Goal: Task Accomplishment & Management: Complete application form

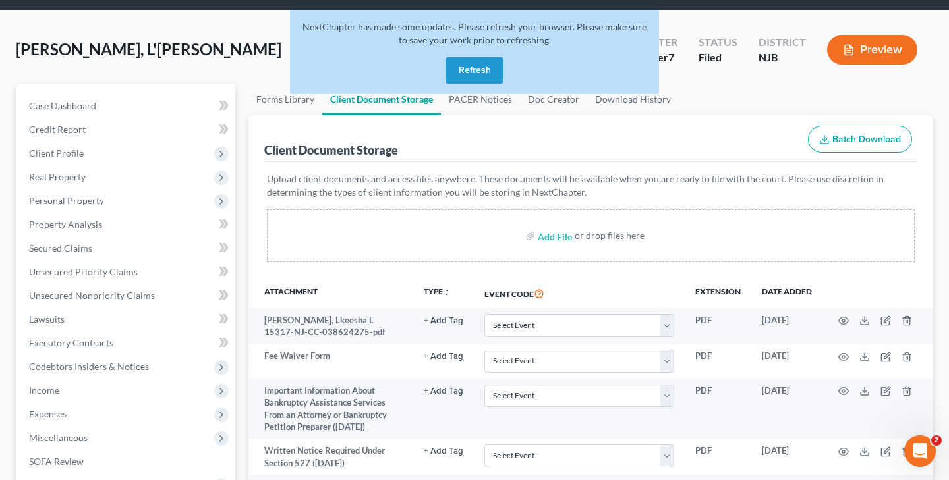
click at [463, 76] on button "Refresh" at bounding box center [474, 70] width 58 height 26
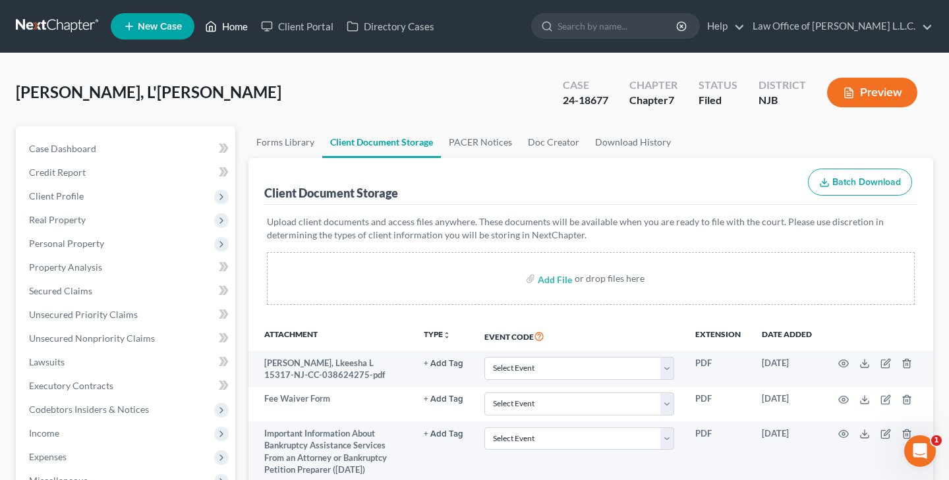
click at [235, 30] on link "Home" at bounding box center [226, 26] width 56 height 24
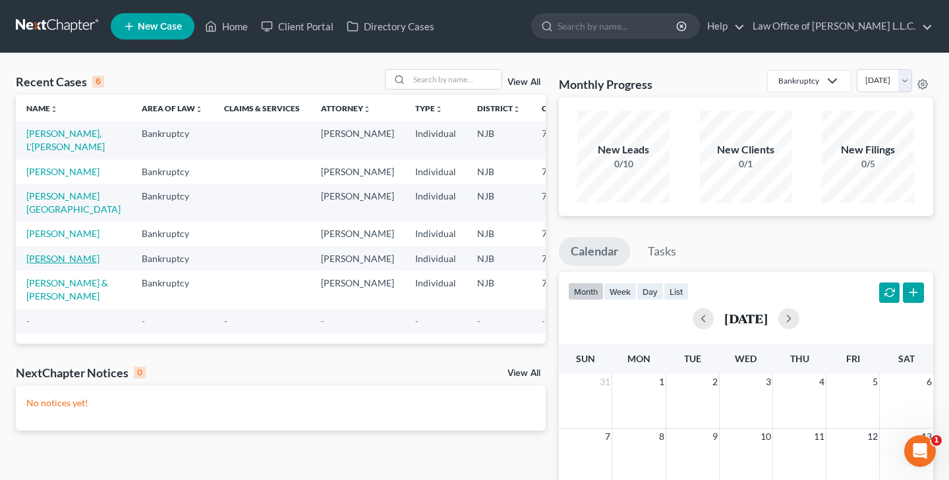
click at [52, 264] on link "Ali, Nyree" at bounding box center [62, 258] width 73 height 11
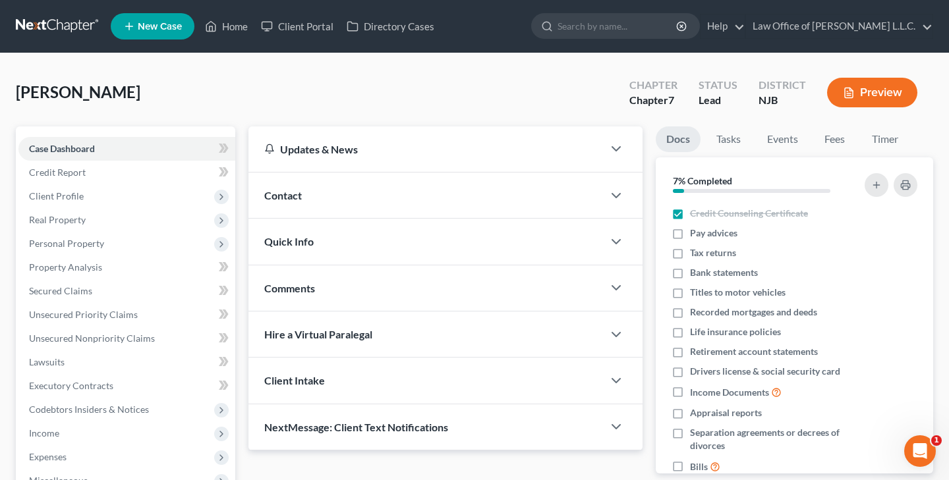
click at [371, 99] on div "Ali, Nyree Upgraded Chapter Chapter 7 Status Lead District NJB Preview" at bounding box center [474, 97] width 917 height 57
click at [118, 386] on link "Executory Contracts" at bounding box center [126, 386] width 217 height 24
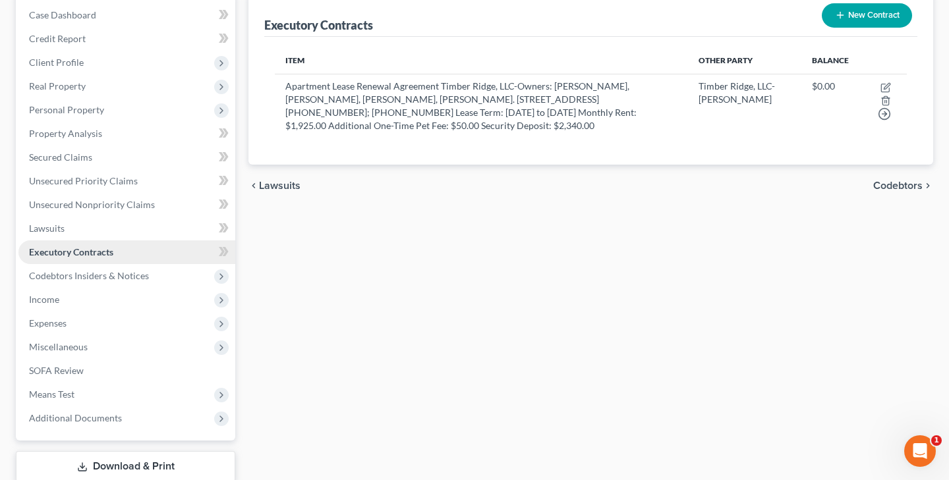
scroll to position [136, 0]
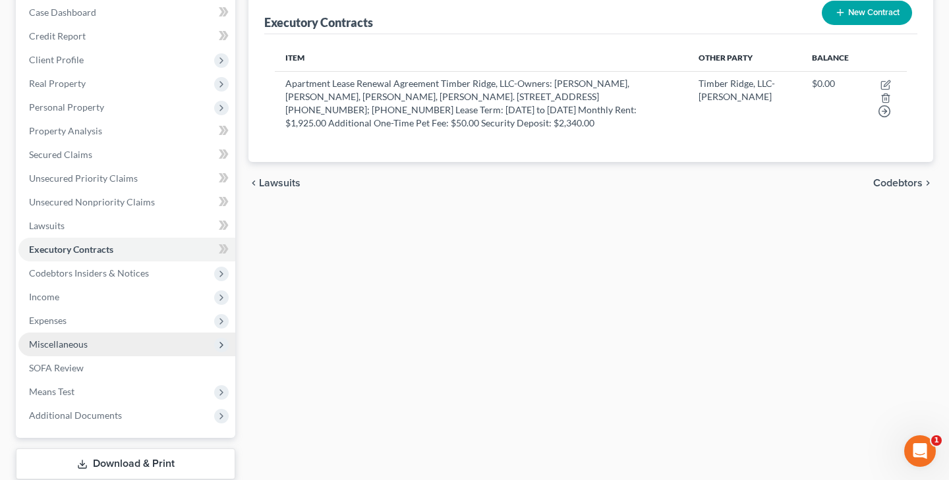
click at [112, 342] on span "Miscellaneous" at bounding box center [126, 345] width 217 height 24
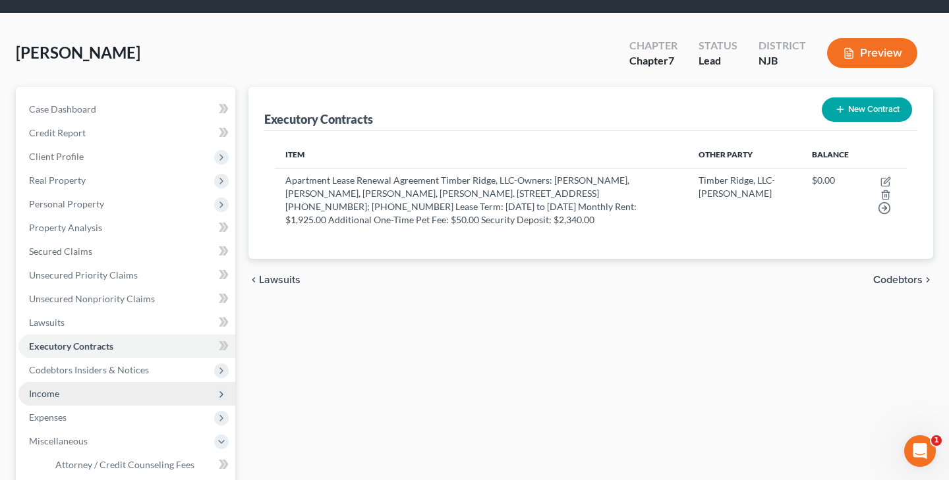
scroll to position [35, 0]
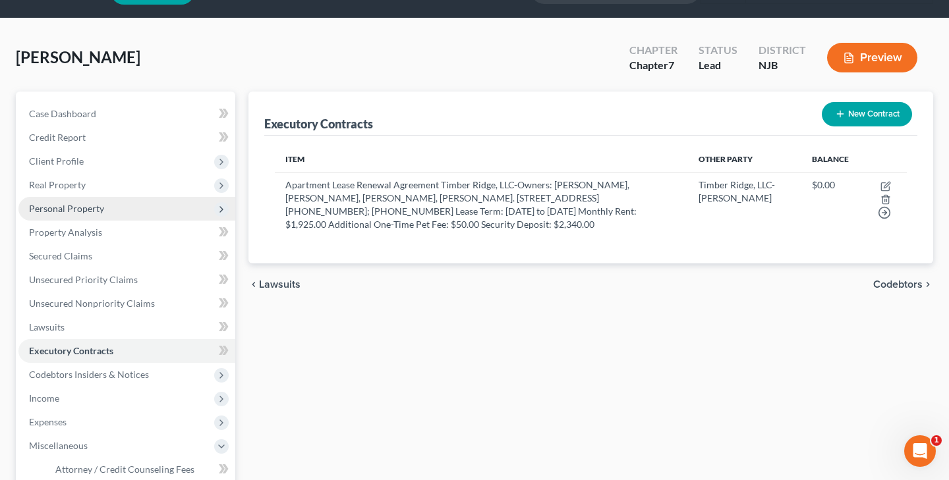
click at [104, 214] on span "Personal Property" at bounding box center [126, 209] width 217 height 24
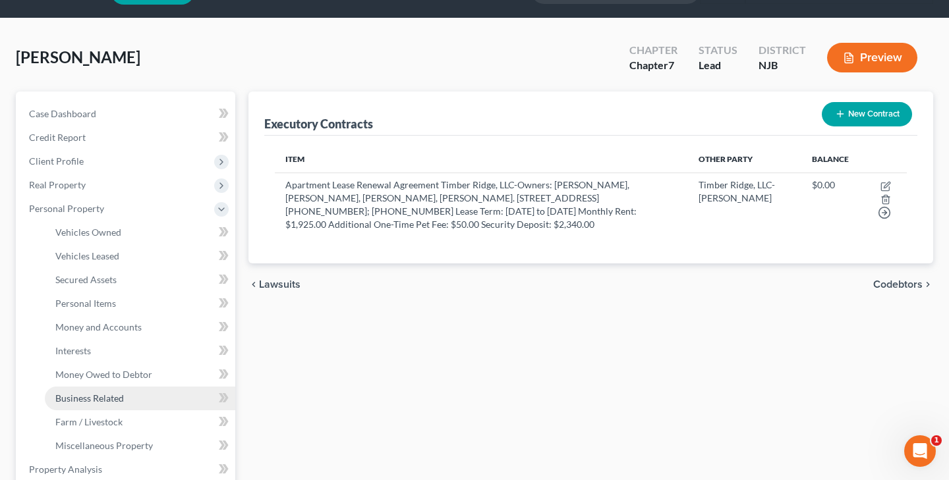
scroll to position [63, 0]
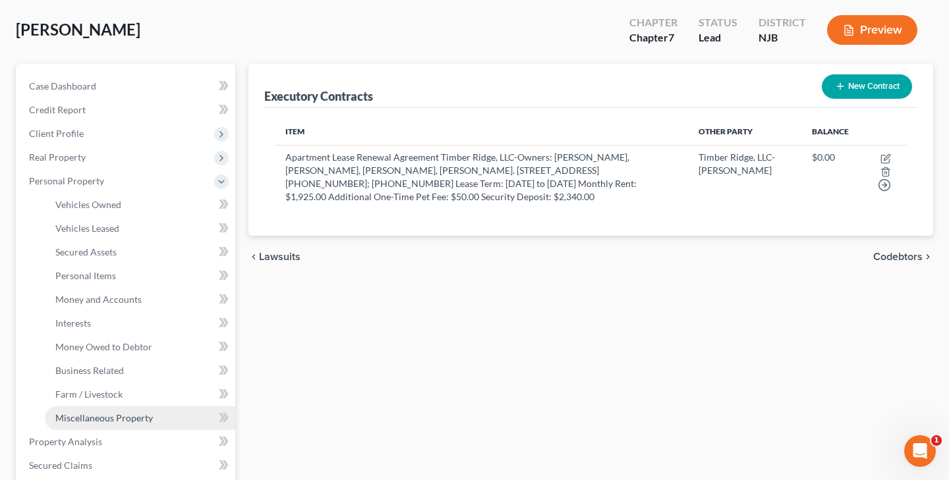
click at [140, 412] on span "Miscellaneous Property" at bounding box center [104, 417] width 98 height 11
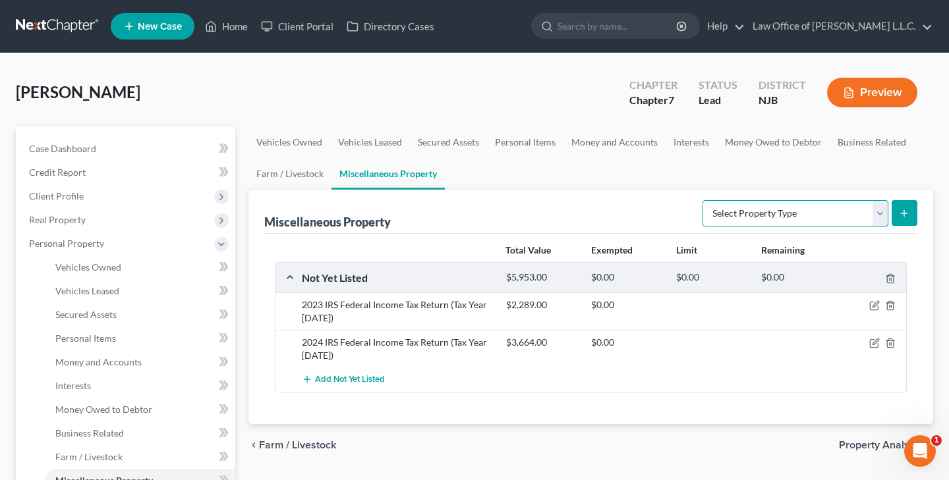
select select "not_yet_listed"
click at [381, 381] on span "Add Not Yet Listed" at bounding box center [350, 380] width 70 height 11
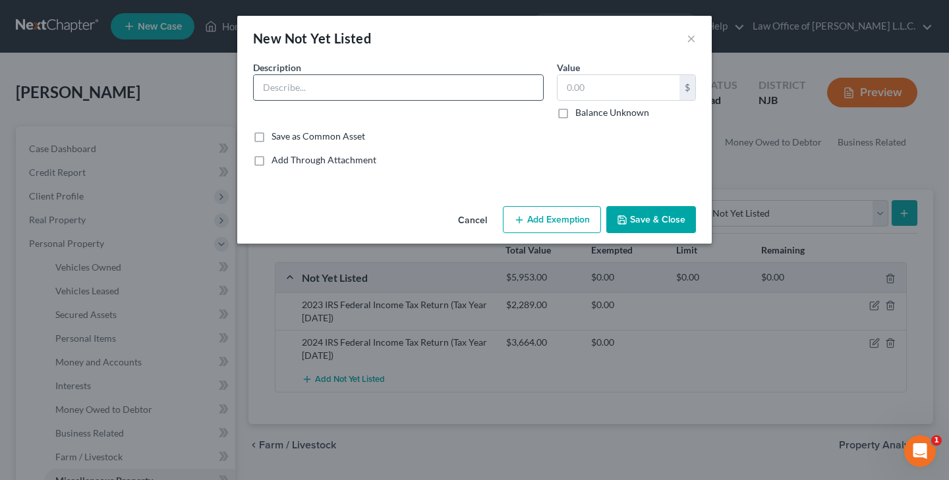
click at [390, 94] on input "text" at bounding box center [398, 87] width 289 height 25
click at [455, 90] on input "Security Deposit for Apartment Lease - Timber Ridge, LLC; Held at Wells Fargo c…" at bounding box center [398, 87] width 289 height 25
click at [531, 88] on input "Security Deposit for Apartment Lease - Timber Ridge, LLC; Held at Wells Fargo C…" at bounding box center [398, 87] width 289 height 25
type input "Security Deposit for Apartment Lease - Timber Ridge, LLC; Held at Wells Fargo C…"
click at [629, 83] on input "text" at bounding box center [618, 87] width 122 height 25
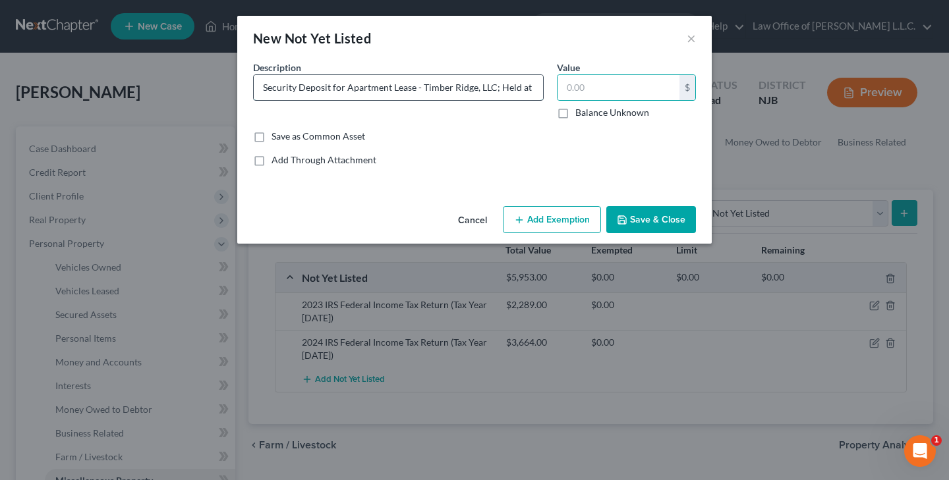
click at [530, 91] on input "Security Deposit for Apartment Lease - Timber Ridge, LLC; Held at Wells Fargo C…" at bounding box center [398, 87] width 289 height 25
click at [600, 89] on input "text" at bounding box center [618, 87] width 122 height 25
type input "2,340.00"
click at [626, 221] on icon "button" at bounding box center [622, 220] width 8 height 8
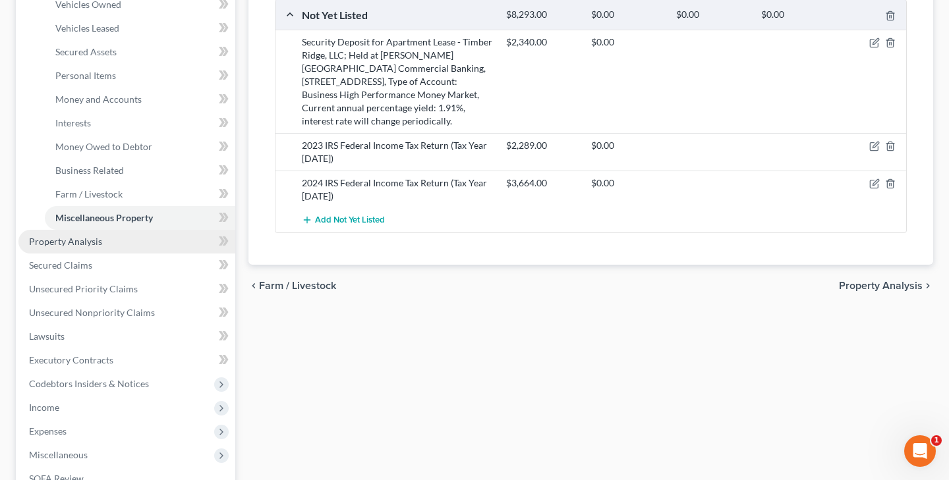
scroll to position [271, 0]
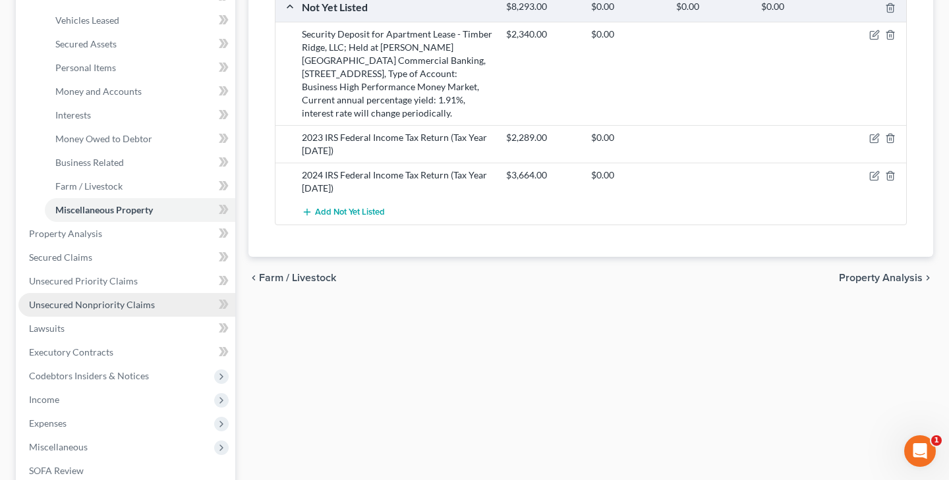
click at [119, 300] on span "Unsecured Nonpriority Claims" at bounding box center [92, 304] width 126 height 11
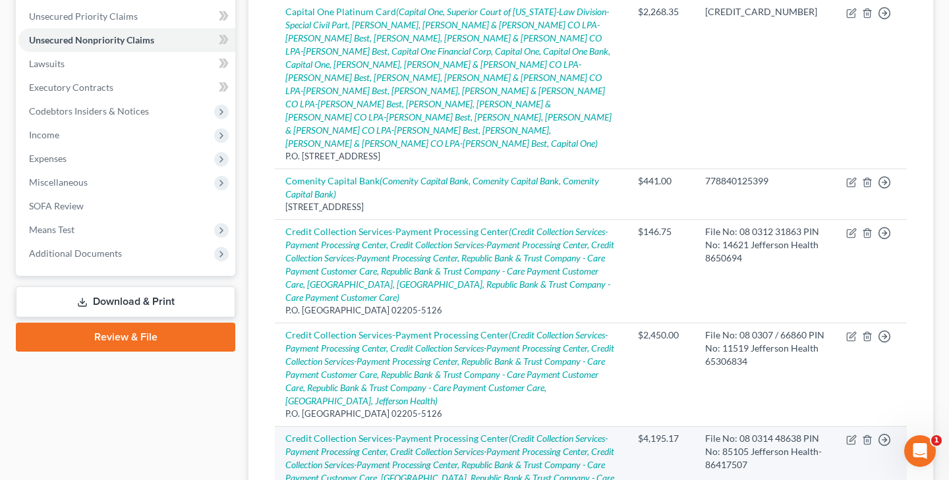
scroll to position [296, 0]
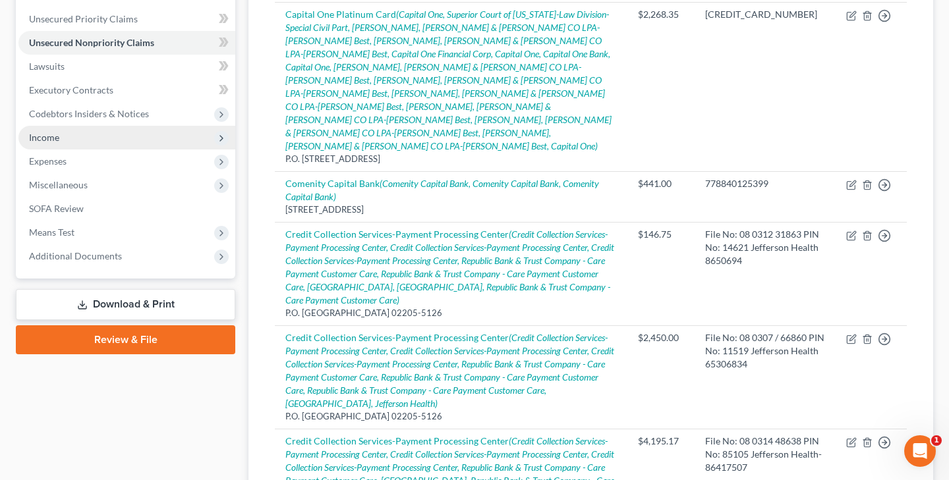
click at [60, 140] on span "Income" at bounding box center [126, 138] width 217 height 24
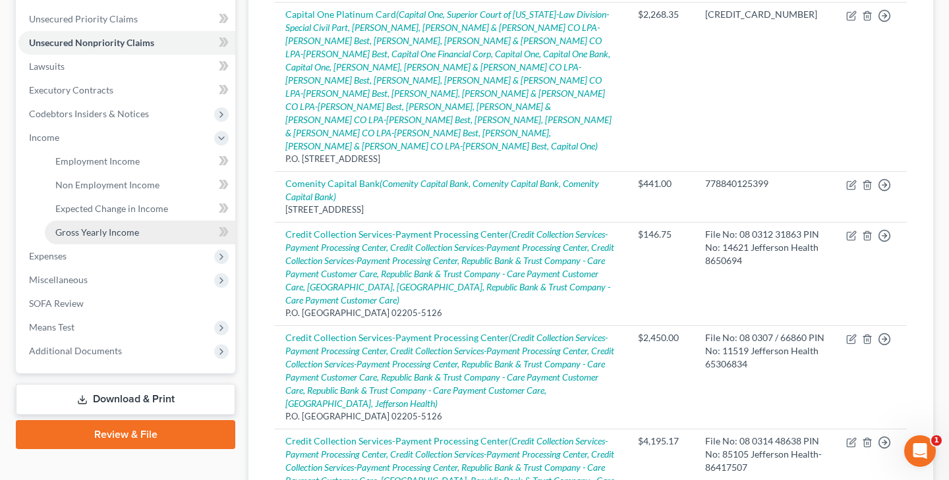
click at [110, 232] on span "Gross Yearly Income" at bounding box center [97, 232] width 84 height 11
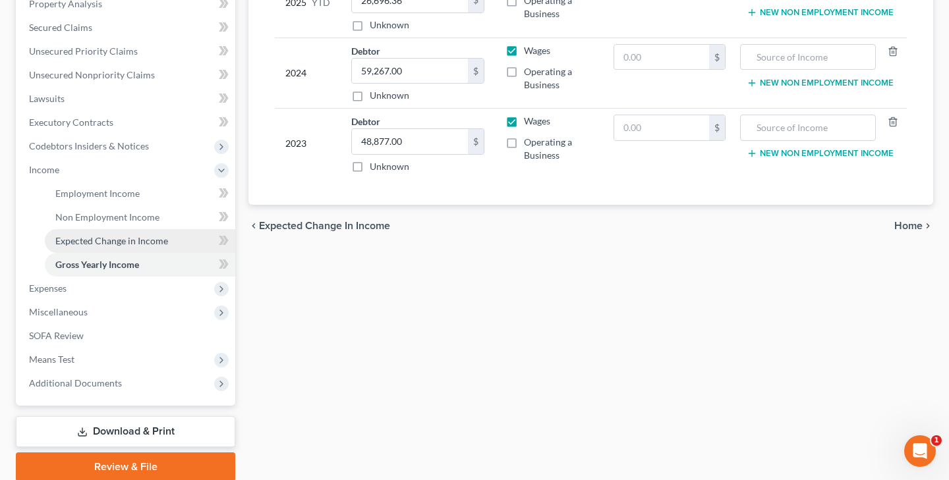
click at [124, 239] on span "Expected Change in Income" at bounding box center [111, 240] width 113 height 11
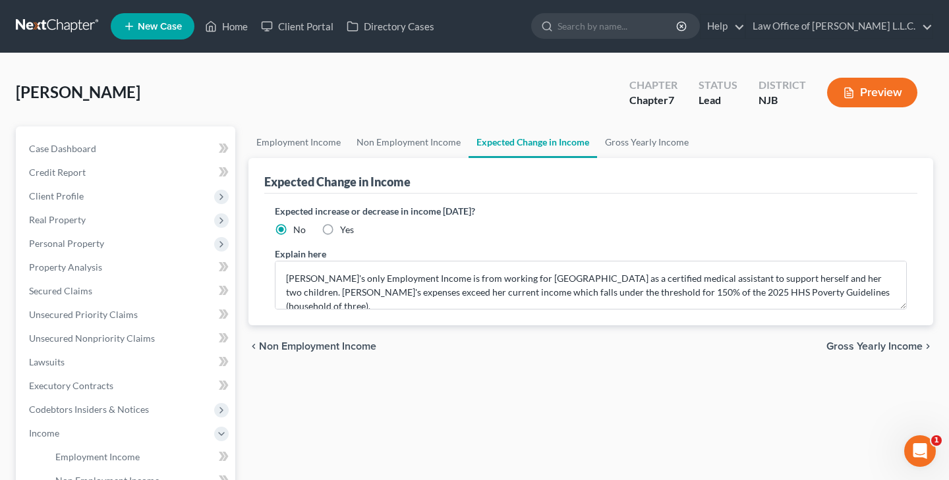
click at [340, 231] on label "Yes" at bounding box center [347, 229] width 14 height 13
click at [345, 231] on input "Yes" at bounding box center [349, 227] width 9 height 9
radio input "true"
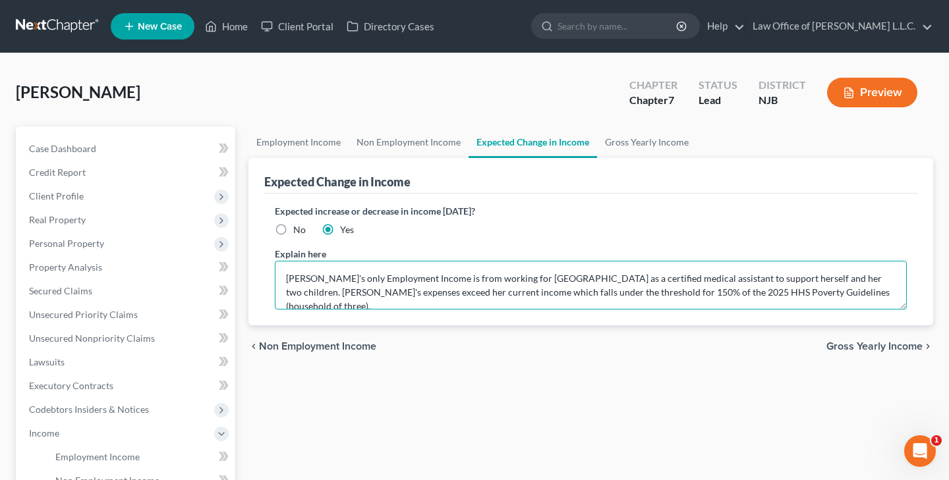
click at [285, 279] on textarea "Debtor's only Employment Income is from working for Rowan University as a certi…" at bounding box center [591, 285] width 632 height 49
click at [424, 281] on textarea "Debtor's only Employment Income is from working for Rowan University as a certi…" at bounding box center [591, 285] width 632 height 49
click at [584, 280] on textarea "Debtor's job working for Rowan University as a certified medical assistant to s…" at bounding box center [591, 285] width 632 height 49
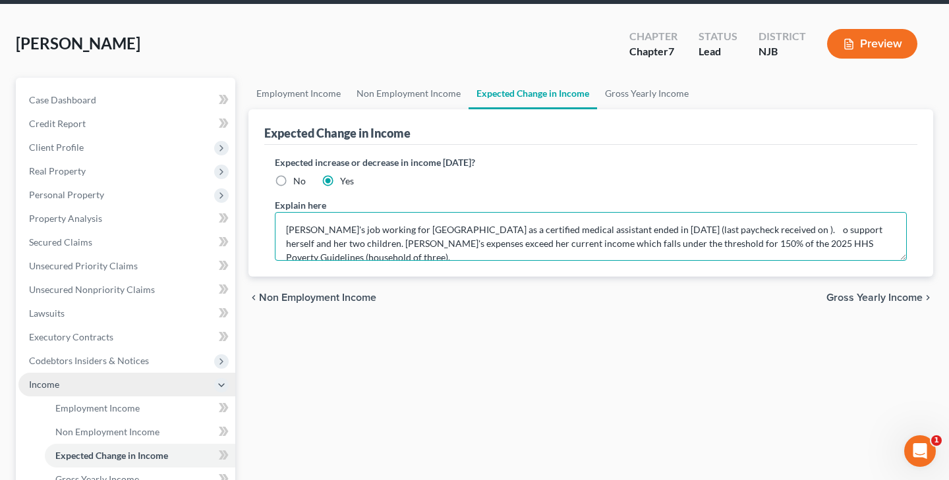
scroll to position [47, 0]
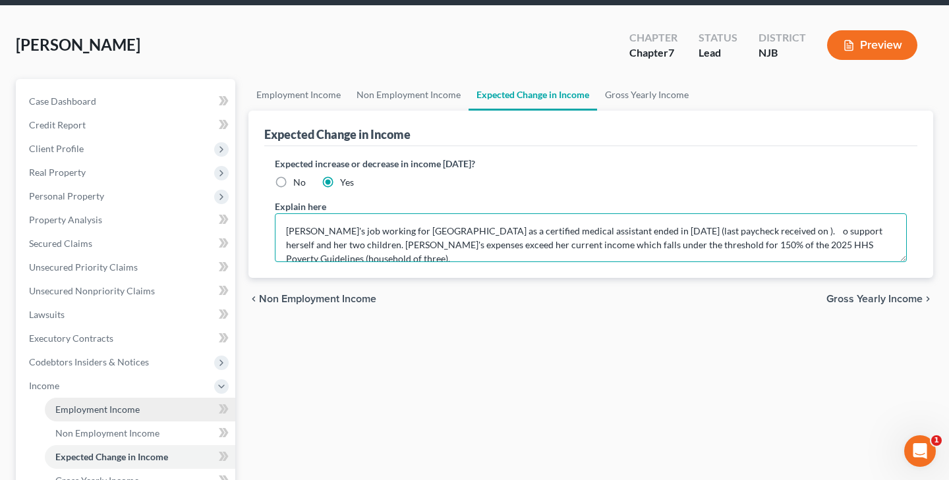
type textarea "Debtor's job working for Rowan University as a certified medical assistant ende…"
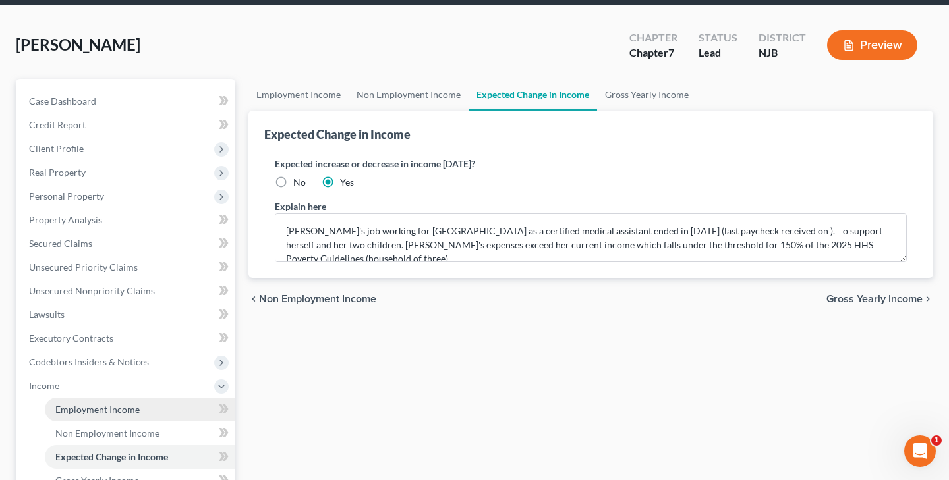
click at [131, 408] on span "Employment Income" at bounding box center [97, 409] width 84 height 11
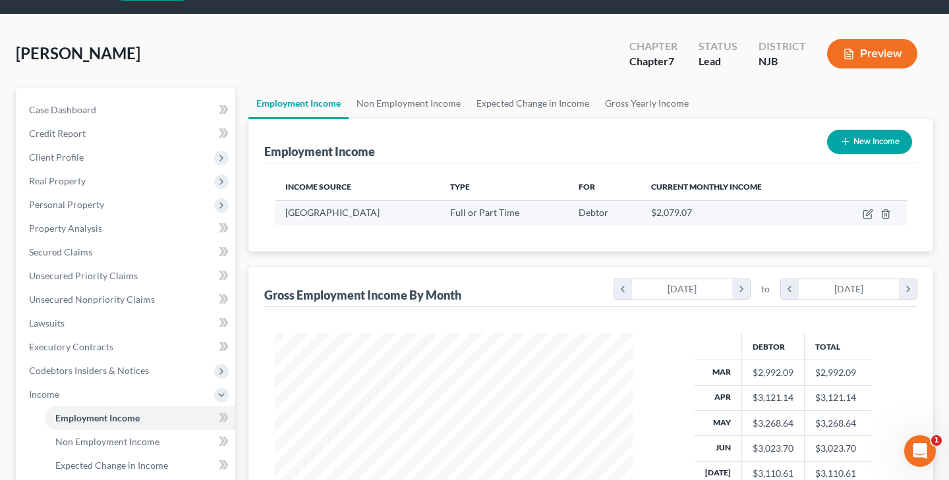
scroll to position [47, 0]
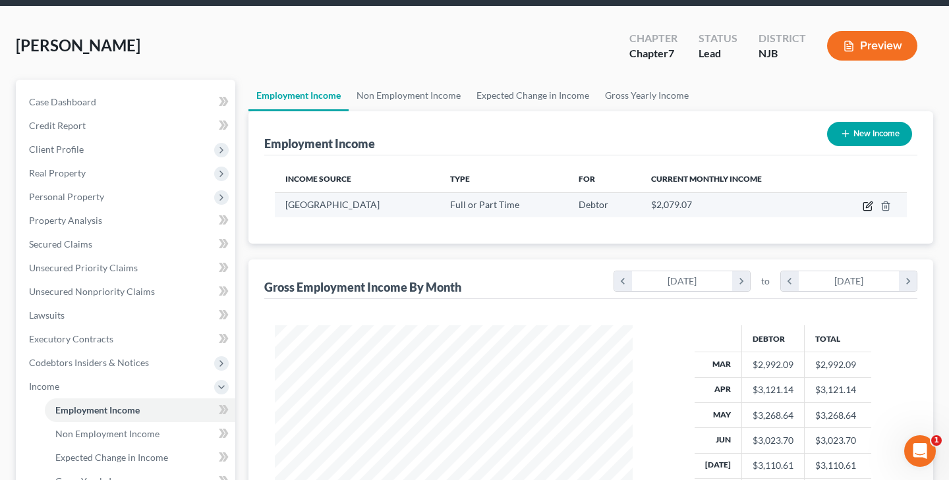
click at [866, 210] on icon "button" at bounding box center [867, 206] width 11 height 11
select select "0"
select select "33"
select select "2"
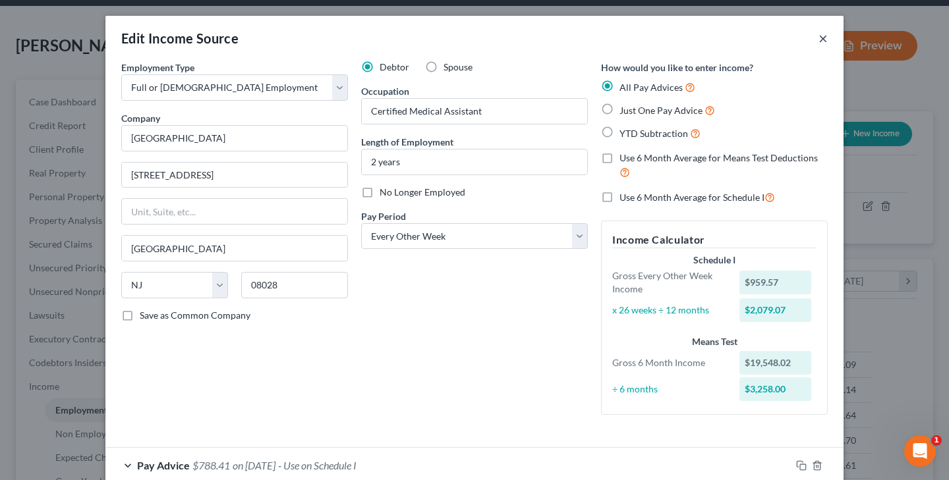
click at [822, 38] on button "×" at bounding box center [822, 38] width 9 height 16
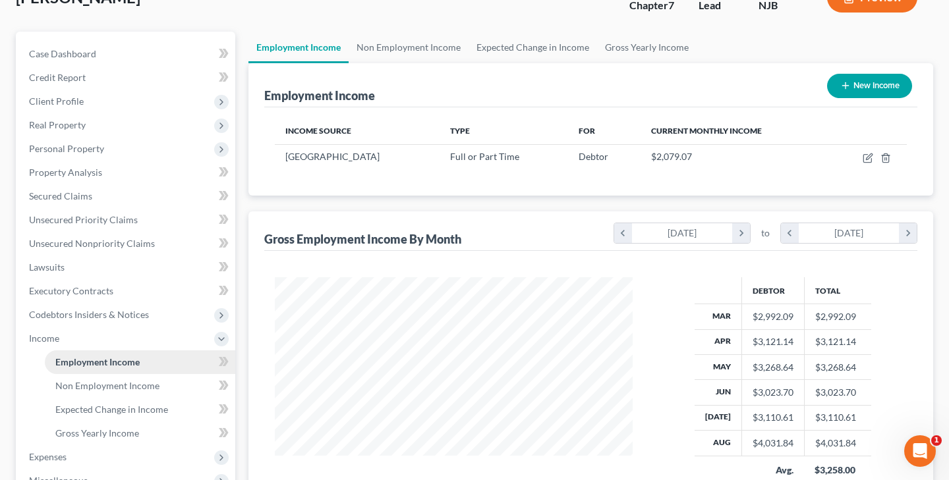
scroll to position [96, 0]
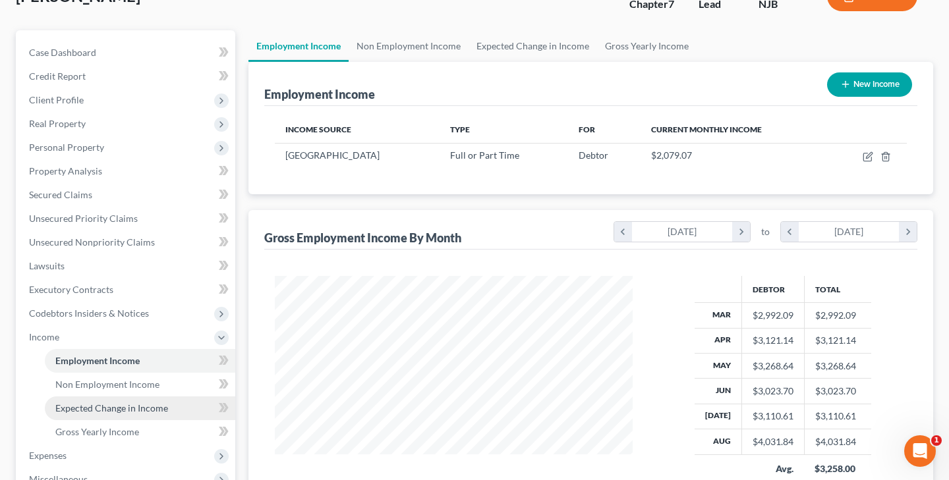
click at [147, 406] on span "Expected Change in Income" at bounding box center [111, 408] width 113 height 11
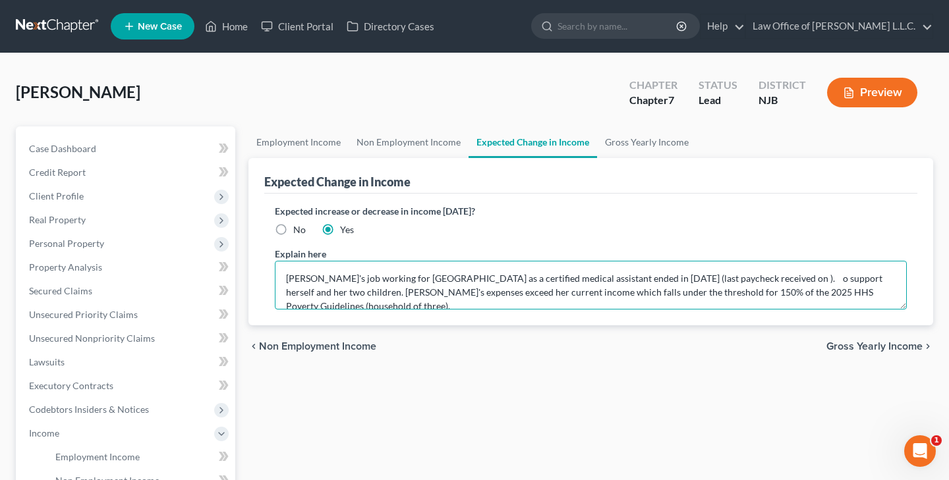
click at [780, 281] on textarea "Debtor's job working for Rowan University as a certified medical assistant ende…" at bounding box center [591, 285] width 632 height 49
click at [835, 280] on textarea "Debtor's job working for Rowan University as a certified medical assistant ende…" at bounding box center [591, 285] width 632 height 49
click at [429, 294] on textarea "Debtor's job working for Rowan University as a certified medical assistant ende…" at bounding box center [591, 285] width 632 height 49
click at [428, 294] on textarea "Debtor's job working for Rowan University as a certified medical assistant ende…" at bounding box center [591, 285] width 632 height 49
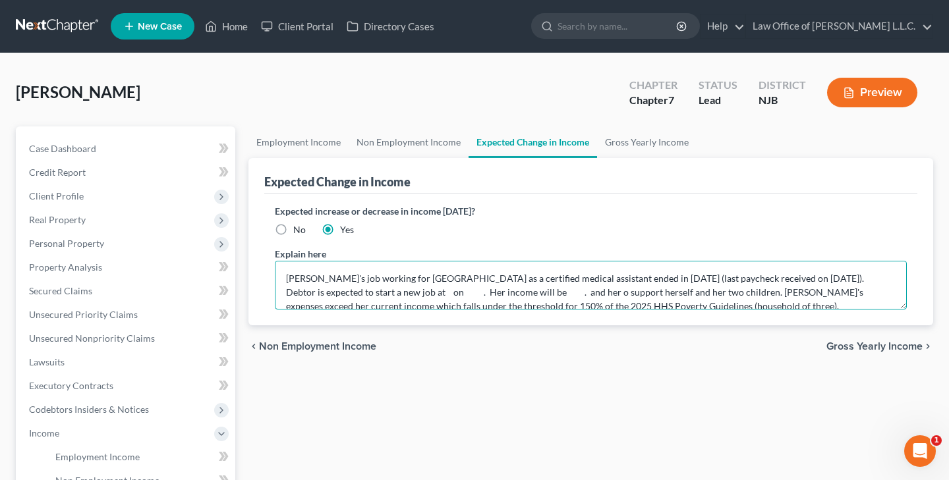
click at [731, 293] on textarea "Debtor's job working for Rowan University as a certified medical assistant ende…" at bounding box center [591, 285] width 632 height 49
click at [287, 279] on textarea "Debtor's job working for Rowan University as a certified medical assistant ende…" at bounding box center [591, 285] width 632 height 49
click at [573, 294] on textarea "Debtor's job working for Rowan University as a certified medical assistant ende…" at bounding box center [591, 285] width 632 height 49
click at [412, 295] on textarea "Debtor's job working for Rowan University as a certified medical assistant ende…" at bounding box center [591, 285] width 632 height 49
click at [548, 292] on textarea "Debtor's job working for Rowan University as a certified medical assistant ende…" at bounding box center [591, 285] width 632 height 49
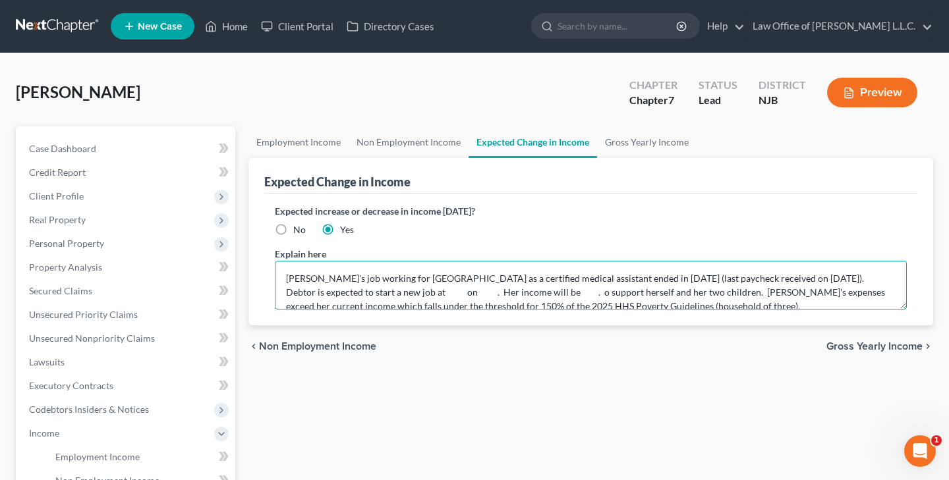
click at [708, 294] on textarea "Debtor's job working for Rowan University as a certified medical assistant ende…" at bounding box center [591, 285] width 632 height 49
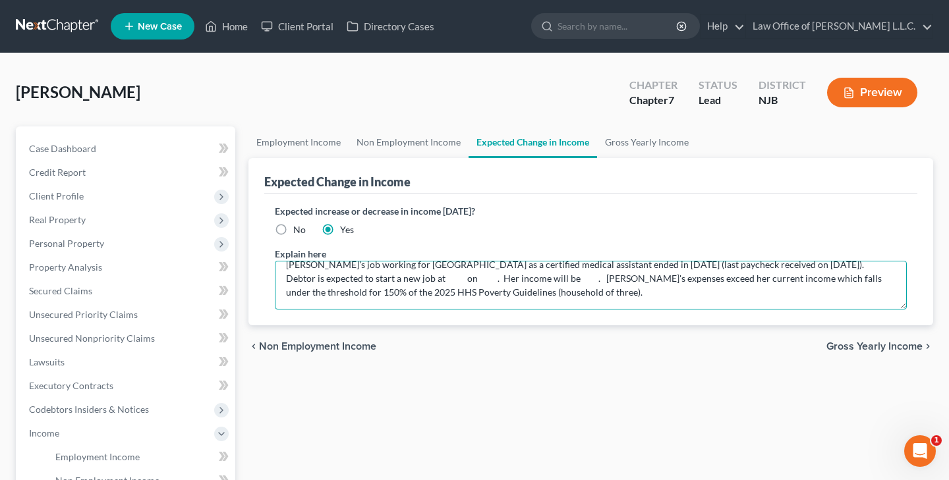
scroll to position [14, 0]
click at [538, 295] on textarea "Debtor's job working for Rowan University as a certified medical assistant ende…" at bounding box center [591, 285] width 632 height 49
click at [338, 293] on textarea "Debtor's job working for Rowan University as a certified medical assistant ende…" at bounding box center [591, 285] width 632 height 49
click at [447, 294] on textarea "Debtor's job working for Rowan University as a certified medical assistant ende…" at bounding box center [591, 285] width 632 height 49
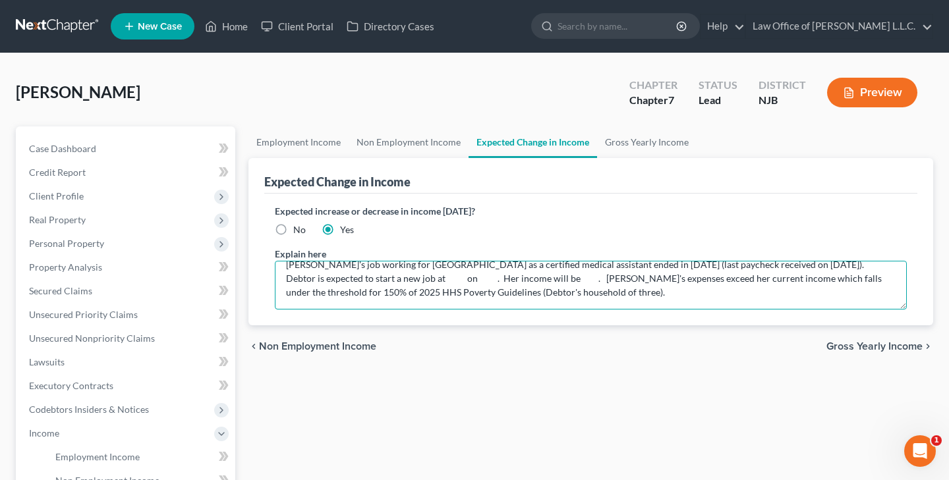
click at [558, 294] on textarea "Debtor's job working for Rowan University as a certified medical assistant ende…" at bounding box center [591, 285] width 632 height 49
click at [603, 291] on textarea "Debtor's job working for Rowan University as a certified medical assistant ende…" at bounding box center [591, 285] width 632 height 49
type textarea "Debtor's job working for Rowan University as a certified medical assistant ende…"
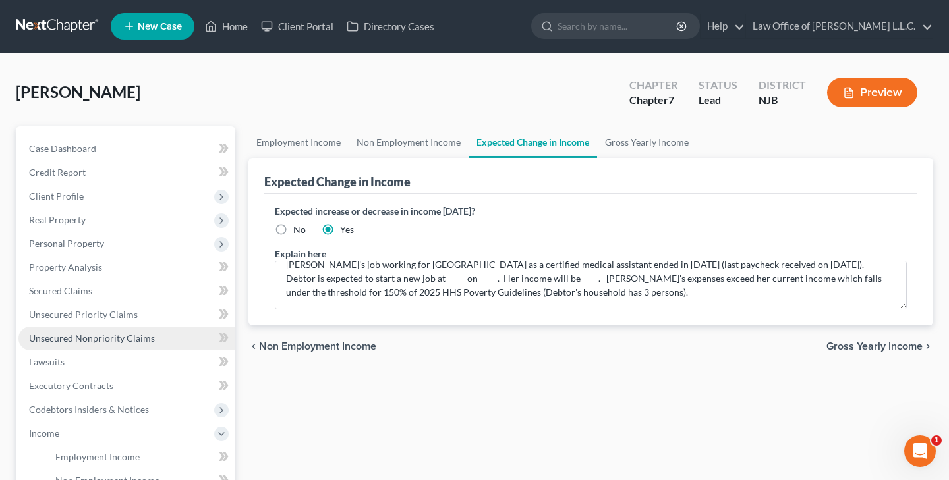
click at [122, 337] on span "Unsecured Nonpriority Claims" at bounding box center [92, 338] width 126 height 11
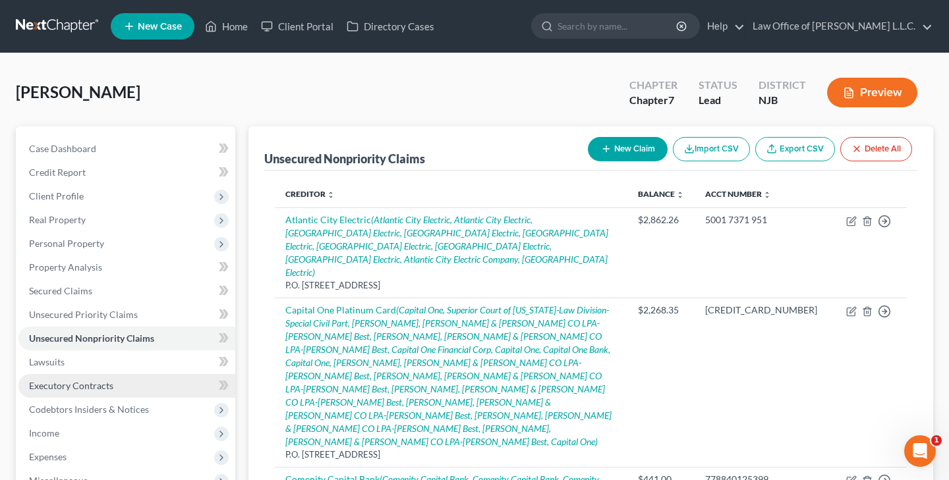
click at [105, 385] on span "Executory Contracts" at bounding box center [71, 385] width 84 height 11
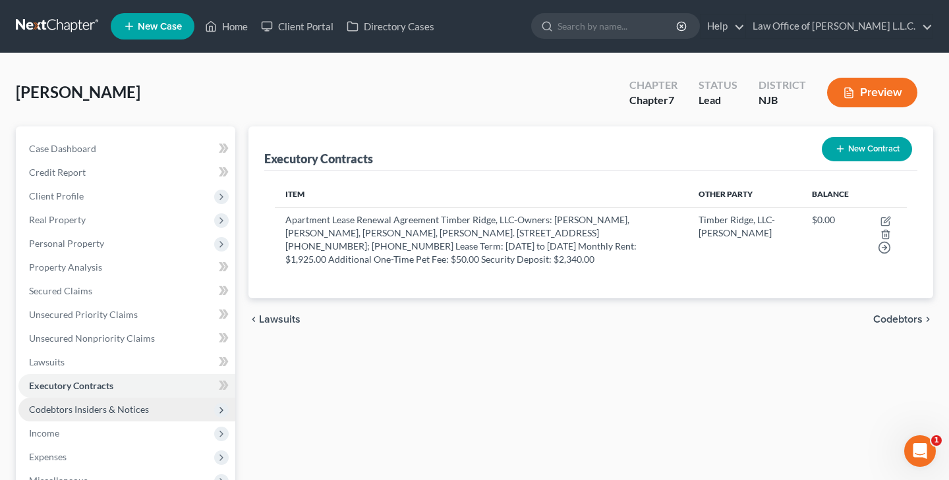
click at [126, 408] on span "Codebtors Insiders & Notices" at bounding box center [89, 409] width 120 height 11
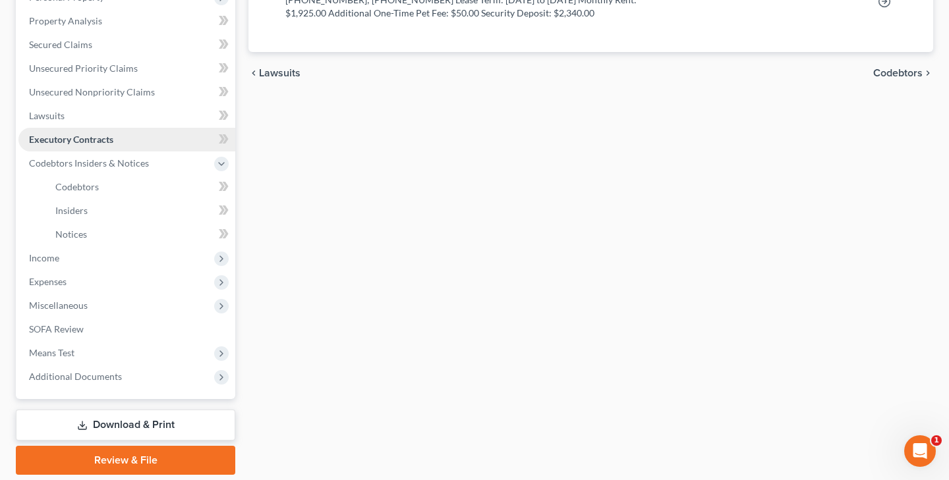
scroll to position [254, 0]
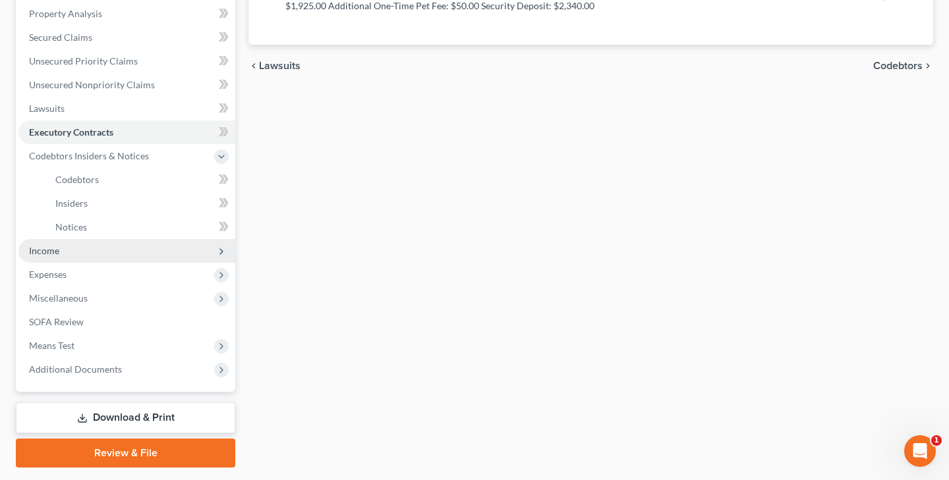
click at [82, 244] on span "Income" at bounding box center [126, 251] width 217 height 24
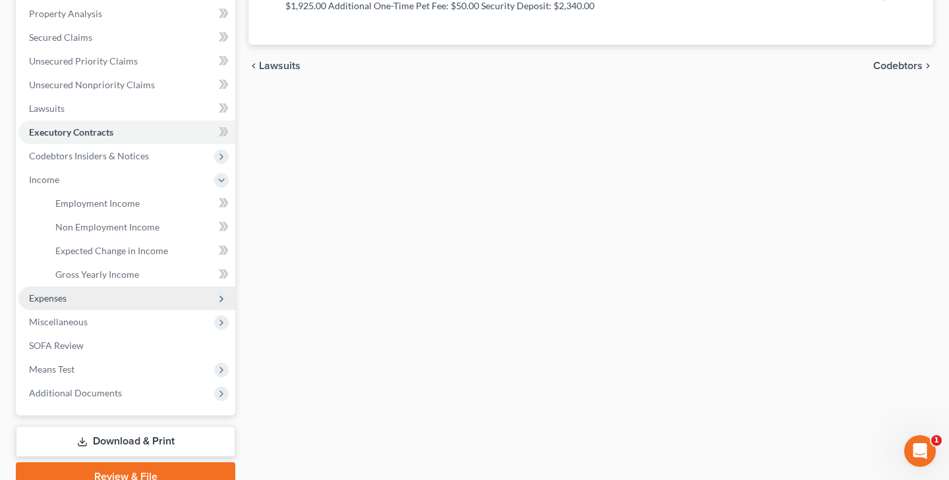
click at [80, 298] on span "Expenses" at bounding box center [126, 299] width 217 height 24
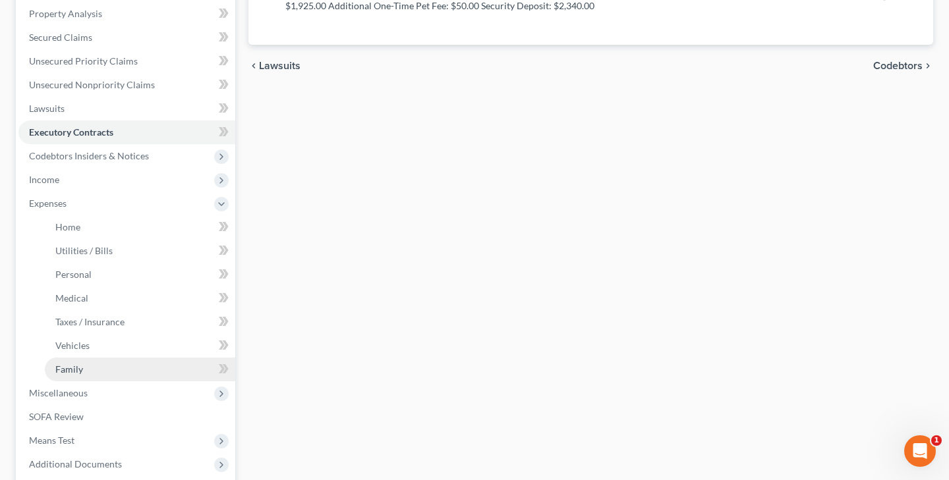
click at [99, 367] on link "Family" at bounding box center [140, 370] width 190 height 24
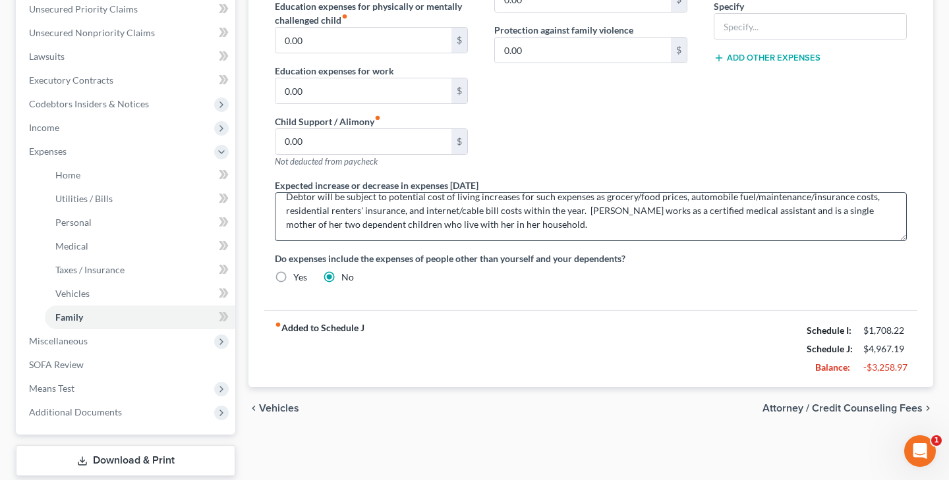
scroll to position [13, 0]
click at [617, 212] on textarea "Debtor will be subject to potential cost of living increases for such expenses …" at bounding box center [591, 216] width 632 height 49
click at [760, 212] on textarea "Debtor will be subject to potential cost of living increases for such expenses …" at bounding box center [591, 216] width 632 height 49
click at [318, 200] on textarea "Debtor will be subject to potential cost of living increases for such expenses …" at bounding box center [591, 216] width 632 height 49
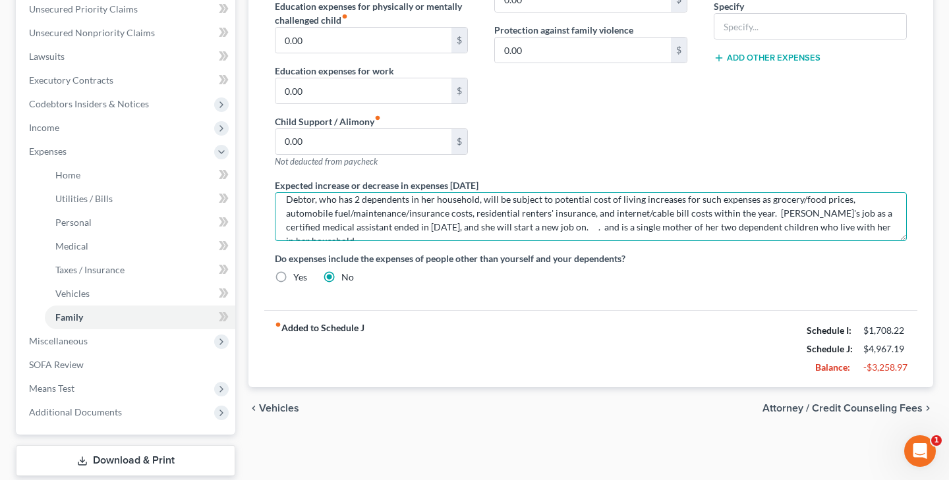
click at [872, 231] on textarea "Debtor, who has 2 dependents in her household, will be subject to potential cos…" at bounding box center [591, 216] width 632 height 49
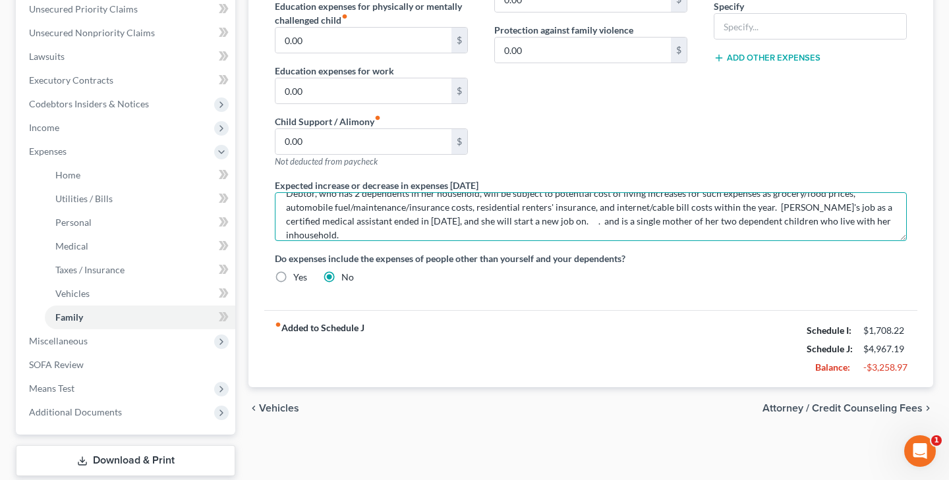
scroll to position [14, 0]
click at [642, 229] on textarea "Debtor, who has 2 dependents in her household, will be subject to potential cos…" at bounding box center [591, 216] width 632 height 49
click at [340, 202] on textarea "Debtor, who has 2 dependents in her household, will be subject to potential cos…" at bounding box center [591, 216] width 632 height 49
click at [338, 200] on textarea "Debtor, who has 2 dependents in her household, will be subject to potential cos…" at bounding box center [591, 216] width 632 height 49
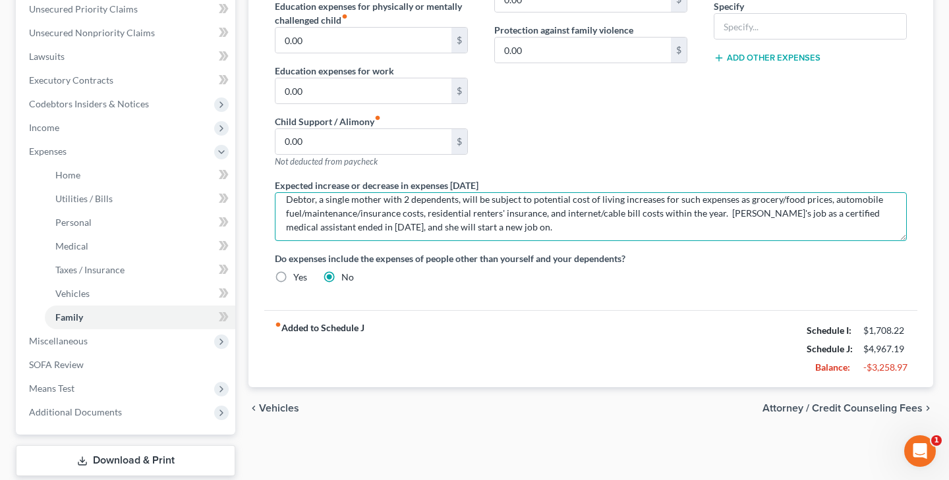
click at [548, 229] on textarea "Debtor, a single mother with 2 dependents, will be subject to potential cost of…" at bounding box center [591, 216] width 632 height 49
drag, startPoint x: 725, startPoint y: 215, endPoint x: 533, endPoint y: 229, distance: 192.2
click at [533, 229] on textarea "Debtor, a single mother with 2 dependents, will be subject to potential cost of…" at bounding box center [591, 216] width 632 height 49
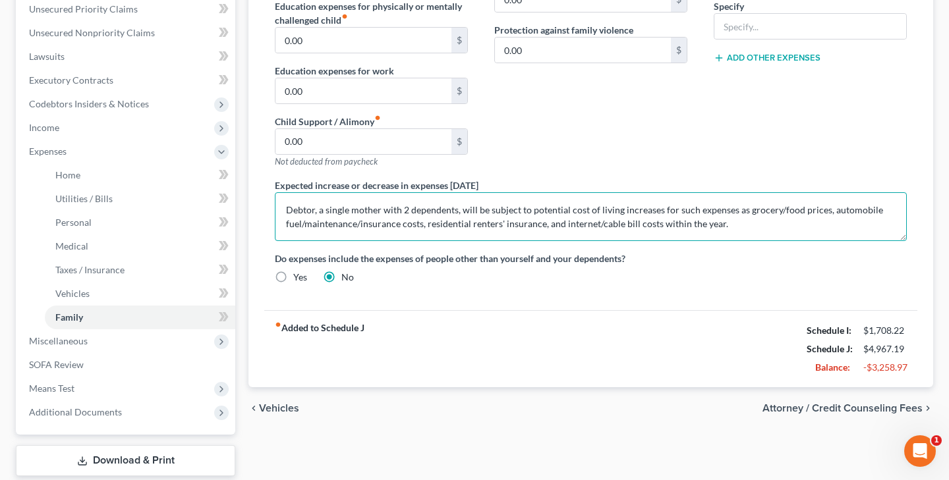
scroll to position [0, 0]
type textarea "Debtor, a single mother with 2 dependents, will be subject to potential cost of…"
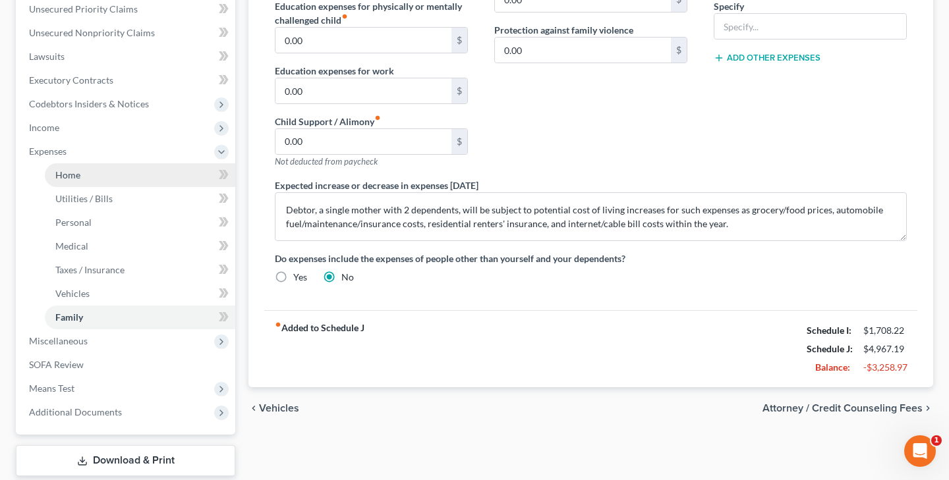
click at [105, 170] on link "Home" at bounding box center [140, 175] width 190 height 24
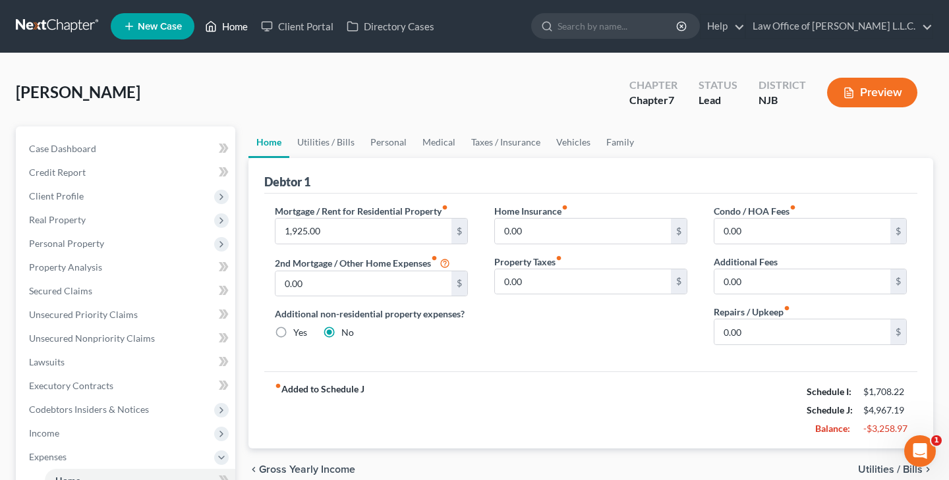
click at [235, 30] on link "Home" at bounding box center [226, 26] width 56 height 24
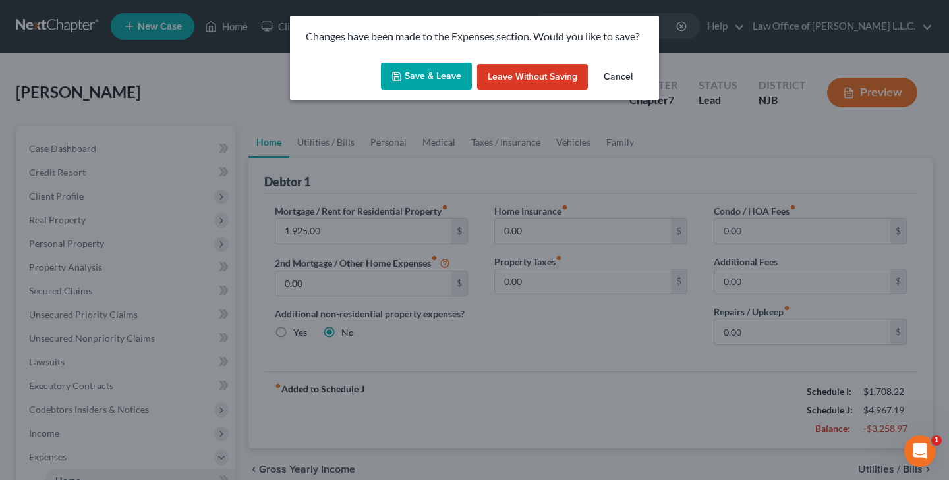
click at [422, 78] on button "Save & Leave" at bounding box center [426, 77] width 91 height 28
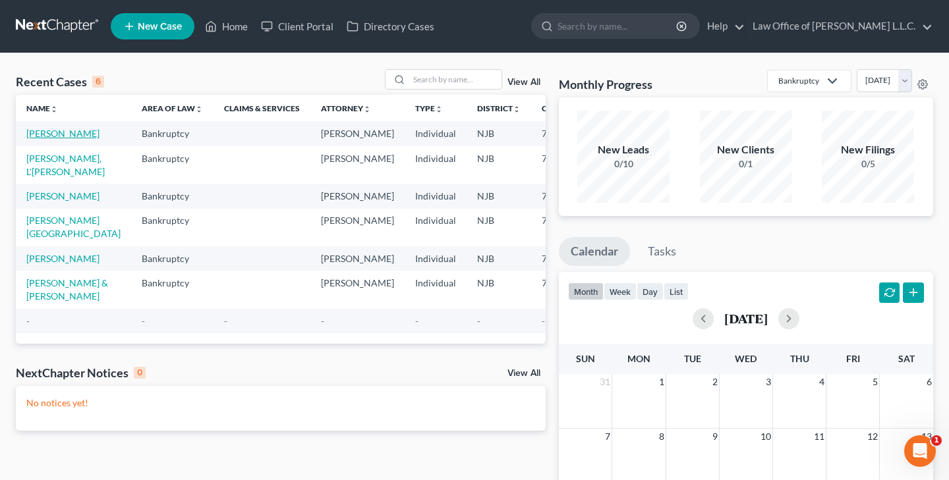
click at [49, 134] on link "Ali, Nyree" at bounding box center [62, 133] width 73 height 11
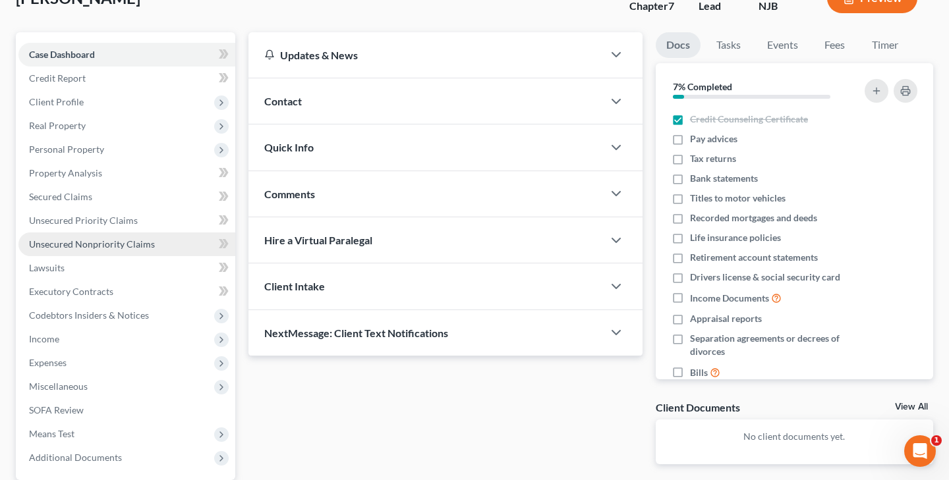
scroll to position [100, 0]
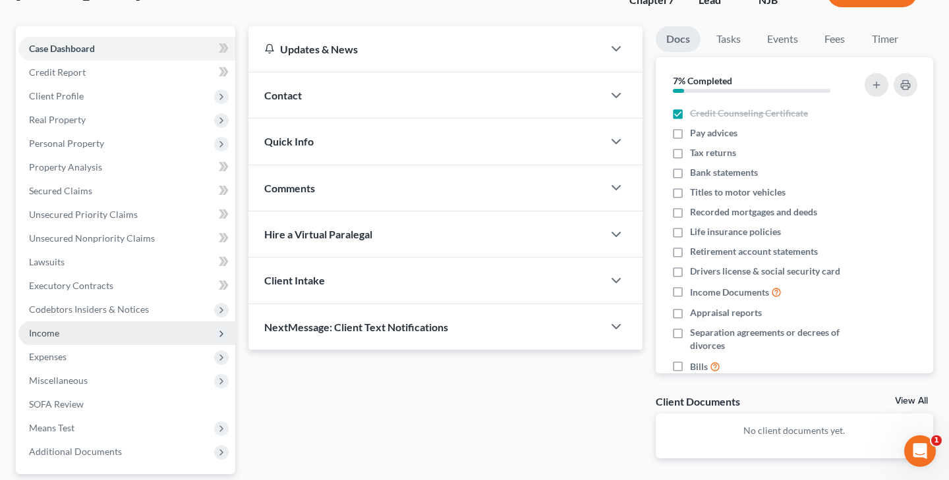
click at [93, 334] on span "Income" at bounding box center [126, 334] width 217 height 24
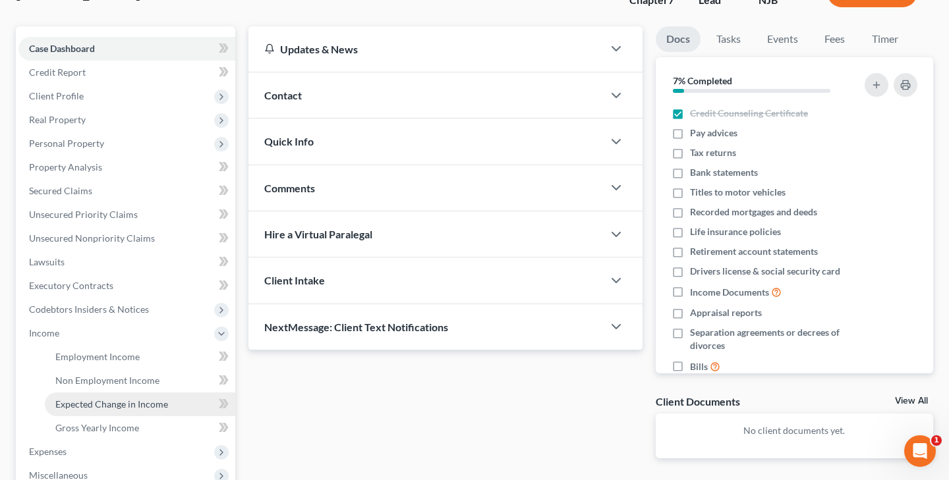
click at [142, 407] on span "Expected Change in Income" at bounding box center [111, 404] width 113 height 11
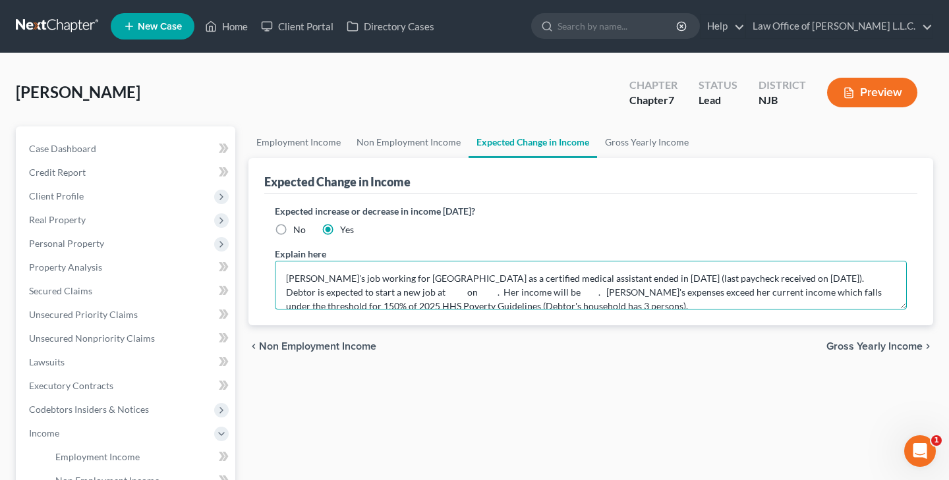
click at [353, 296] on textarea "Debtor's job working for Rowan University as a certified medical assistant ende…" at bounding box center [591, 285] width 632 height 49
click at [339, 296] on textarea "Debtor's job working for Rowan University as a certified medical assistant ende…" at bounding box center [591, 285] width 632 height 49
click at [837, 278] on textarea "Debtor's job working for Rowan University as a certified medical assistant ende…" at bounding box center [591, 285] width 632 height 49
click at [607, 294] on textarea "Debtor's job working for Rowan University as a certified medical assistant ende…" at bounding box center [591, 285] width 632 height 49
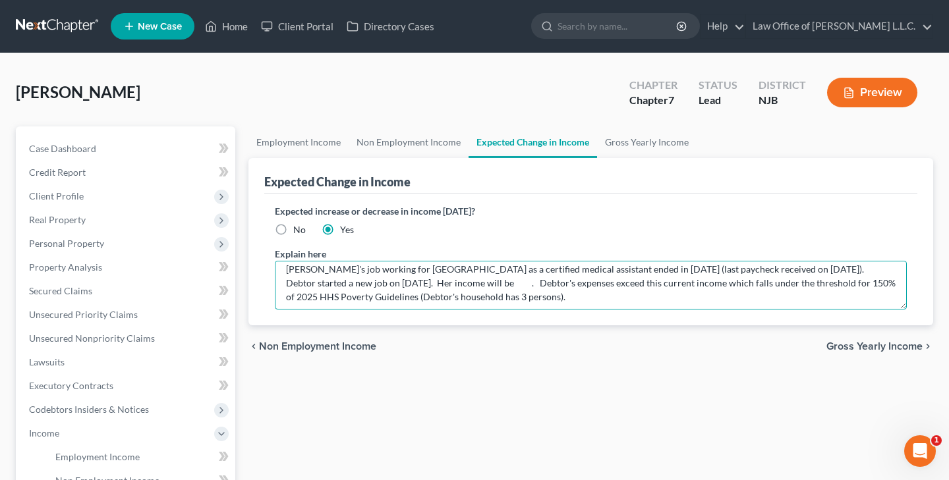
click at [466, 286] on textarea "Debtor's job working for Rowan University as a certified medical assistant ende…" at bounding box center [591, 285] width 632 height 49
click at [405, 285] on textarea "Debtor's job working for Rowan University as a certified medical assistant ende…" at bounding box center [591, 285] width 632 height 49
type textarea "Debtor's job working for Rowan University as a certified medical assistant ende…"
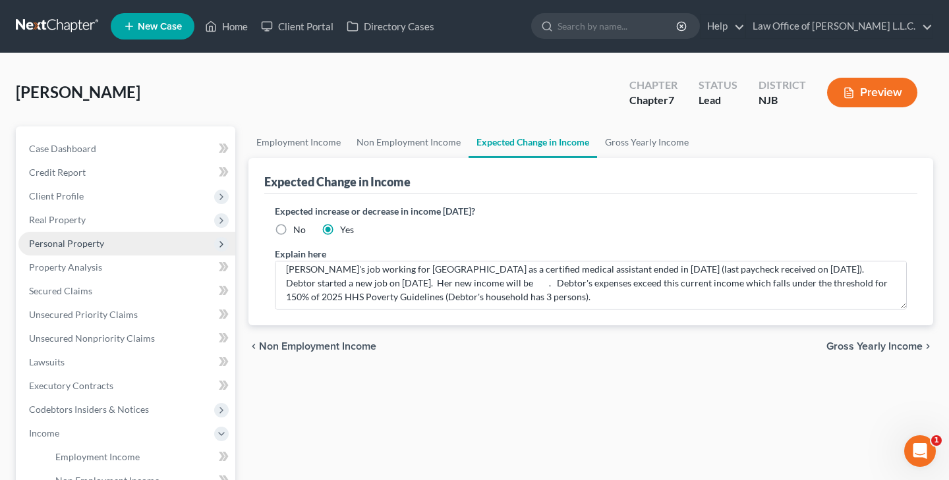
click at [99, 248] on span "Personal Property" at bounding box center [66, 243] width 75 height 11
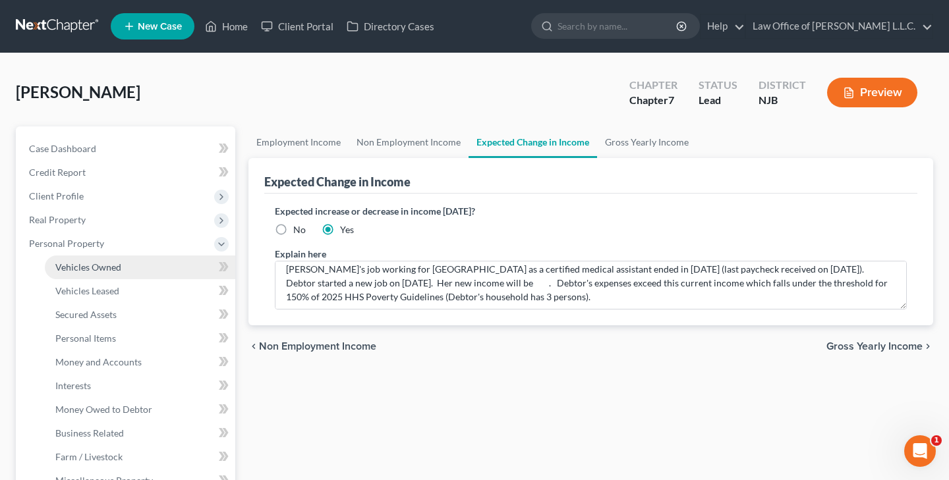
click at [111, 274] on link "Vehicles Owned" at bounding box center [140, 268] width 190 height 24
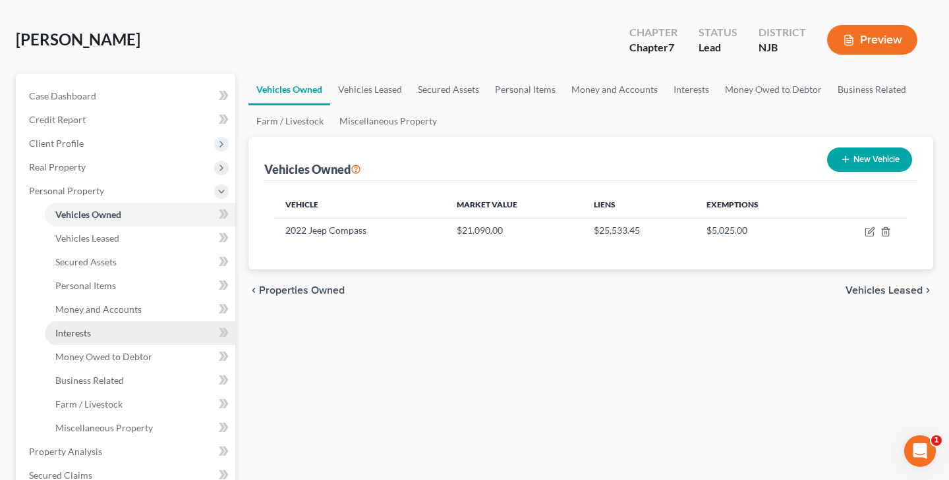
scroll to position [69, 0]
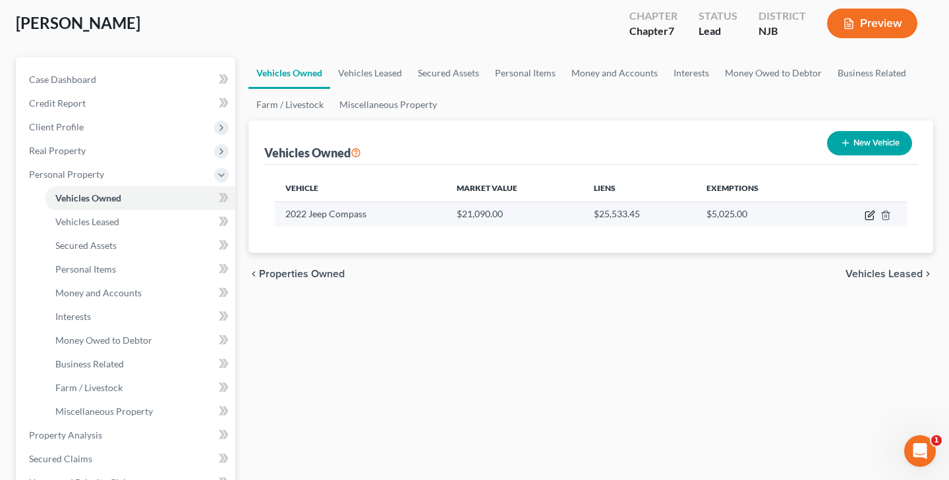
click at [868, 215] on icon "button" at bounding box center [869, 215] width 11 height 11
select select "0"
select select "4"
select select "0"
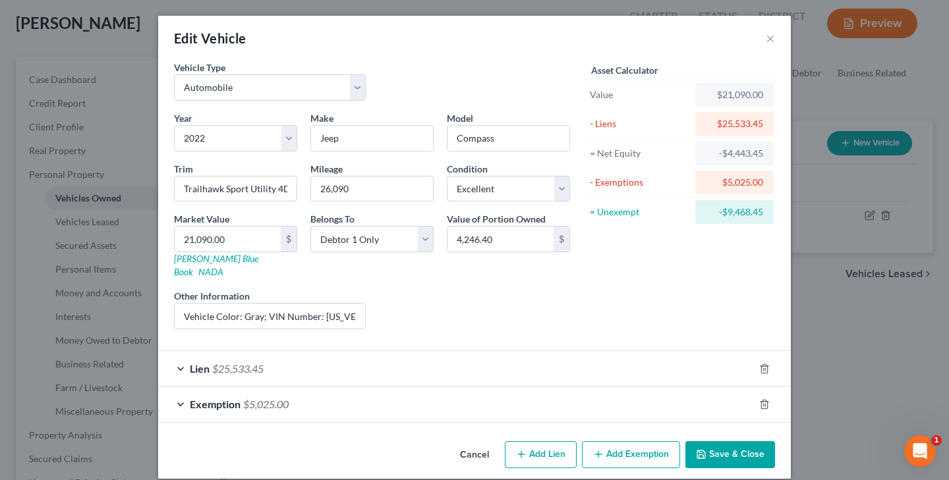
click at [244, 362] on span "$25,533.45" at bounding box center [237, 368] width 51 height 13
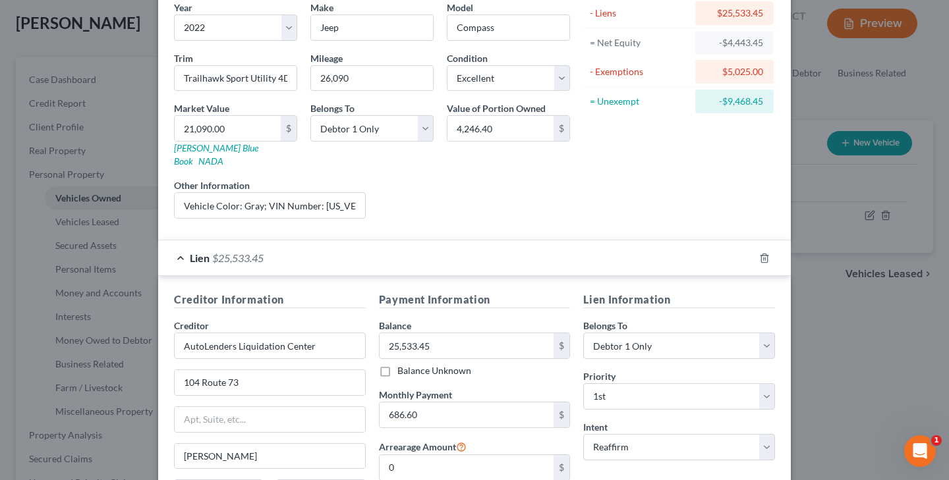
scroll to position [142, 0]
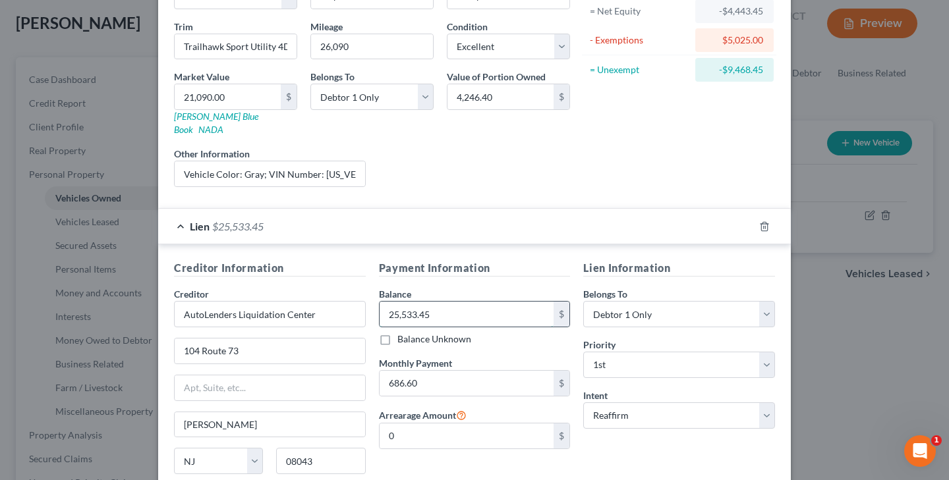
click at [472, 302] on input "25,533.45" at bounding box center [466, 314] width 175 height 25
type input "2"
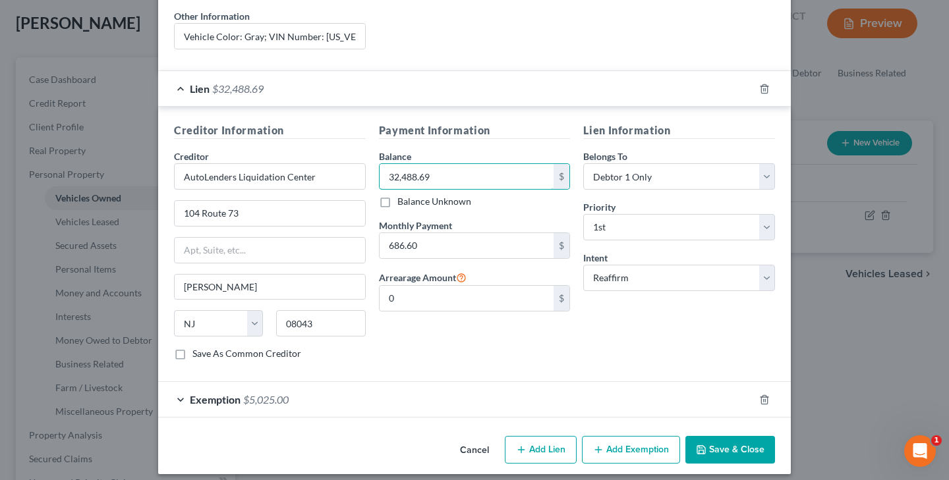
scroll to position [276, 0]
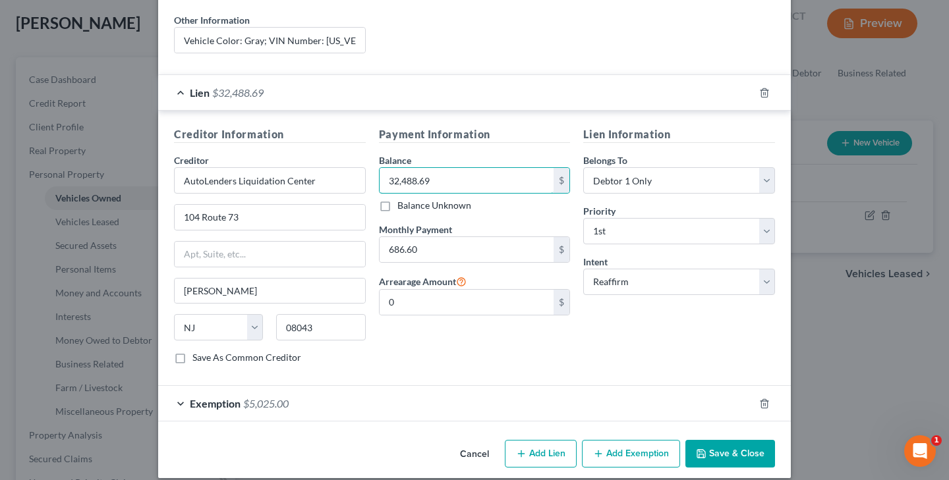
type input "32,488.69"
click at [705, 450] on icon "button" at bounding box center [701, 454] width 8 height 8
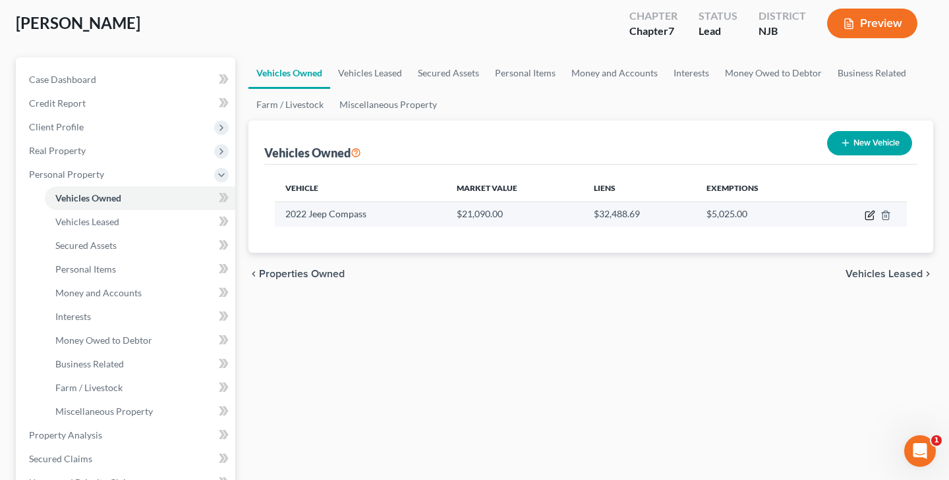
click at [870, 215] on icon "button" at bounding box center [869, 215] width 11 height 11
select select "0"
select select "4"
select select "0"
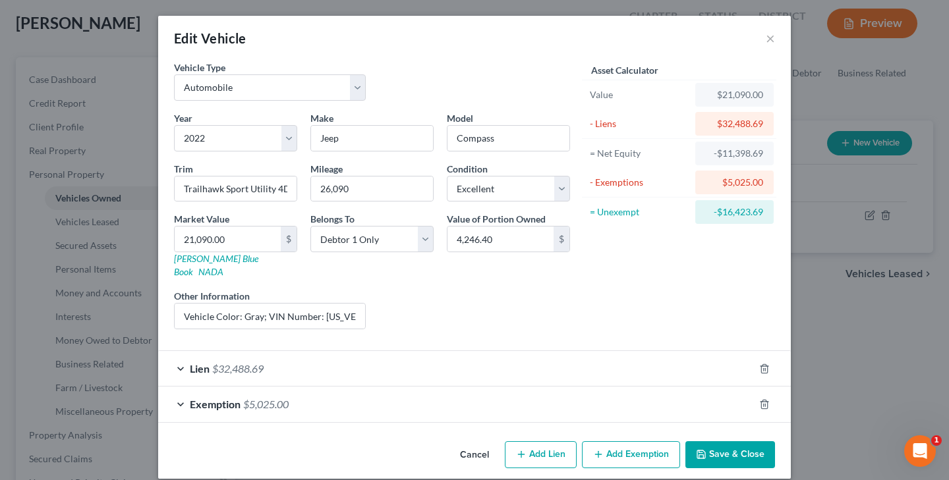
click at [721, 443] on button "Save & Close" at bounding box center [730, 455] width 90 height 28
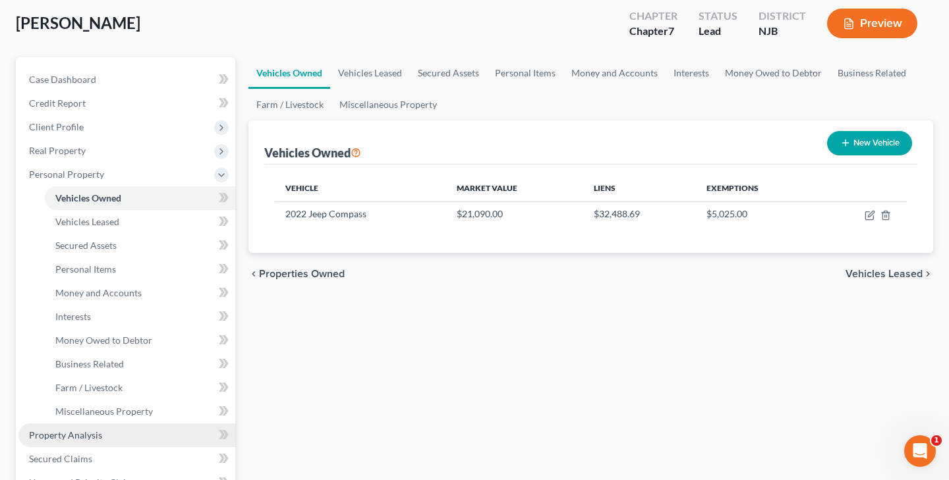
click at [112, 440] on link "Property Analysis" at bounding box center [126, 436] width 217 height 24
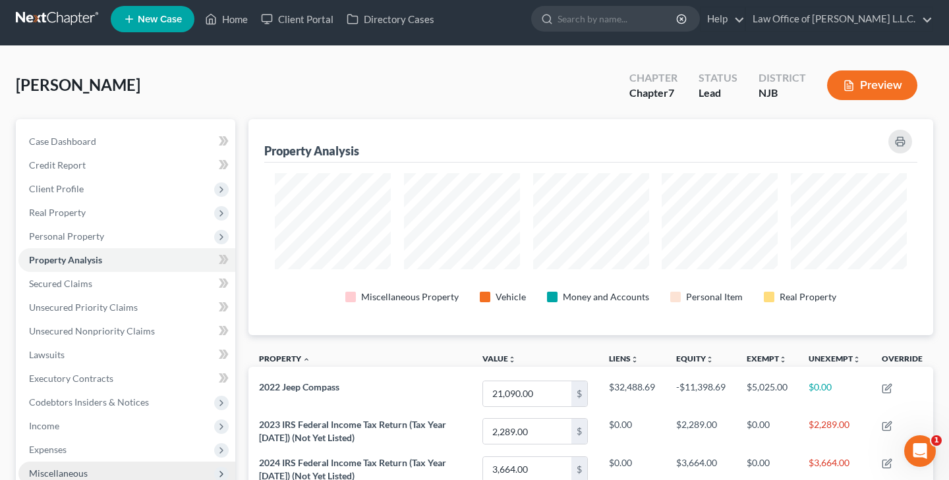
scroll to position [3, 0]
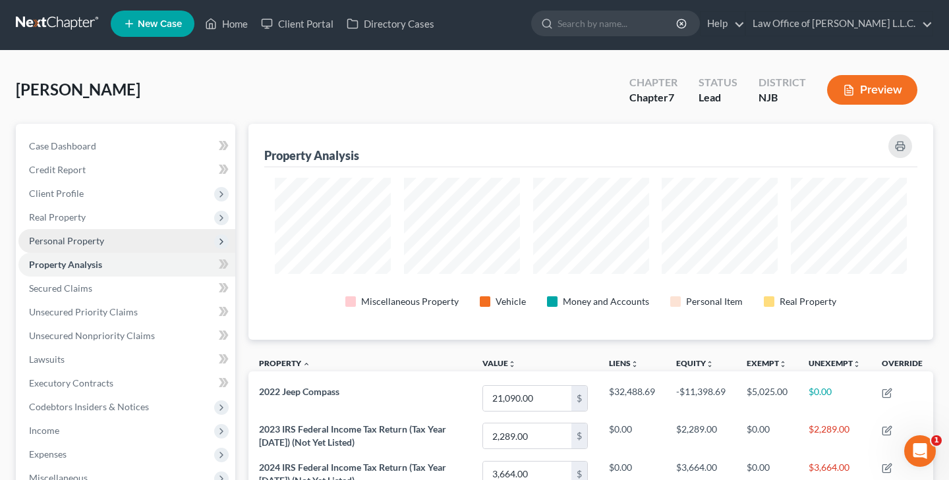
click at [94, 239] on span "Personal Property" at bounding box center [66, 240] width 75 height 11
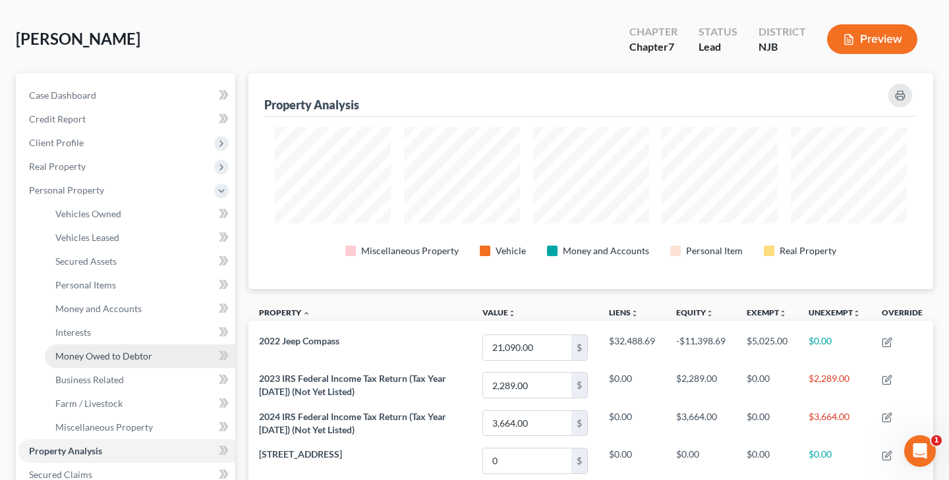
scroll to position [63, 0]
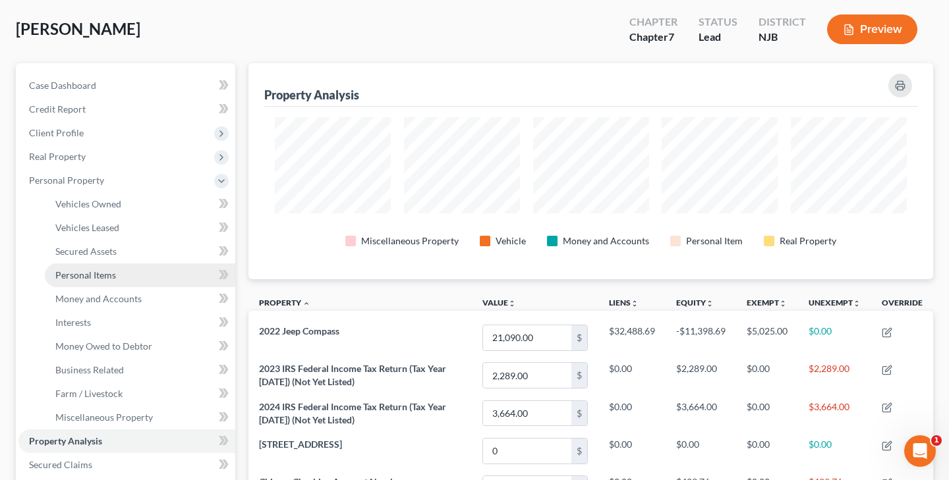
click at [109, 273] on span "Personal Items" at bounding box center [85, 274] width 61 height 11
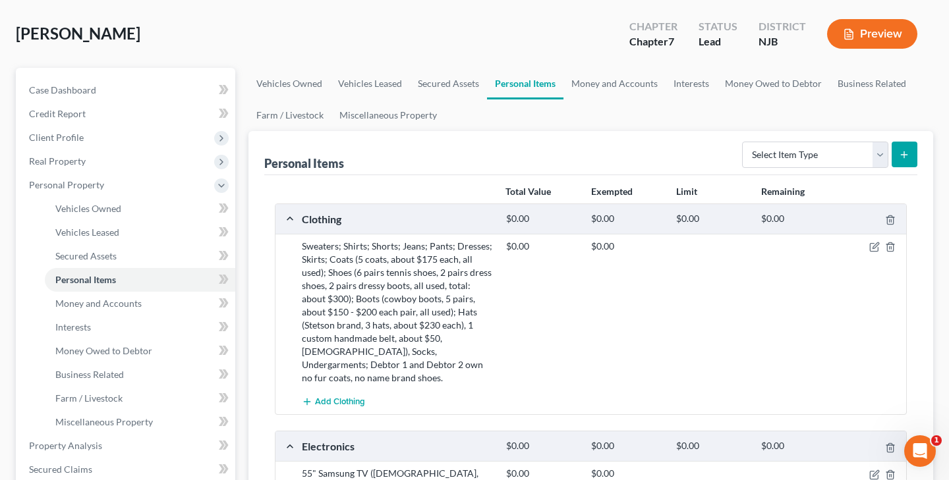
scroll to position [59, 0]
click at [875, 245] on icon "button" at bounding box center [874, 246] width 11 height 11
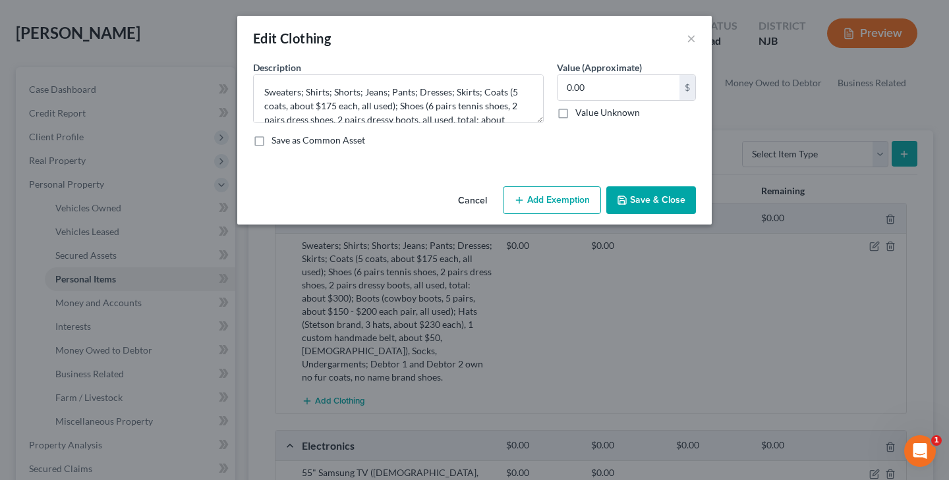
click at [583, 205] on button "Add Exemption" at bounding box center [552, 200] width 98 height 28
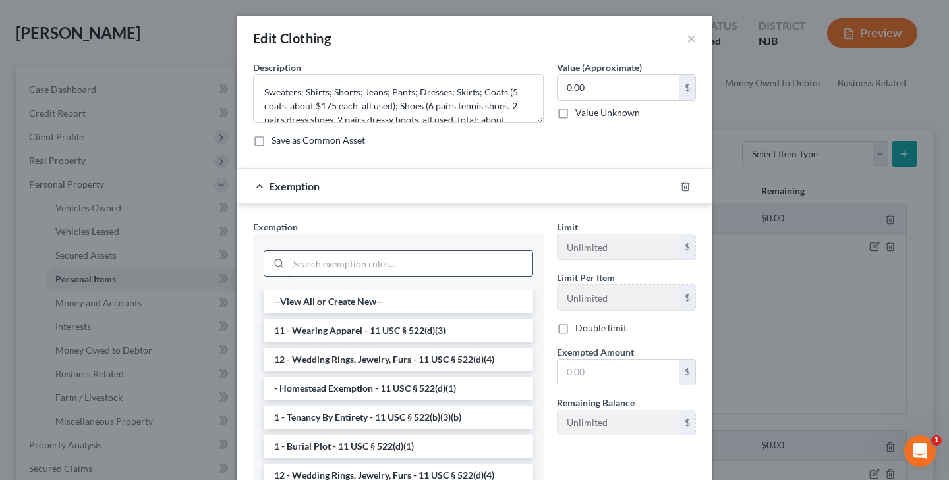
click at [446, 269] on input "search" at bounding box center [411, 263] width 244 height 25
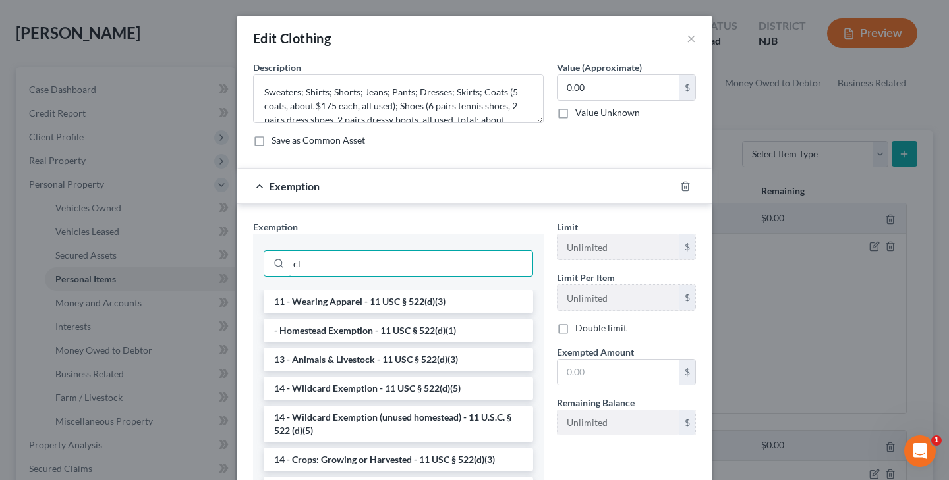
type input "c"
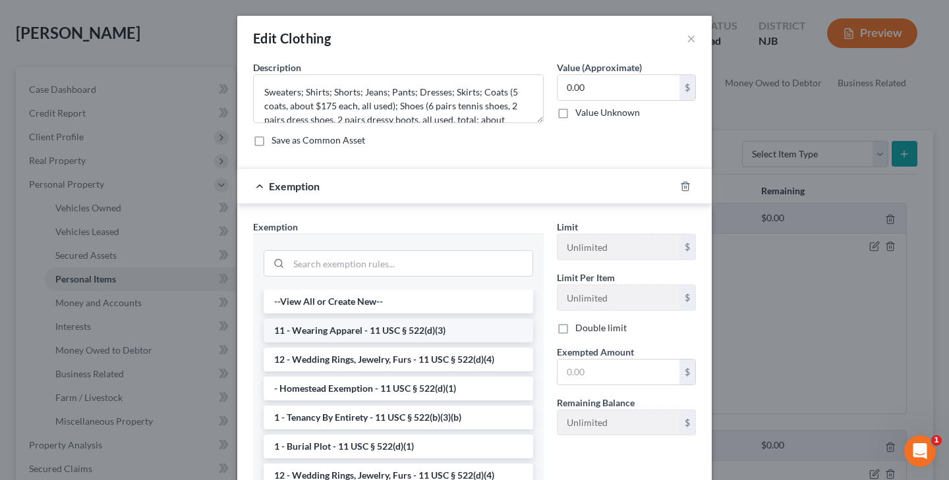
click at [400, 331] on li "11 - Wearing Apparel - 11 USC § 522(d)(3)" at bounding box center [398, 331] width 269 height 24
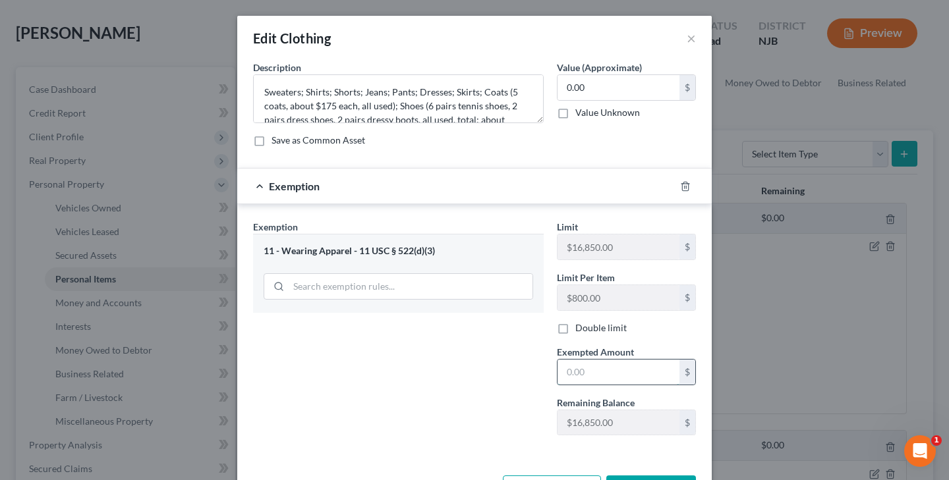
click at [628, 370] on input "text" at bounding box center [618, 372] width 122 height 25
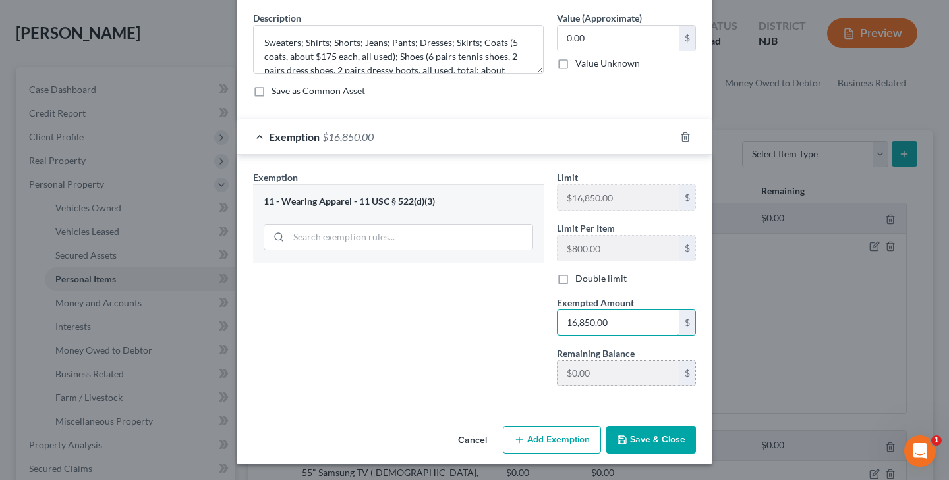
scroll to position [49, 0]
type input "16,850.00"
click at [663, 437] on button "Save & Close" at bounding box center [651, 440] width 90 height 28
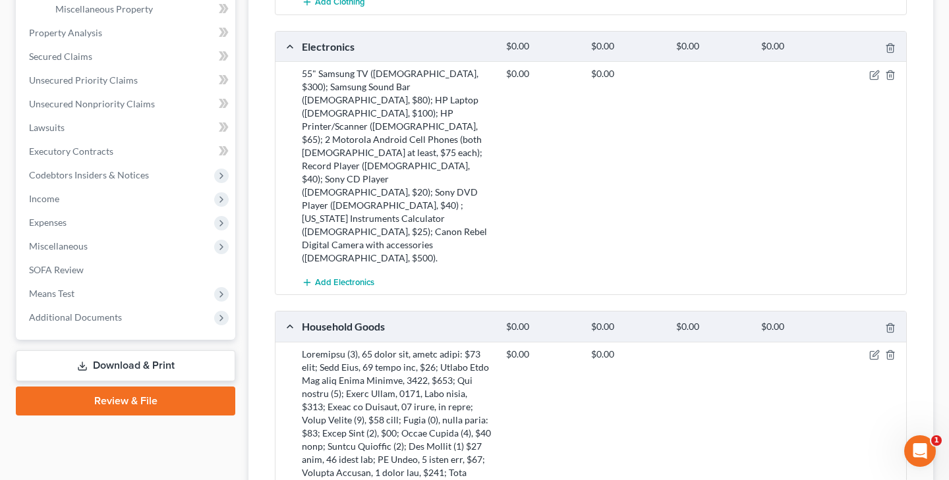
scroll to position [472, 0]
click at [873, 350] on icon "button" at bounding box center [875, 353] width 6 height 6
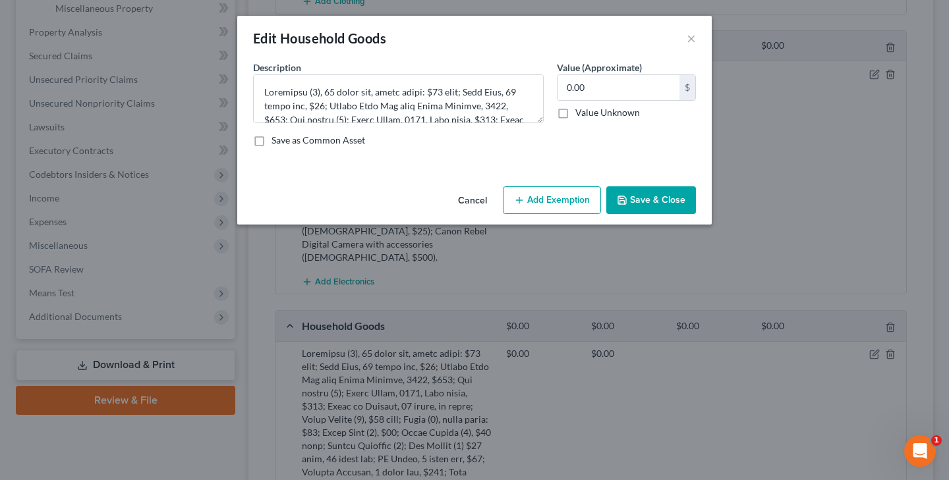
click at [556, 198] on button "Add Exemption" at bounding box center [552, 200] width 98 height 28
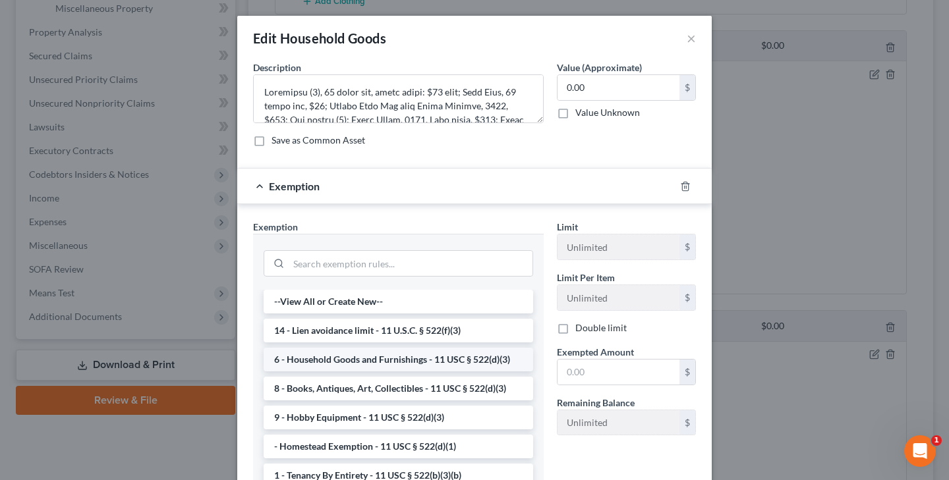
click at [378, 355] on li "6 - Household Goods and Furnishings - 11 USC § 522(d)(3)" at bounding box center [398, 360] width 269 height 24
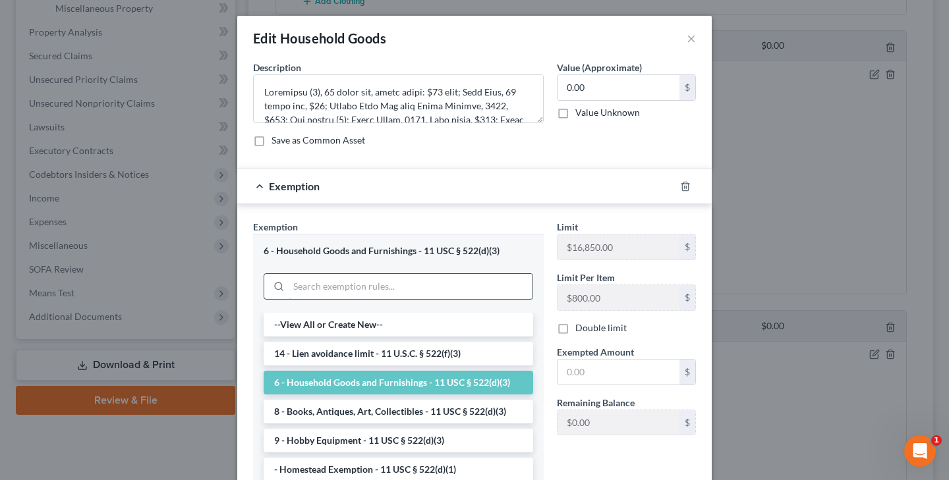
click at [434, 288] on input "search" at bounding box center [411, 286] width 244 height 25
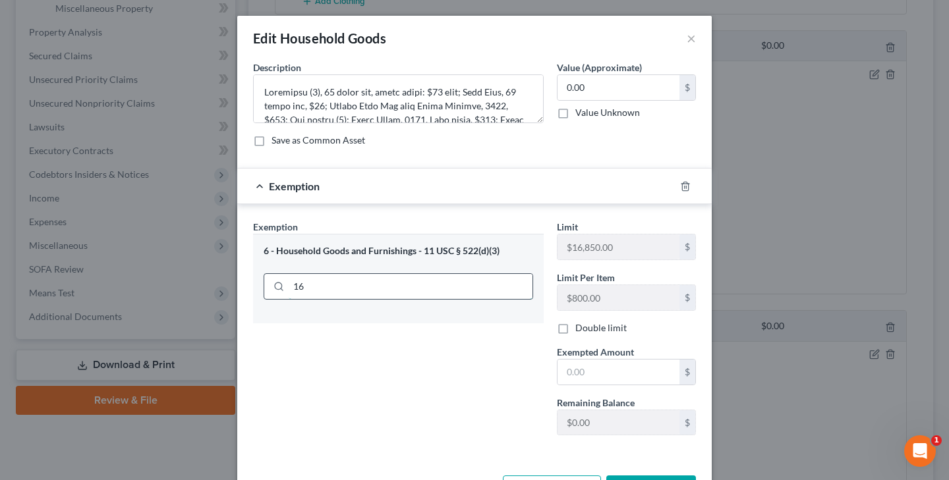
type input "1"
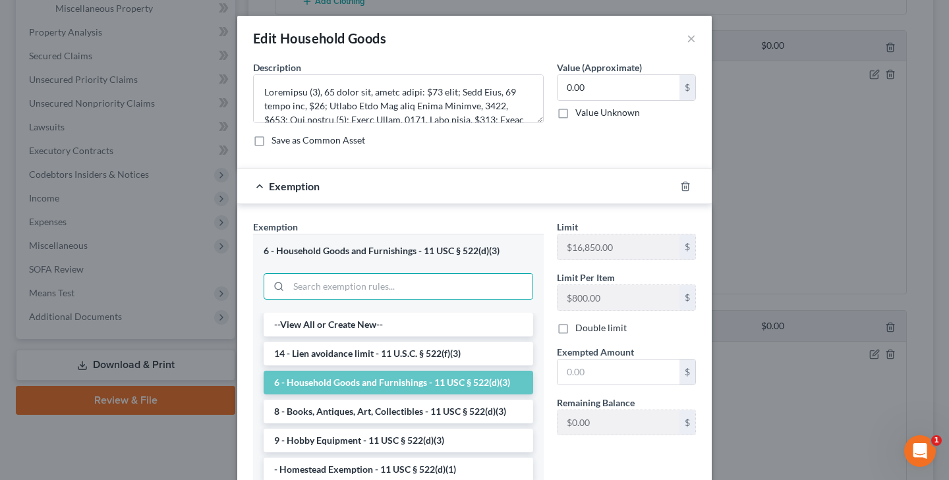
click at [424, 379] on li "6 - Household Goods and Furnishings - 11 USC § 522(d)(3)" at bounding box center [398, 383] width 269 height 24
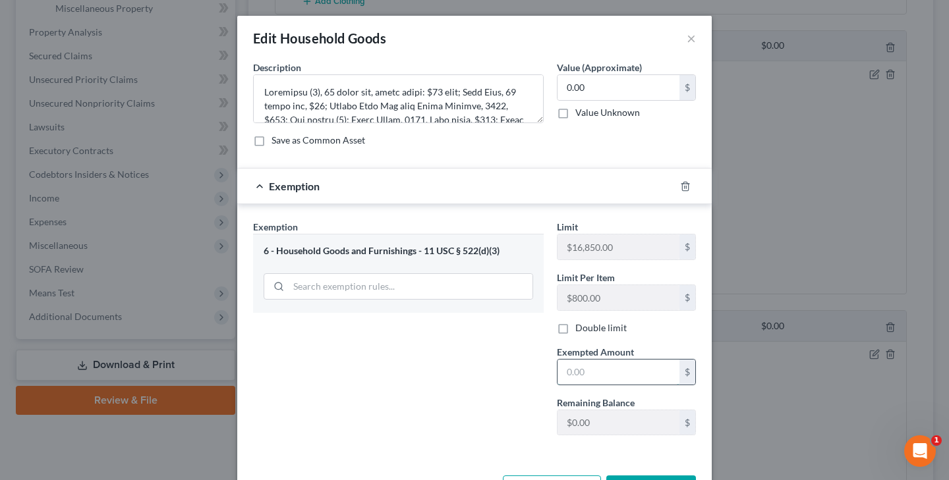
click at [613, 376] on input "text" at bounding box center [618, 372] width 122 height 25
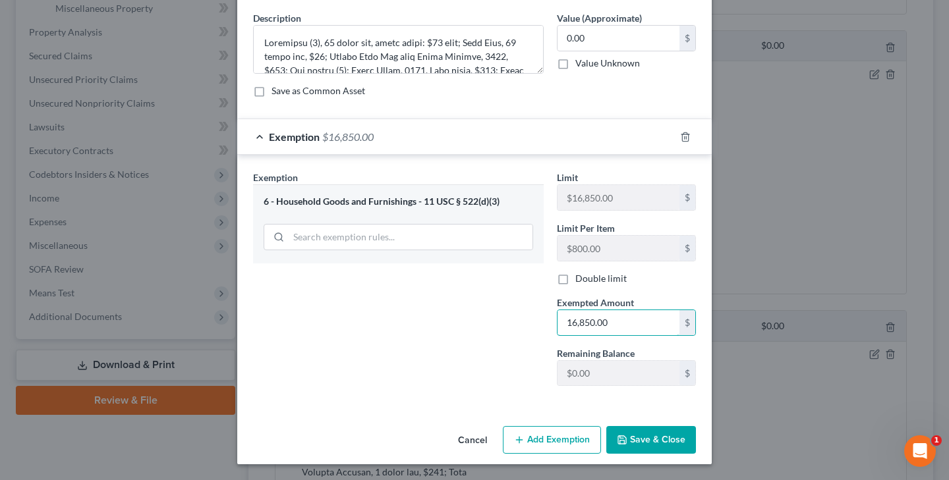
scroll to position [49, 0]
type input "16,850.00"
click at [683, 441] on button "Save & Close" at bounding box center [651, 440] width 90 height 28
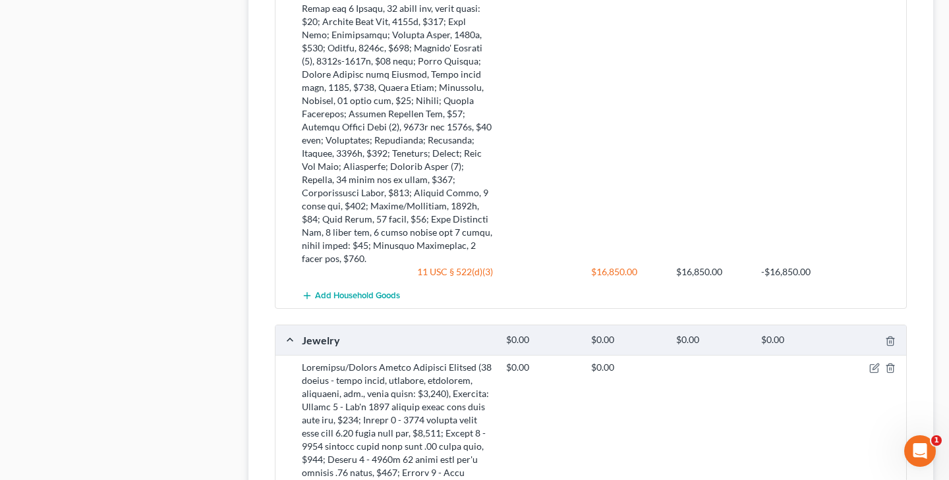
scroll to position [978, 0]
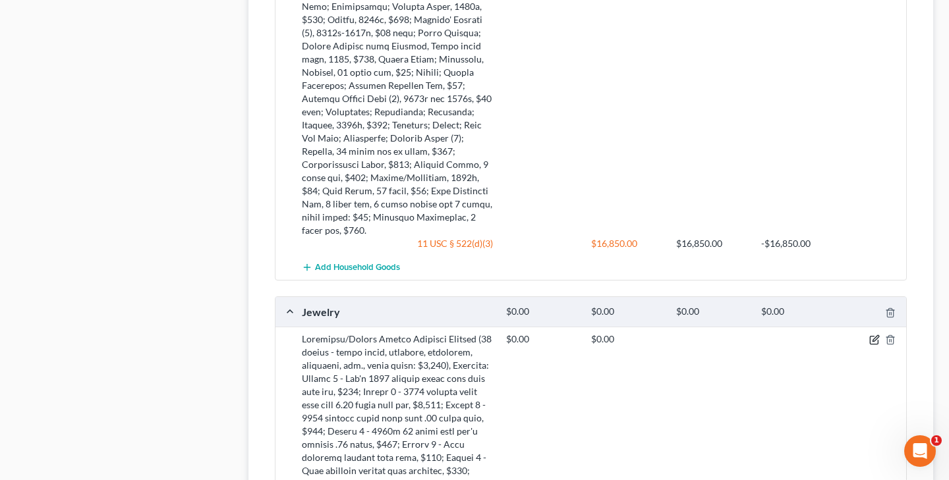
click at [878, 337] on icon "button" at bounding box center [874, 341] width 8 height 8
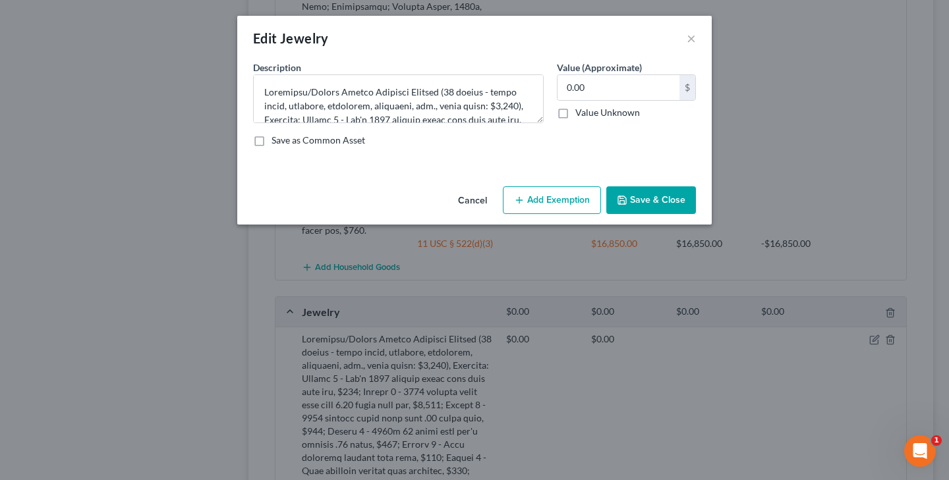
click at [567, 204] on button "Add Exemption" at bounding box center [552, 200] width 98 height 28
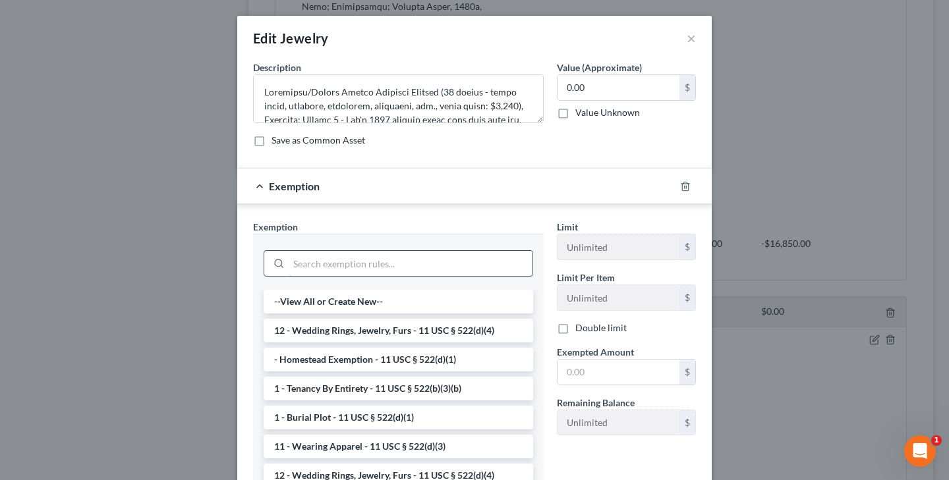
click at [424, 264] on input "search" at bounding box center [411, 263] width 244 height 25
click at [374, 328] on li "12 - Wedding Rings, Jewelry, Furs - 11 USC § 522(d)(4)" at bounding box center [398, 331] width 269 height 24
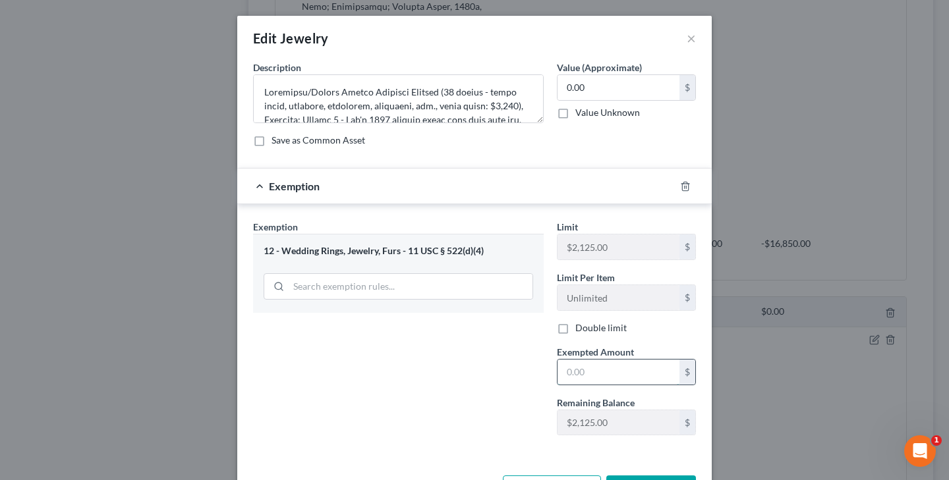
click at [598, 374] on input "text" at bounding box center [618, 372] width 122 height 25
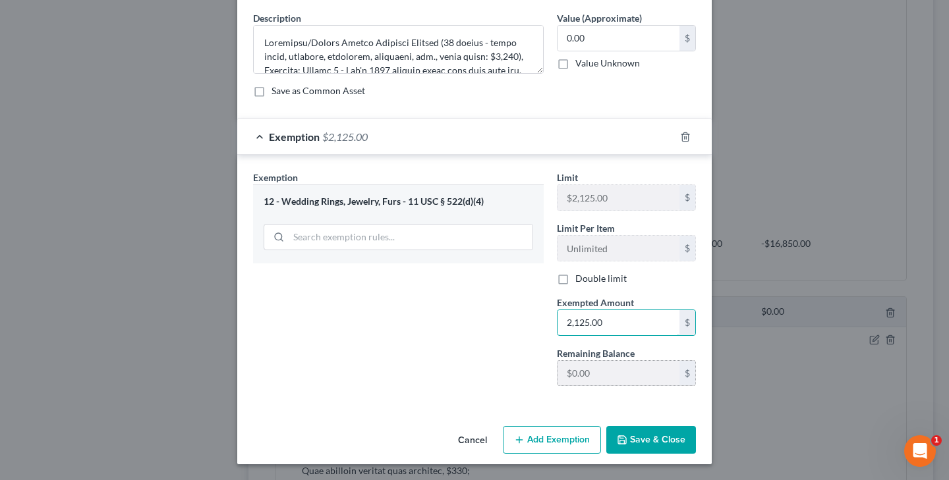
scroll to position [49, 0]
type input "2,125.00"
click at [667, 439] on button "Save & Close" at bounding box center [651, 440] width 90 height 28
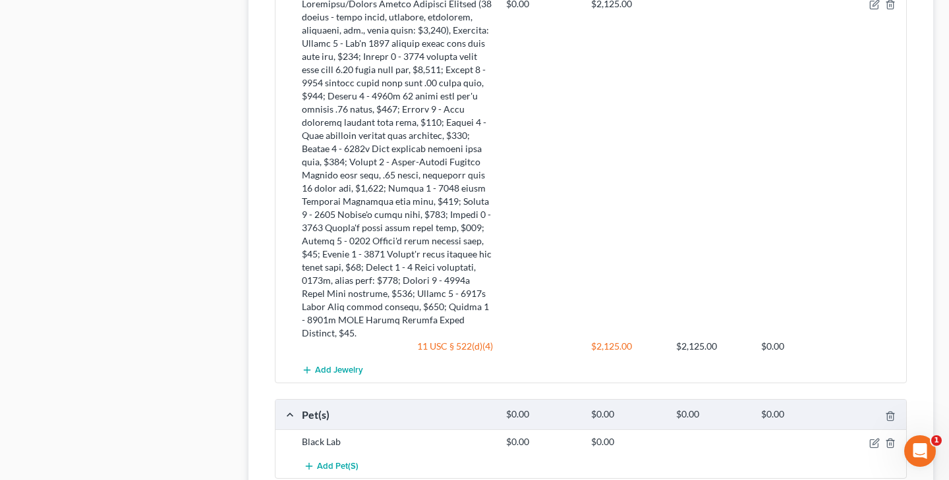
scroll to position [1314, 0]
click at [871, 437] on icon "button" at bounding box center [874, 442] width 11 height 11
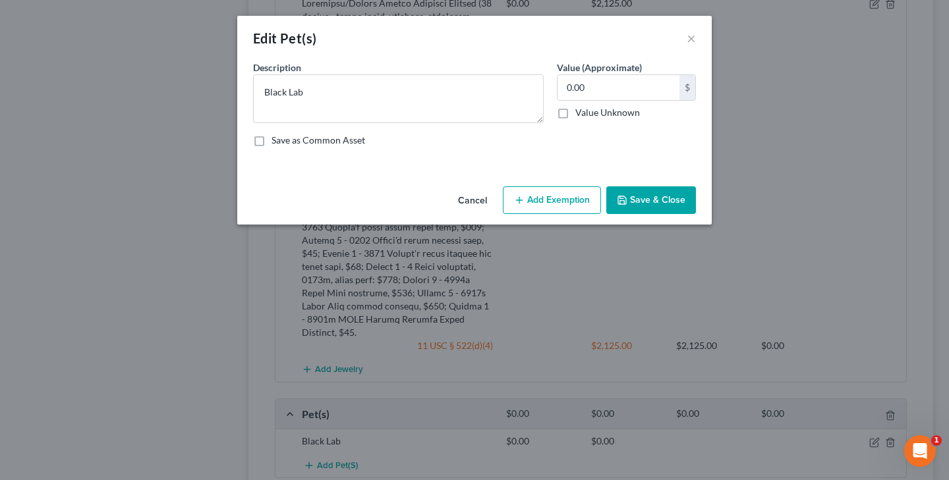
click at [546, 199] on button "Add Exemption" at bounding box center [552, 200] width 98 height 28
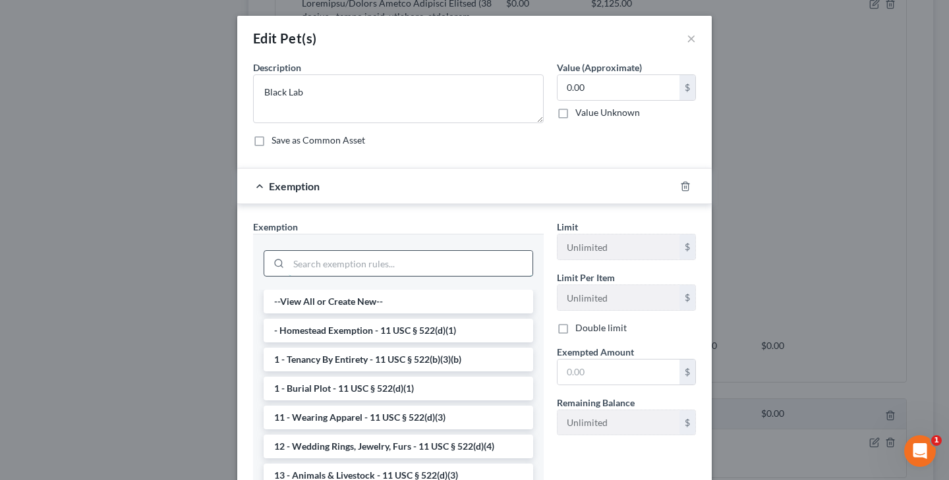
click at [434, 261] on input "search" at bounding box center [411, 263] width 244 height 25
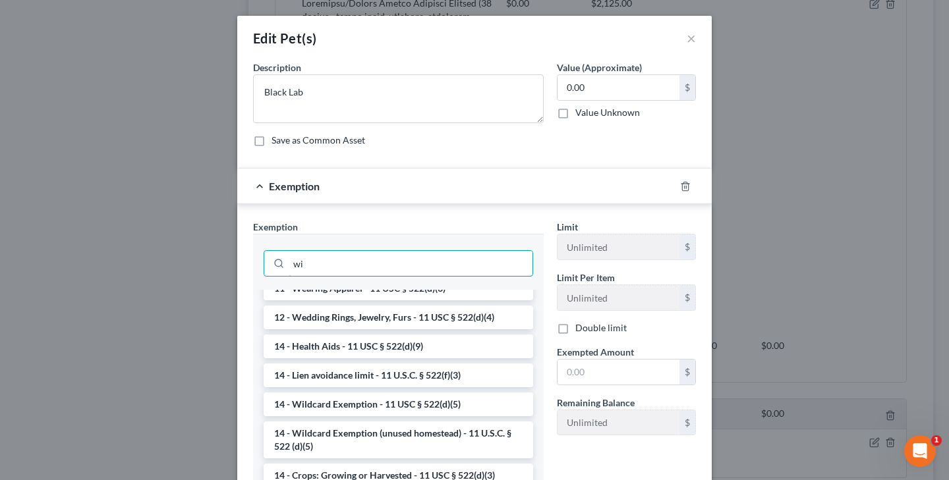
scroll to position [0, 0]
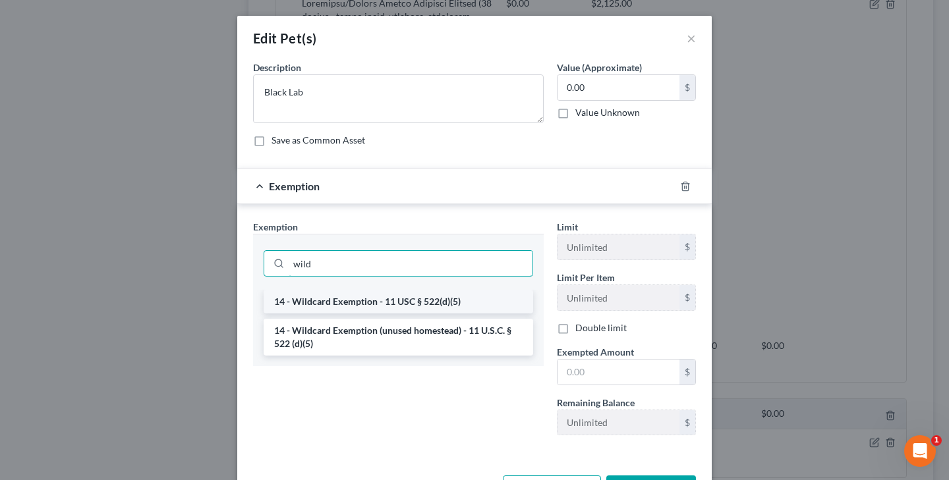
type input "wild"
click at [451, 306] on li "14 - Wildcard Exemption - 11 USC § 522(d)(5)" at bounding box center [398, 302] width 269 height 24
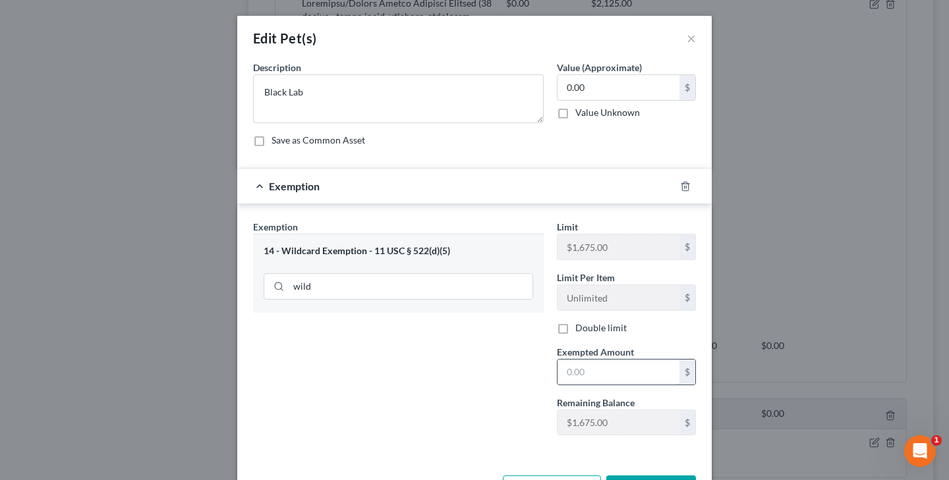
click at [603, 371] on input "text" at bounding box center [618, 372] width 122 height 25
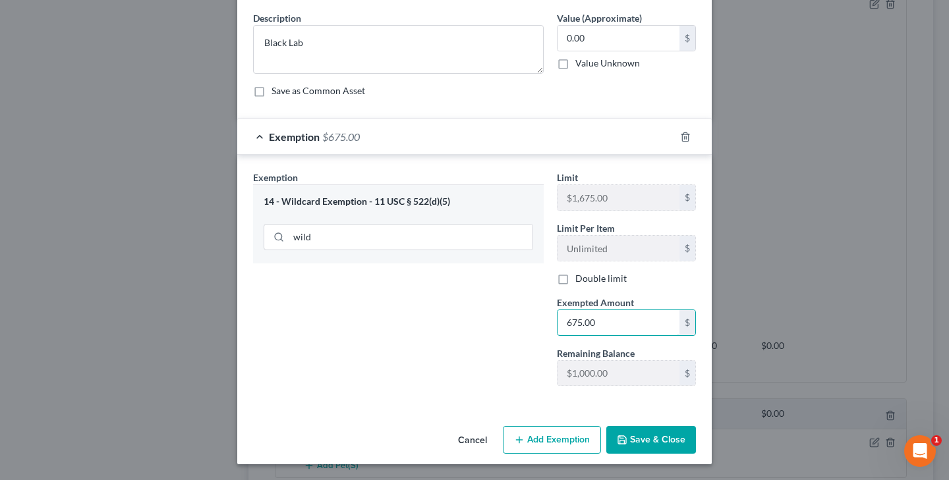
scroll to position [49, 0]
type input "675.00"
click at [656, 439] on button "Save & Close" at bounding box center [651, 440] width 90 height 28
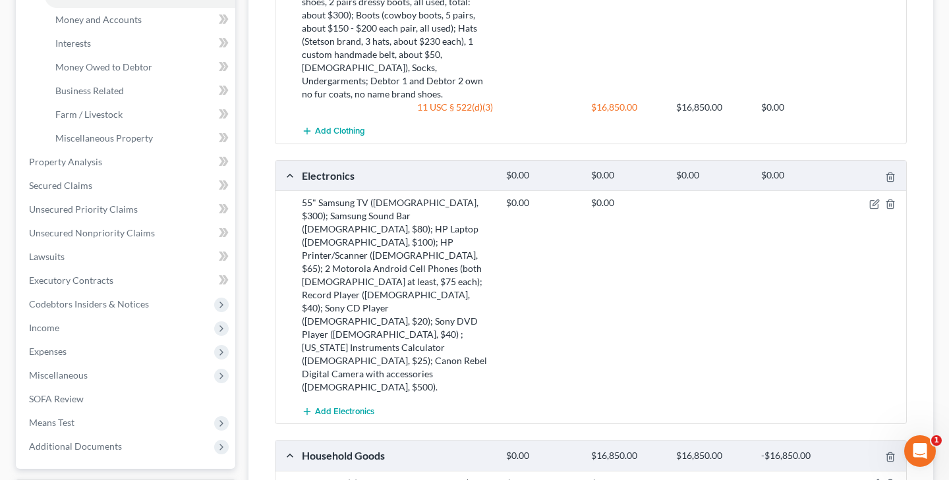
scroll to position [331, 0]
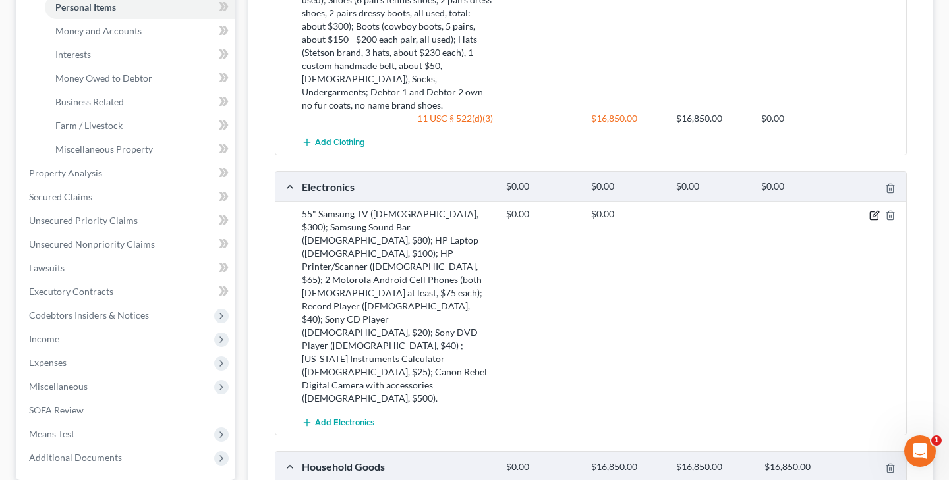
click at [874, 211] on icon "button" at bounding box center [875, 214] width 6 height 6
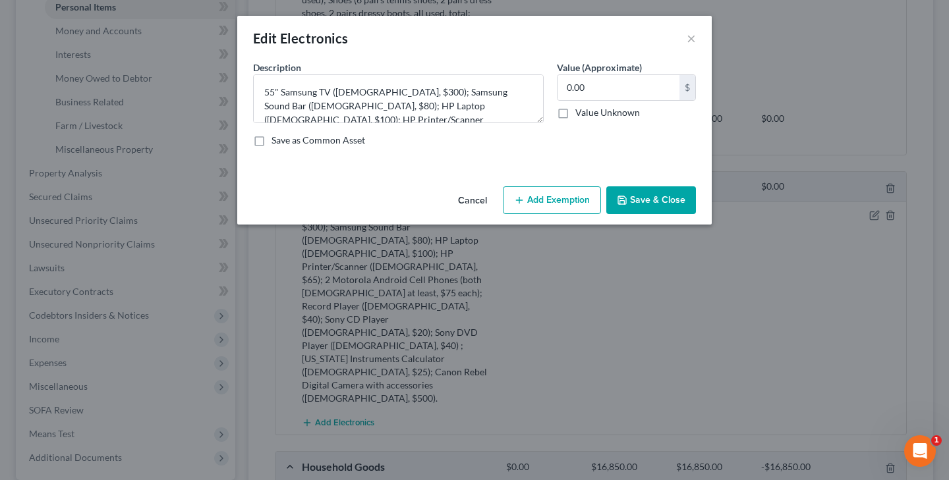
click at [577, 200] on button "Add Exemption" at bounding box center [552, 200] width 98 height 28
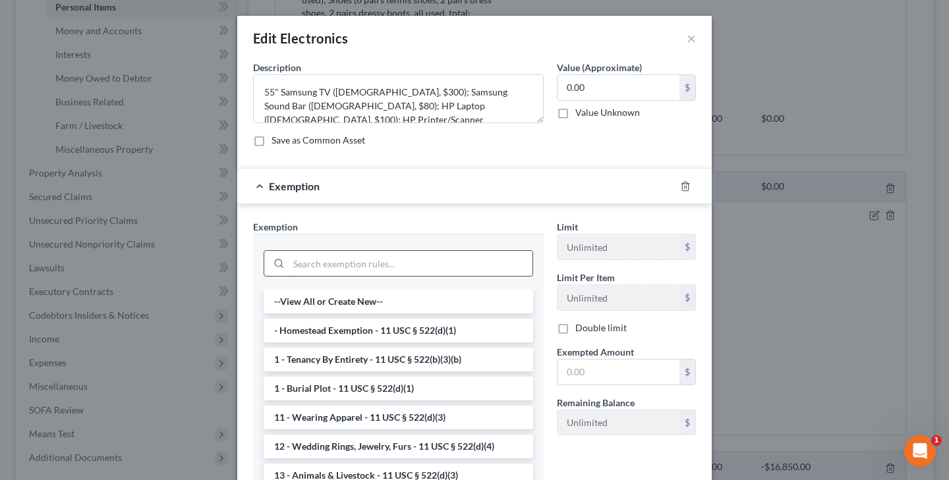
click at [406, 267] on input "search" at bounding box center [411, 263] width 244 height 25
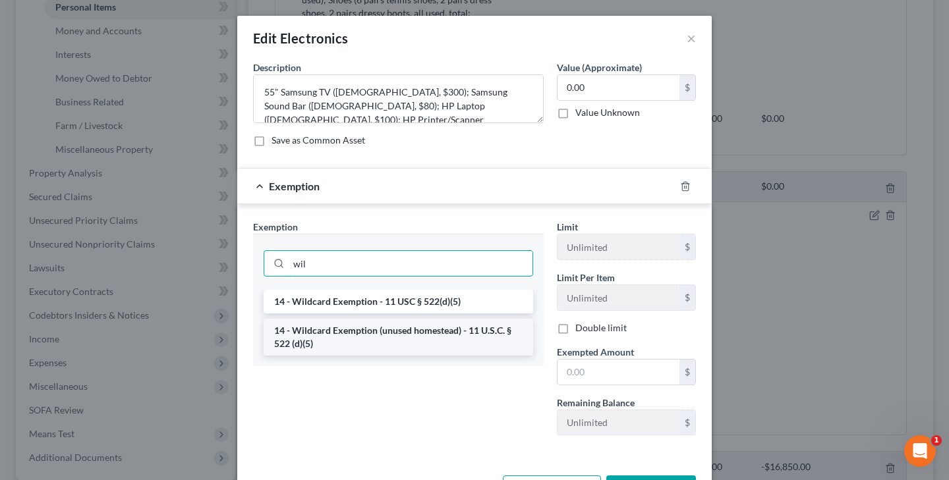
type input "wil"
click at [408, 330] on li "14 - Wildcard Exemption (unused homestead) - 11 U.S.C. § 522 (d)(5)" at bounding box center [398, 337] width 269 height 37
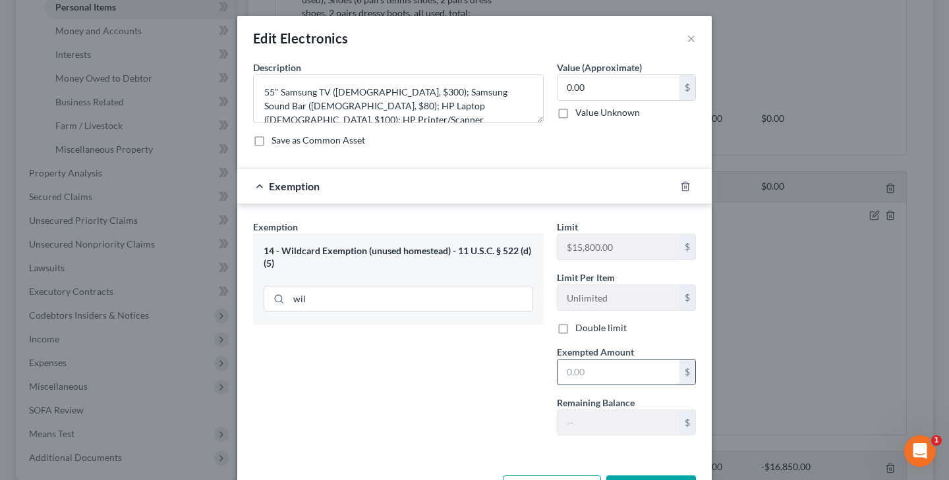
click at [593, 371] on input "text" at bounding box center [618, 372] width 122 height 25
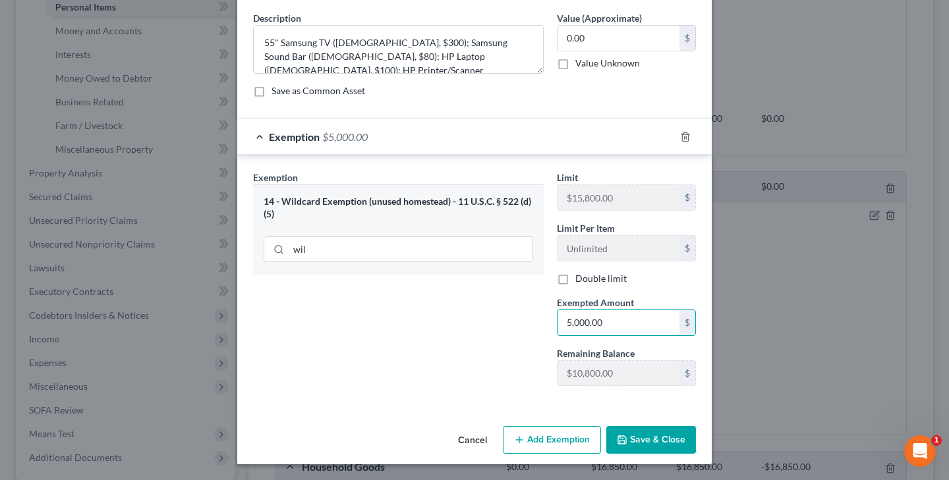
scroll to position [49, 0]
type input "5,000.00"
click at [648, 442] on button "Save & Close" at bounding box center [651, 440] width 90 height 28
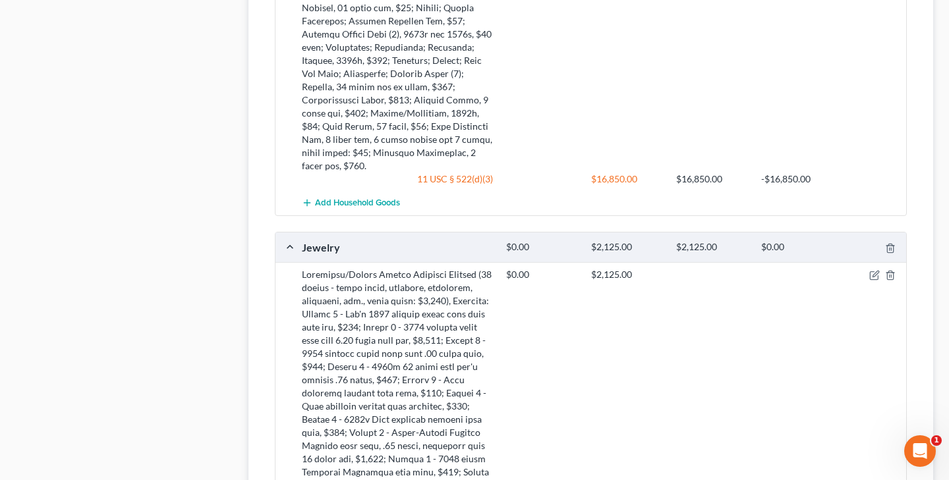
scroll to position [1061, 0]
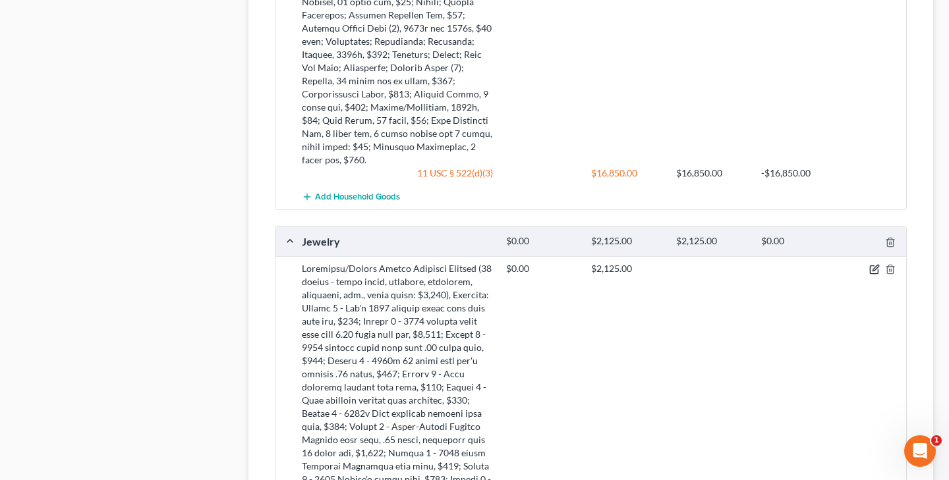
click at [875, 264] on icon "button" at bounding box center [874, 269] width 11 height 11
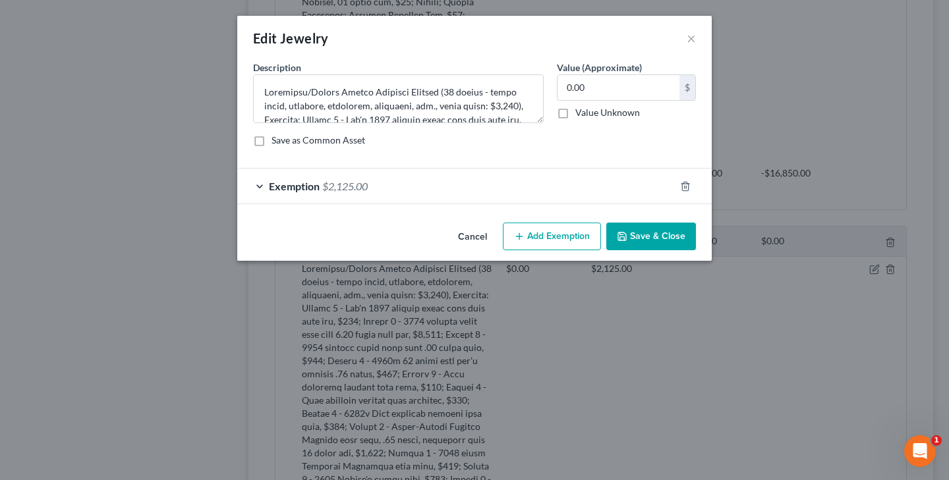
click at [550, 236] on button "Add Exemption" at bounding box center [552, 237] width 98 height 28
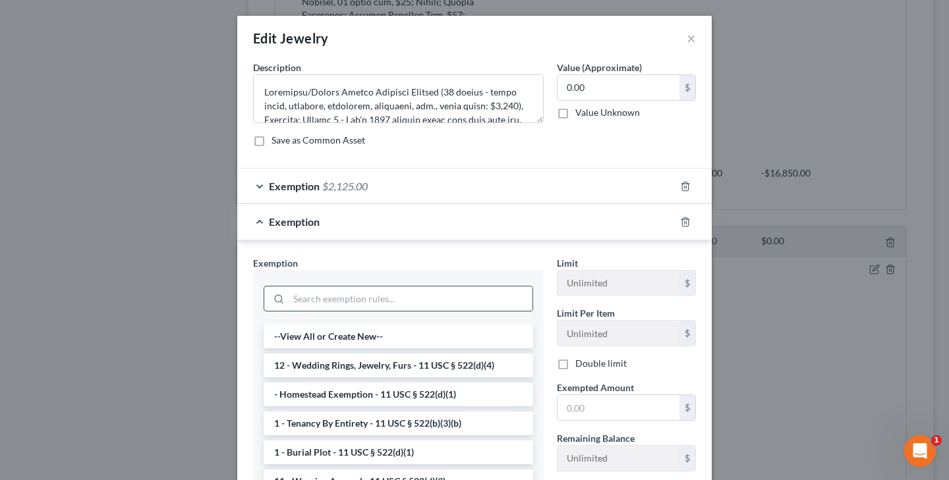
click at [447, 305] on input "search" at bounding box center [411, 299] width 244 height 25
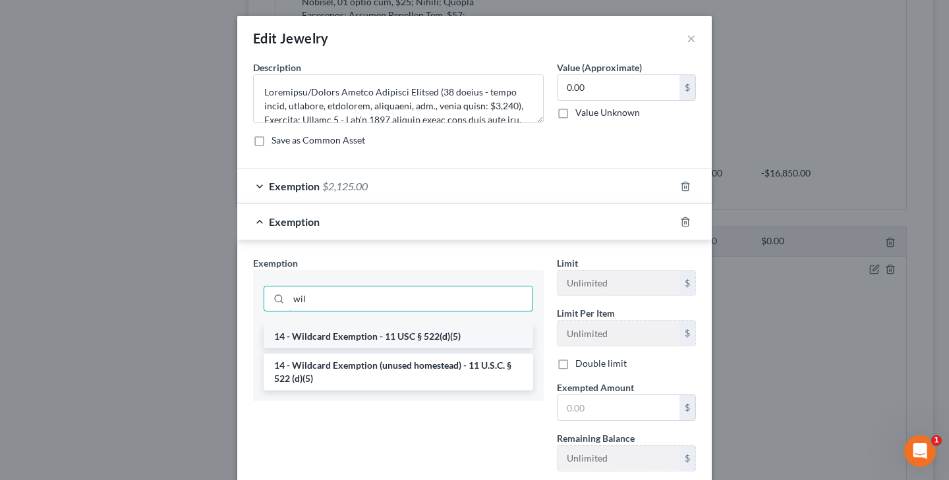
type input "wil"
click at [430, 335] on li "14 - Wildcard Exemption - 11 USC § 522(d)(5)" at bounding box center [398, 337] width 269 height 24
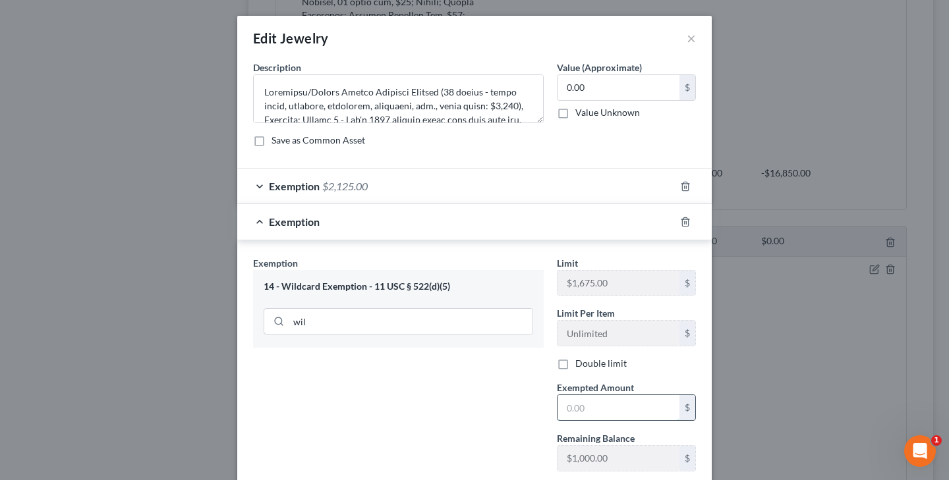
click at [598, 403] on input "text" at bounding box center [618, 407] width 122 height 25
type input "1,000"
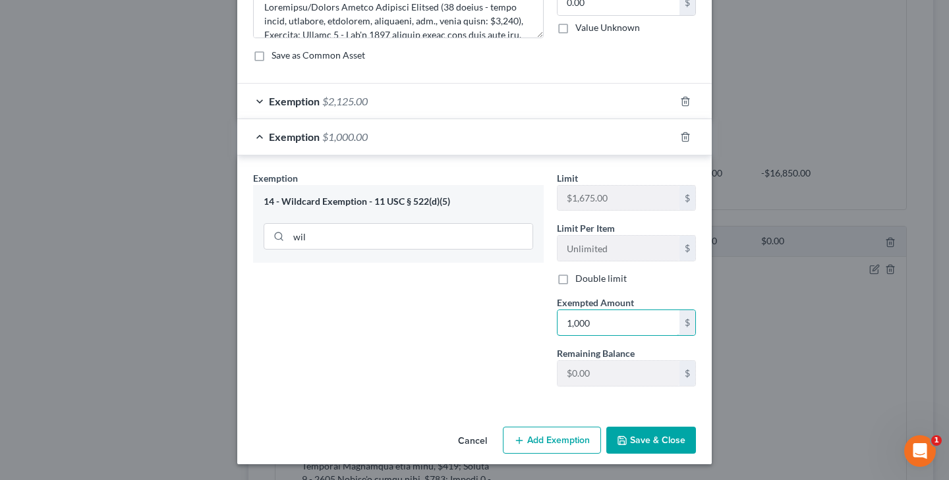
scroll to position [85, 0]
click at [667, 439] on button "Save & Close" at bounding box center [651, 441] width 90 height 28
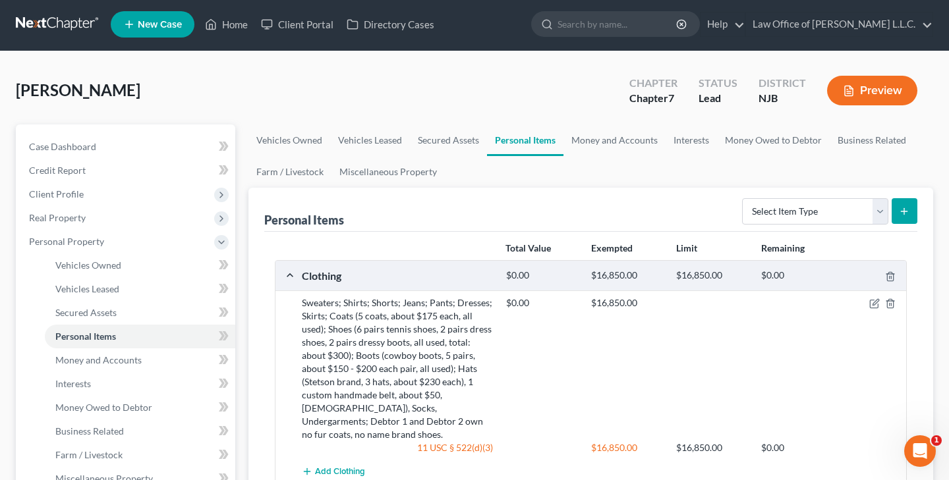
scroll to position [31, 0]
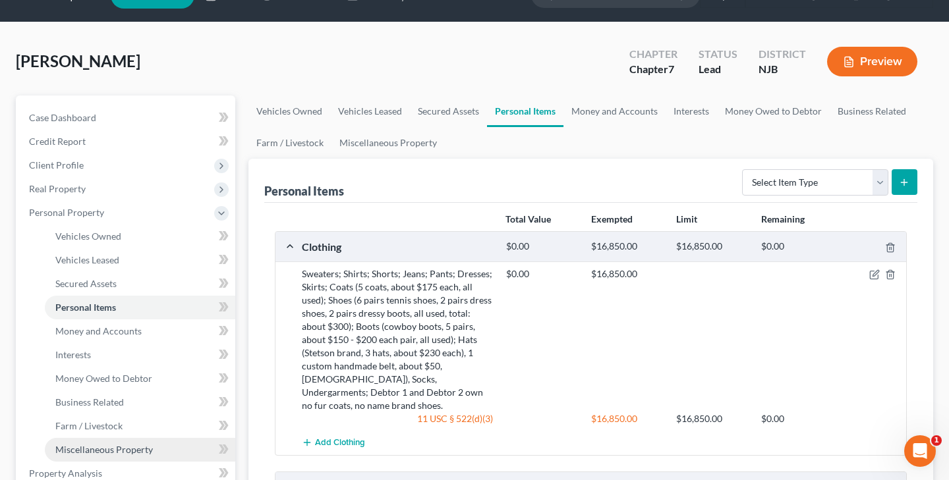
click at [139, 447] on span "Miscellaneous Property" at bounding box center [104, 449] width 98 height 11
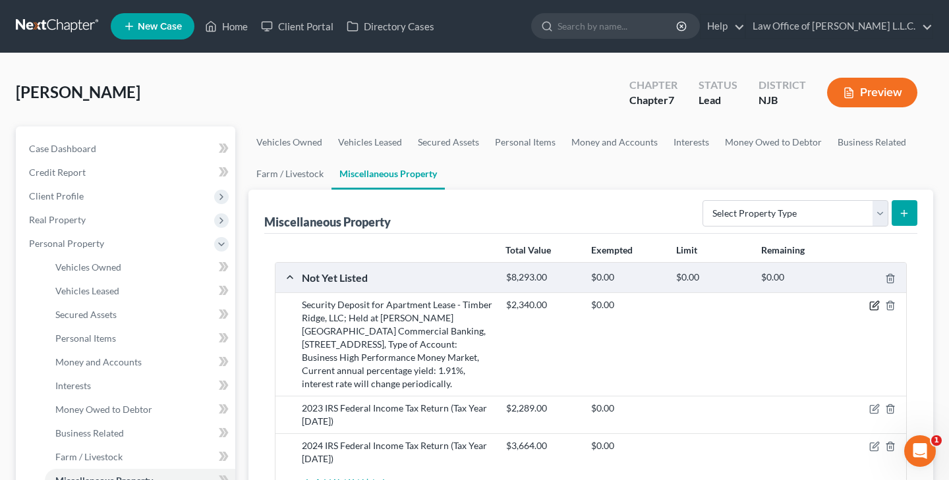
click at [872, 308] on icon "button" at bounding box center [875, 305] width 6 height 6
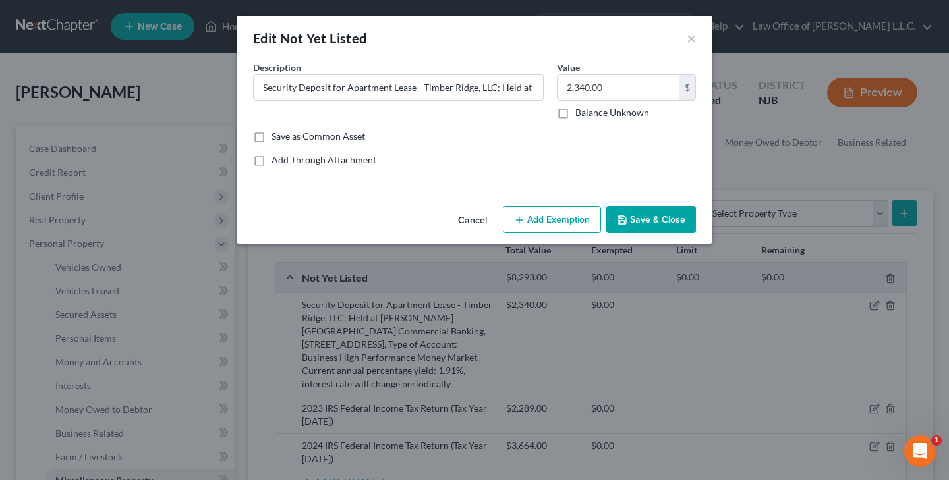
click at [560, 224] on button "Add Exemption" at bounding box center [552, 220] width 98 height 28
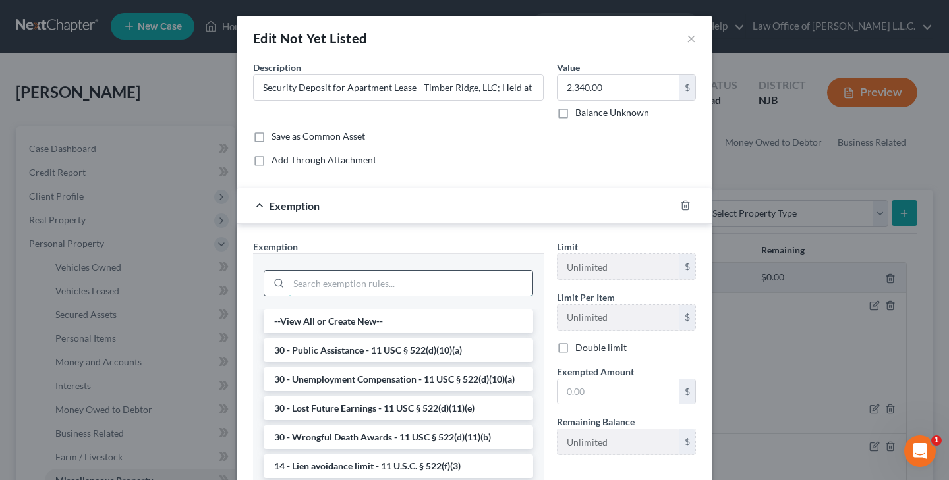
click at [444, 289] on input "search" at bounding box center [411, 283] width 244 height 25
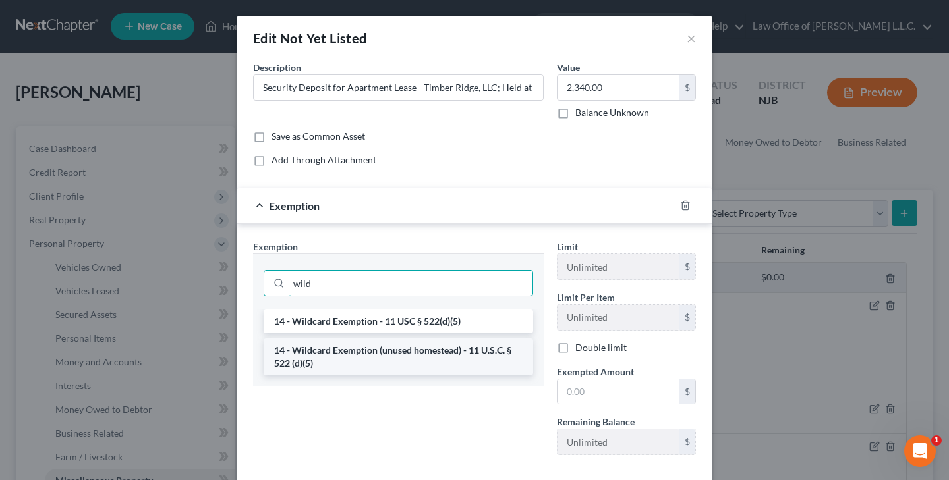
type input "wild"
click at [435, 350] on li "14 - Wildcard Exemption (unused homestead) - 11 U.S.C. § 522 (d)(5)" at bounding box center [398, 357] width 269 height 37
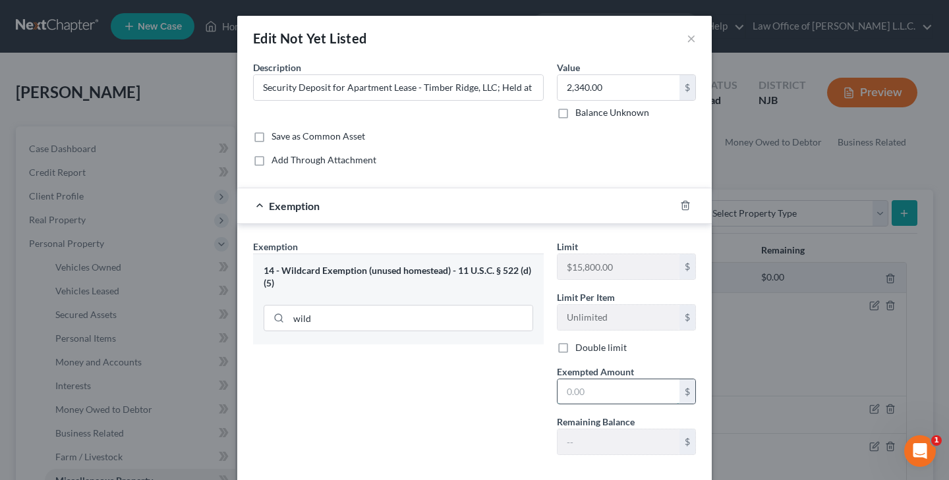
click at [593, 391] on input "text" at bounding box center [618, 391] width 122 height 25
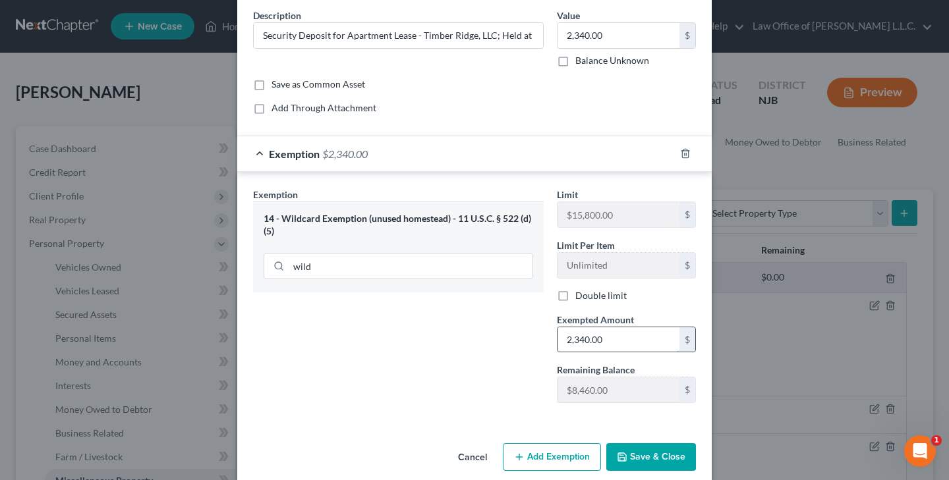
scroll to position [67, 0]
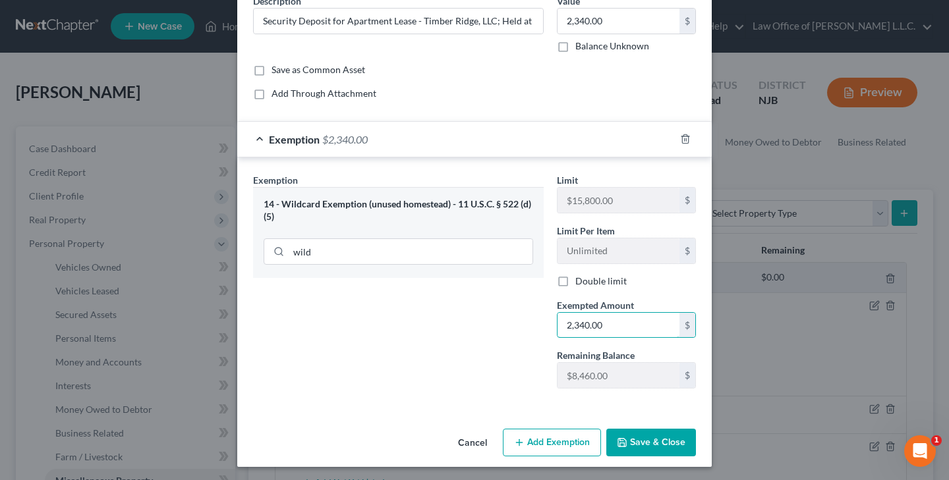
type input "2,340.00"
click at [656, 442] on button "Save & Close" at bounding box center [651, 443] width 90 height 28
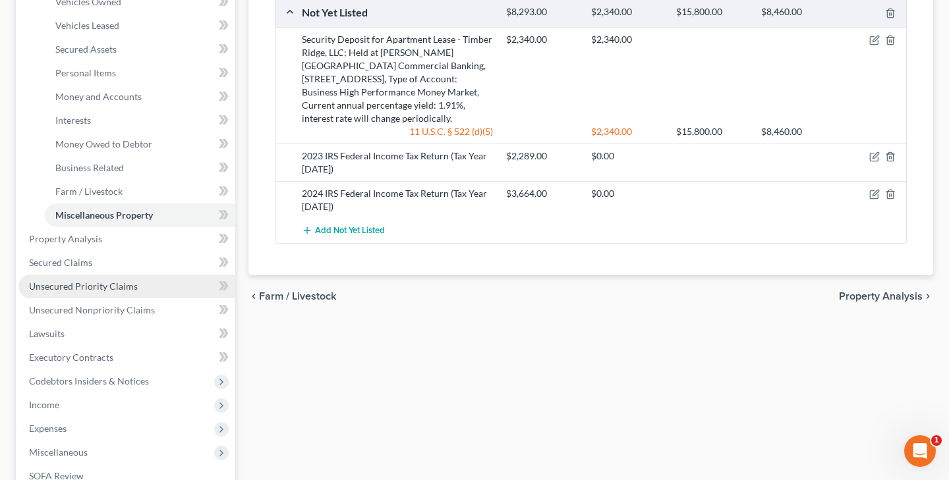
scroll to position [269, 0]
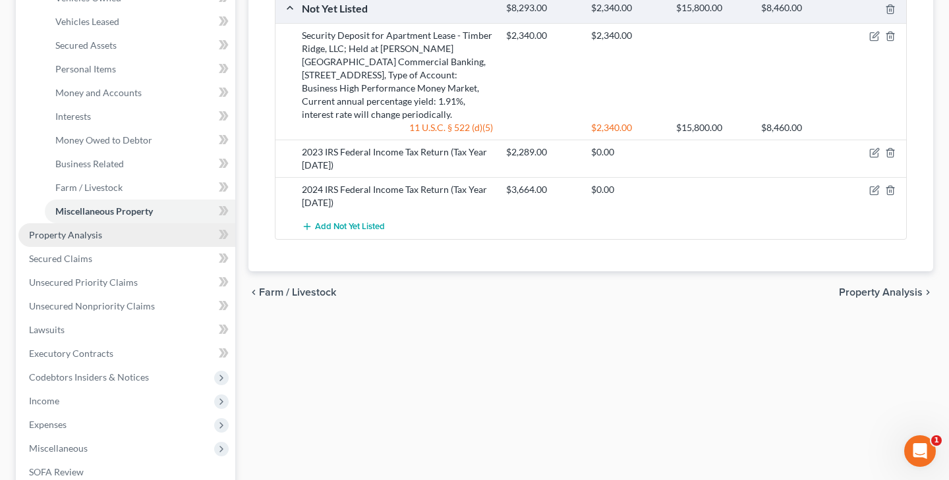
click at [110, 238] on link "Property Analysis" at bounding box center [126, 235] width 217 height 24
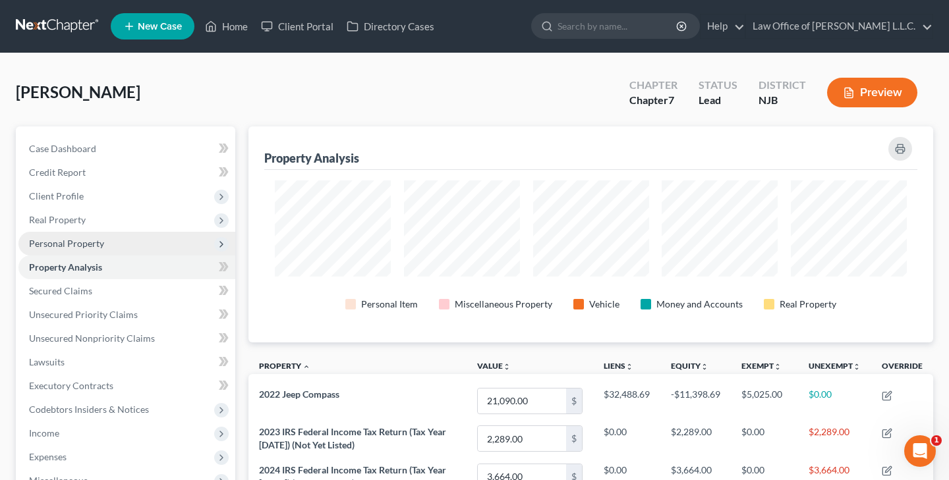
click at [87, 242] on span "Personal Property" at bounding box center [66, 243] width 75 height 11
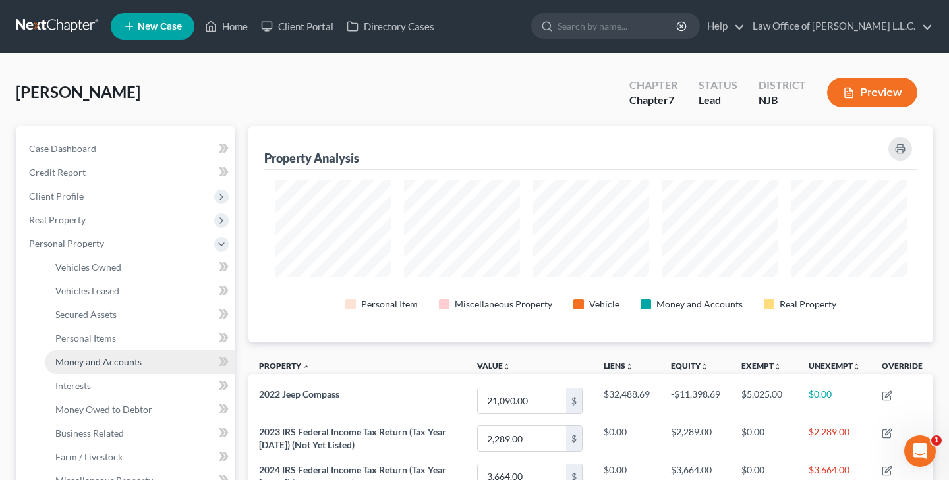
click at [107, 364] on span "Money and Accounts" at bounding box center [98, 361] width 86 height 11
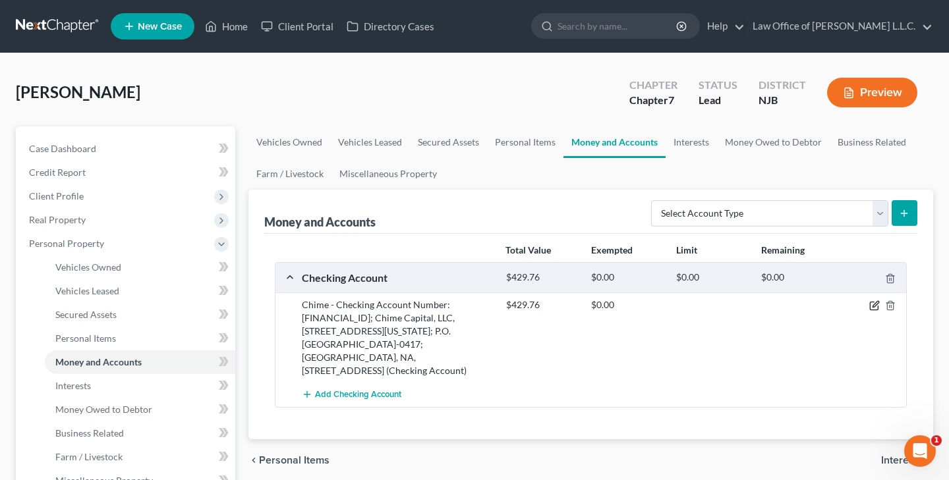
click at [872, 304] on icon "button" at bounding box center [874, 305] width 11 height 11
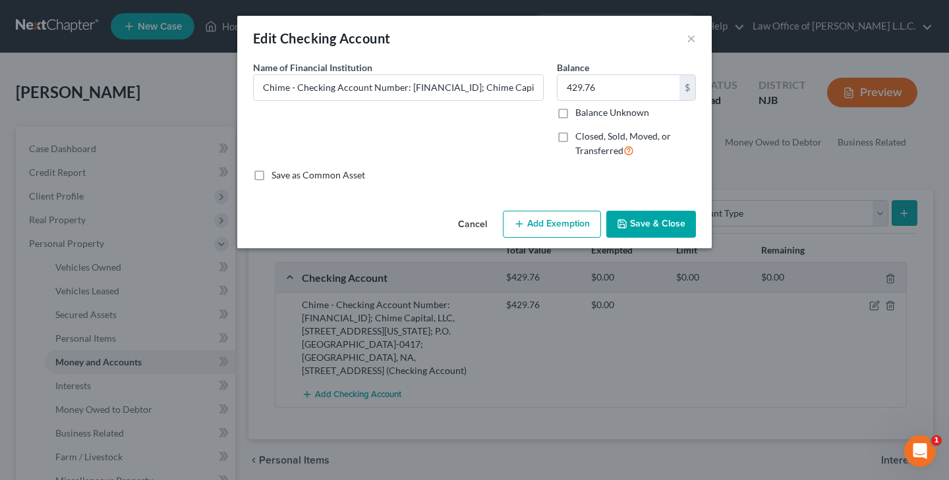
click at [584, 219] on button "Add Exemption" at bounding box center [552, 225] width 98 height 28
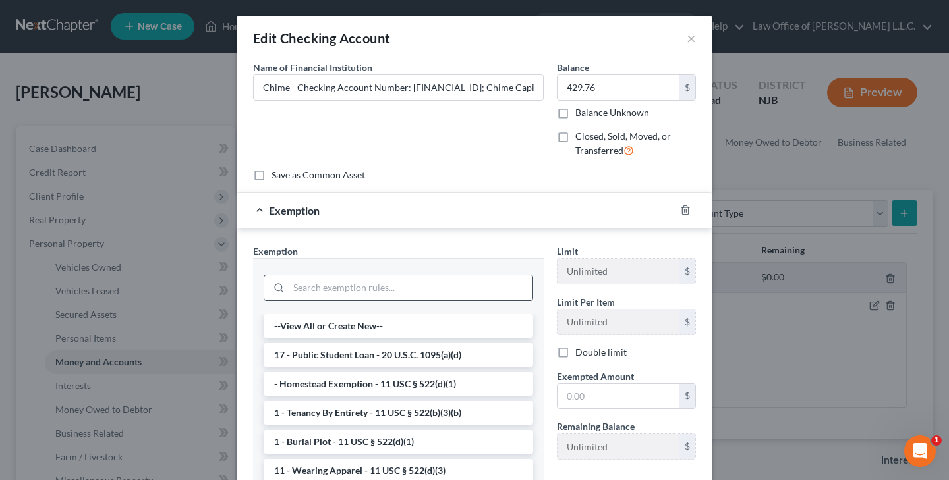
click at [498, 283] on input "search" at bounding box center [411, 287] width 244 height 25
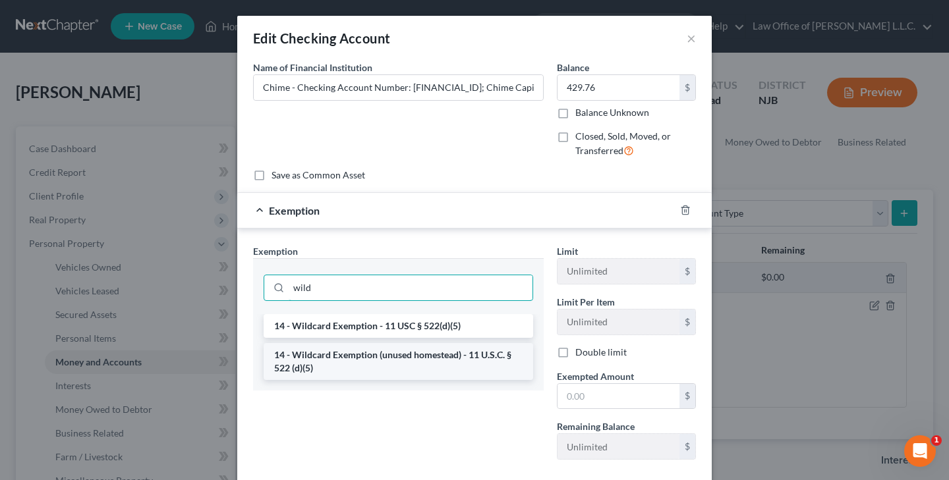
type input "wild"
click at [451, 354] on li "14 - Wildcard Exemption (unused homestead) - 11 U.S.C. § 522 (d)(5)" at bounding box center [398, 361] width 269 height 37
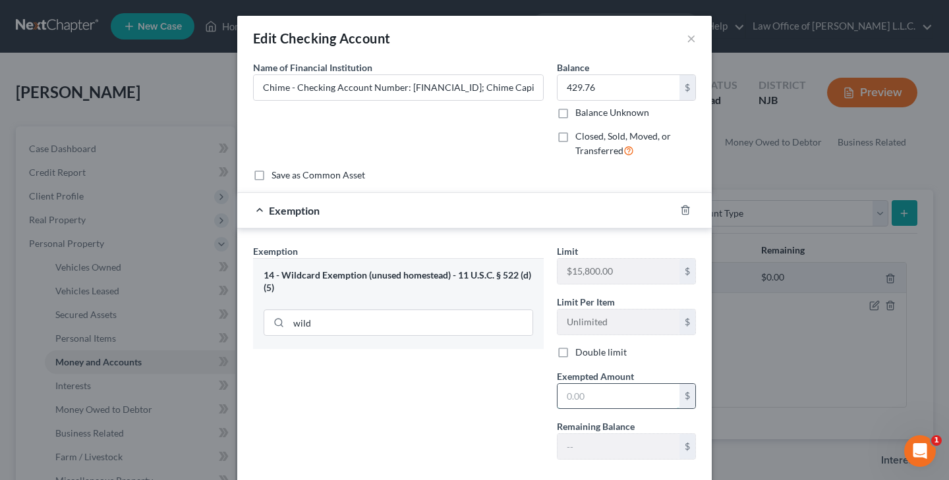
click at [590, 387] on input "text" at bounding box center [618, 396] width 122 height 25
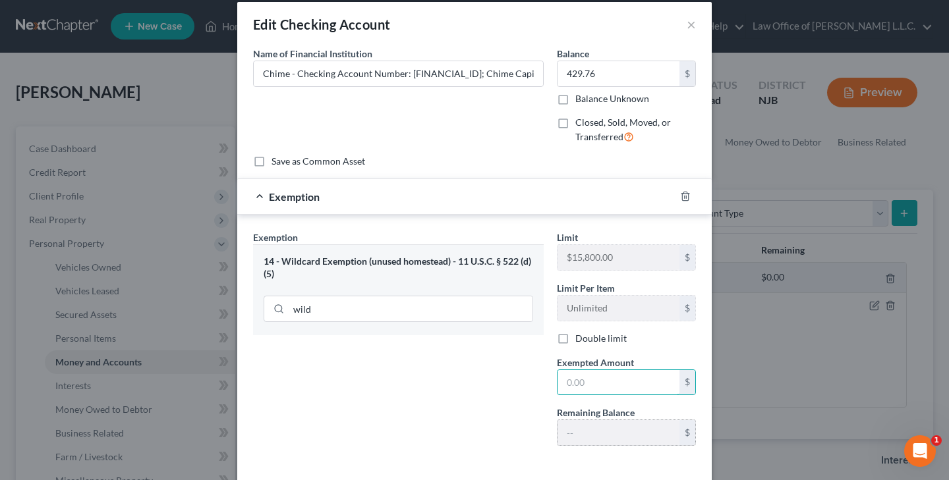
scroll to position [14, 0]
type input "8,460"
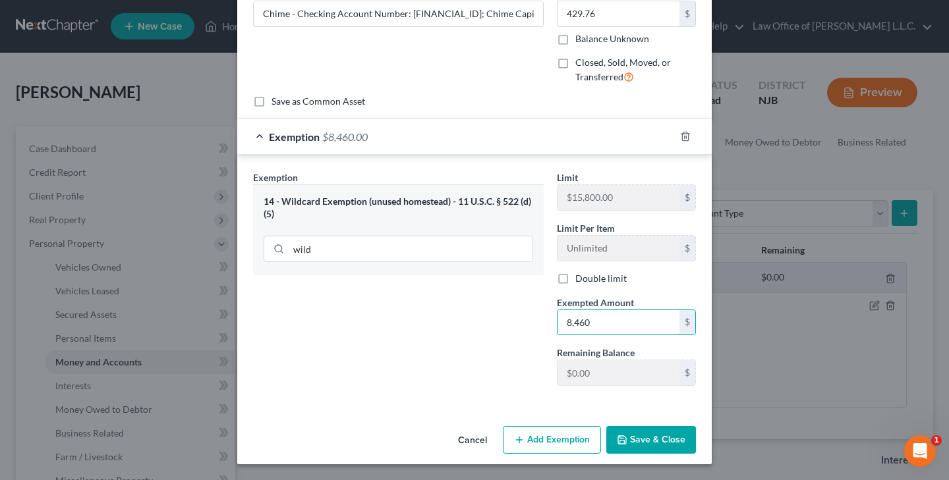
scroll to position [73, 0]
click at [650, 437] on button "Save & Close" at bounding box center [651, 441] width 90 height 28
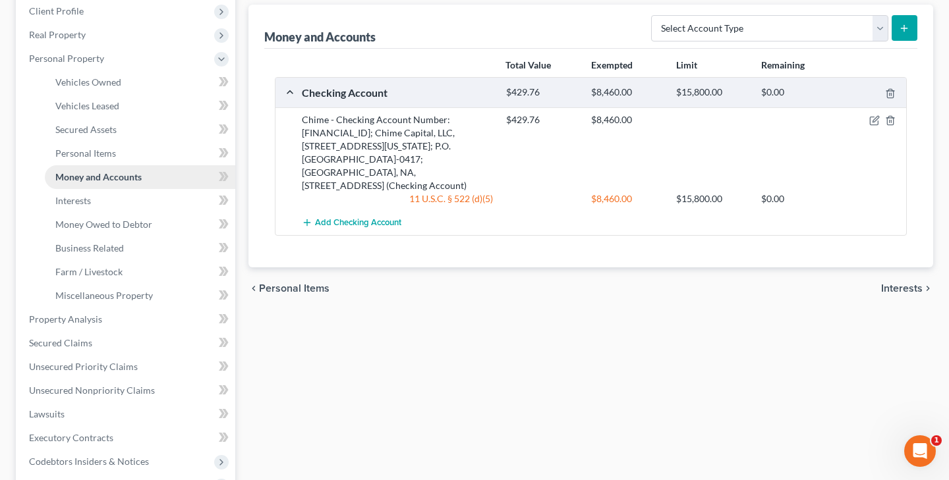
scroll to position [213, 0]
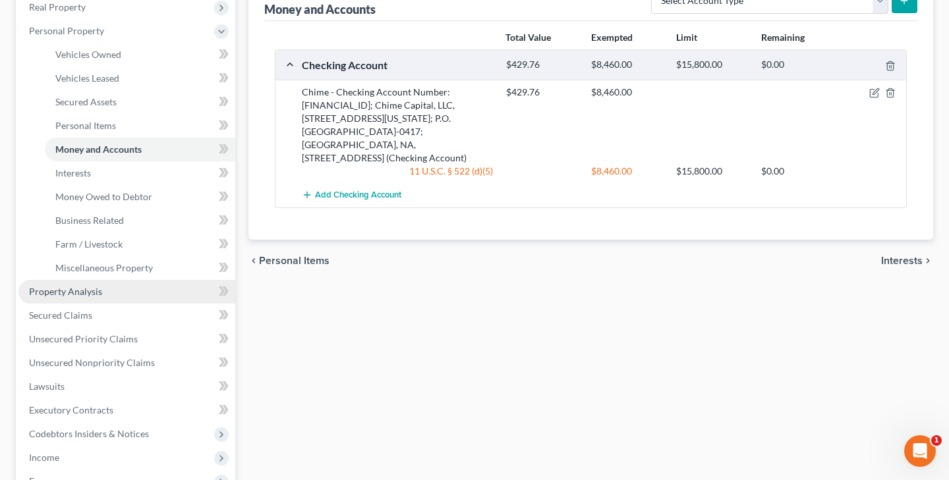
click at [100, 289] on span "Property Analysis" at bounding box center [65, 291] width 73 height 11
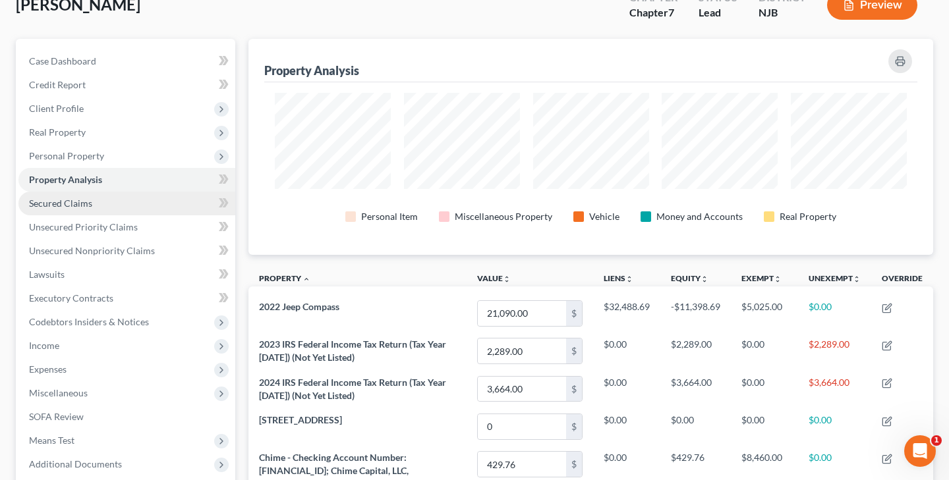
scroll to position [74, 0]
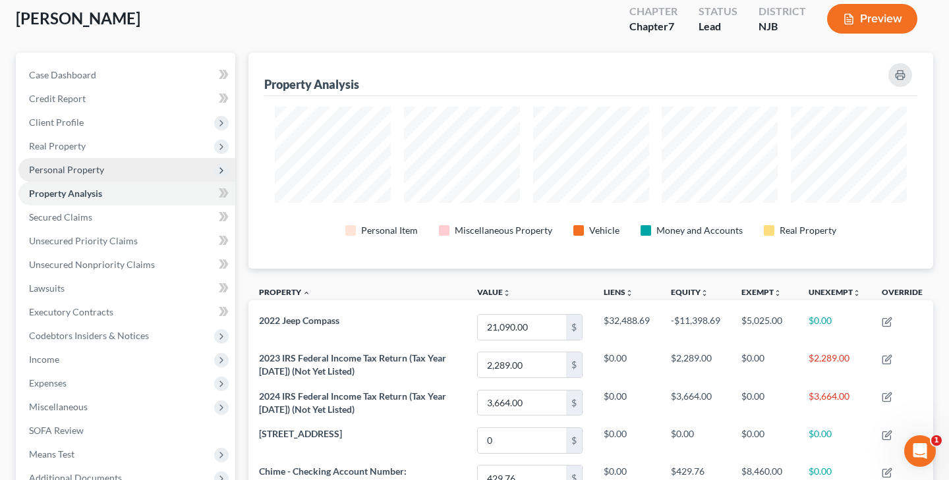
click at [98, 171] on span "Personal Property" at bounding box center [66, 169] width 75 height 11
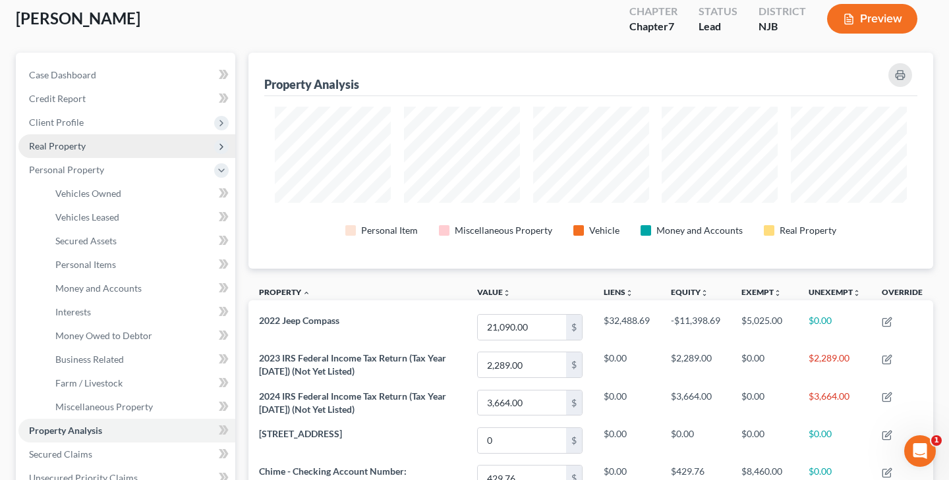
click at [76, 143] on span "Real Property" at bounding box center [57, 145] width 57 height 11
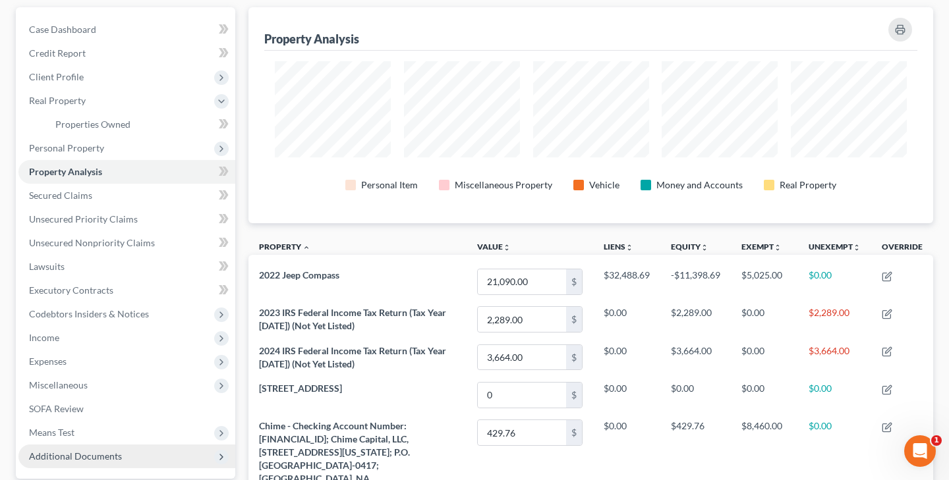
scroll to position [99, 0]
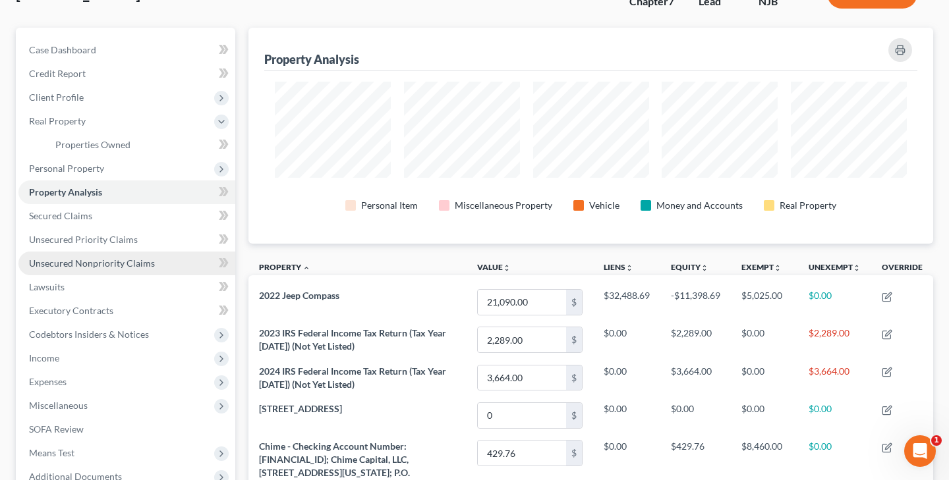
click at [116, 254] on link "Unsecured Nonpriority Claims" at bounding box center [126, 264] width 217 height 24
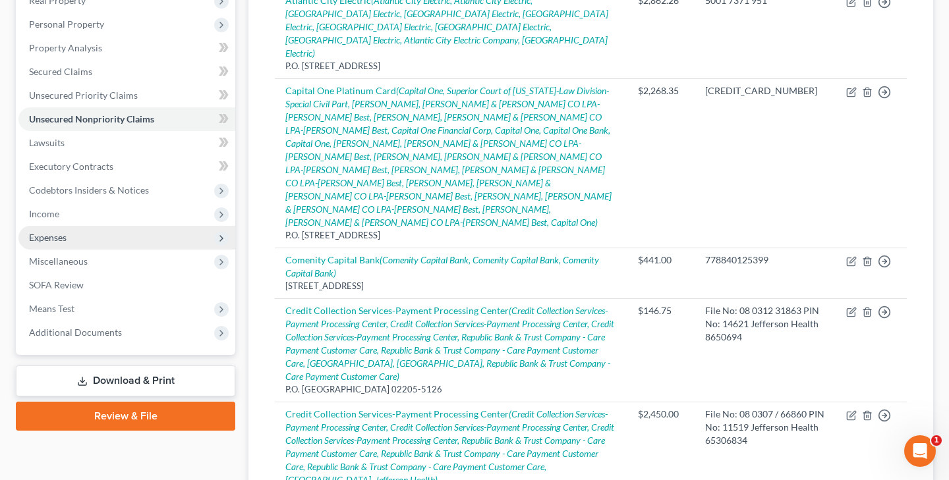
scroll to position [198, 0]
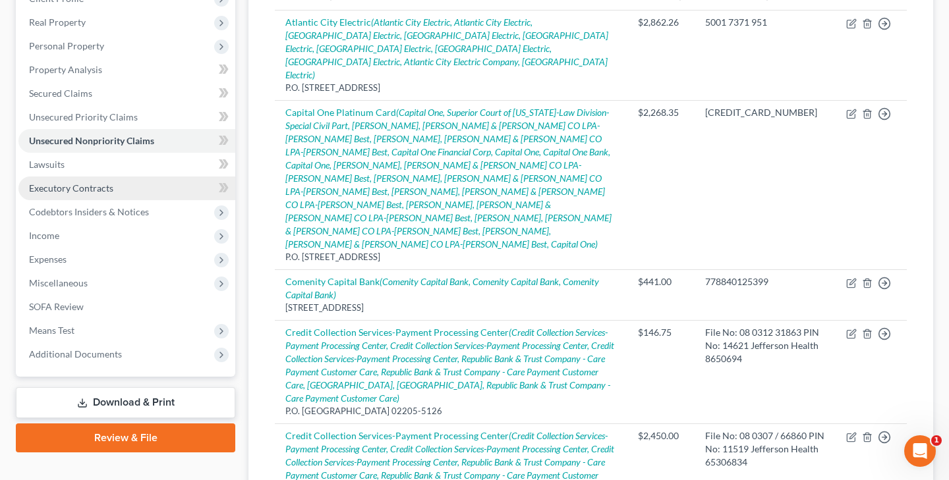
click at [78, 182] on link "Executory Contracts" at bounding box center [126, 189] width 217 height 24
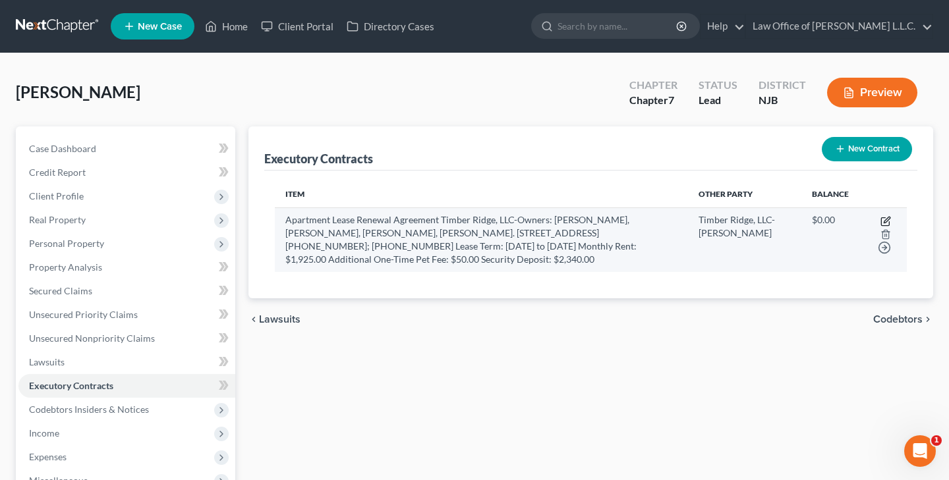
click at [882, 227] on icon "button" at bounding box center [885, 221] width 11 height 11
select select "3"
select select "33"
select select "0"
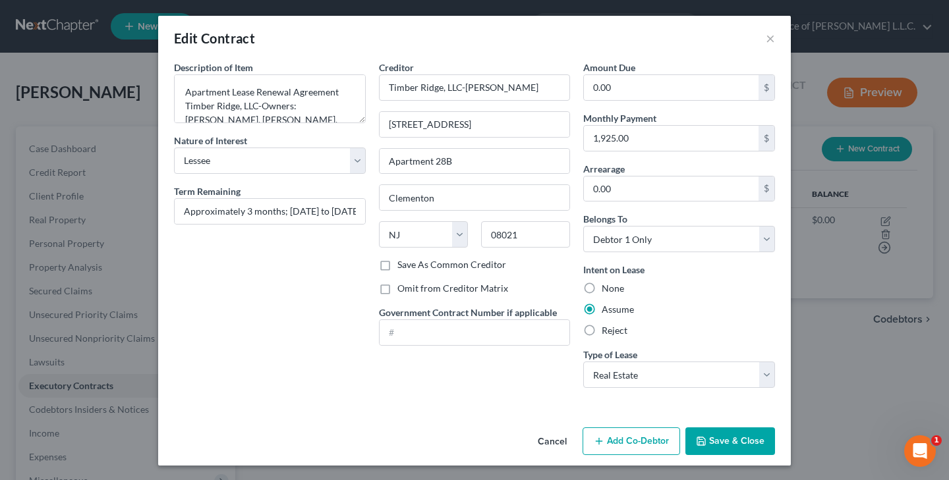
click at [741, 443] on button "Save & Close" at bounding box center [730, 442] width 90 height 28
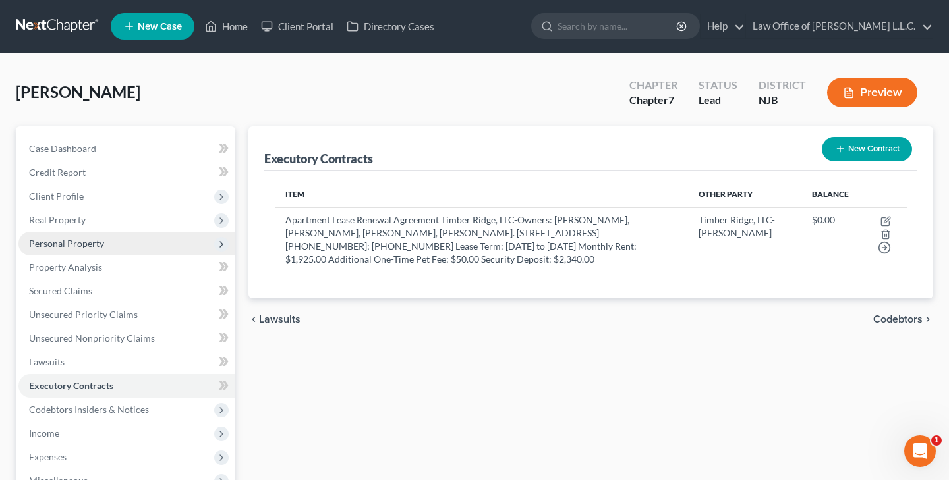
click at [74, 245] on span "Personal Property" at bounding box center [66, 243] width 75 height 11
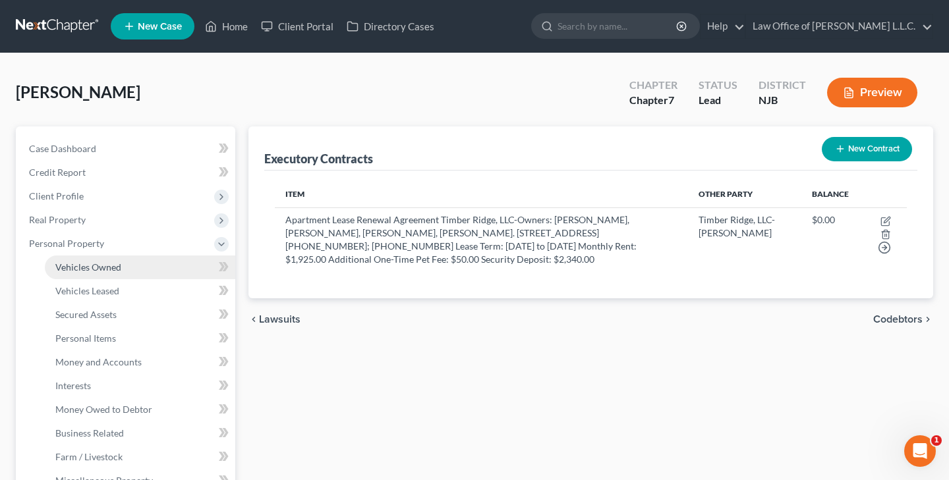
click at [115, 270] on span "Vehicles Owned" at bounding box center [88, 267] width 66 height 11
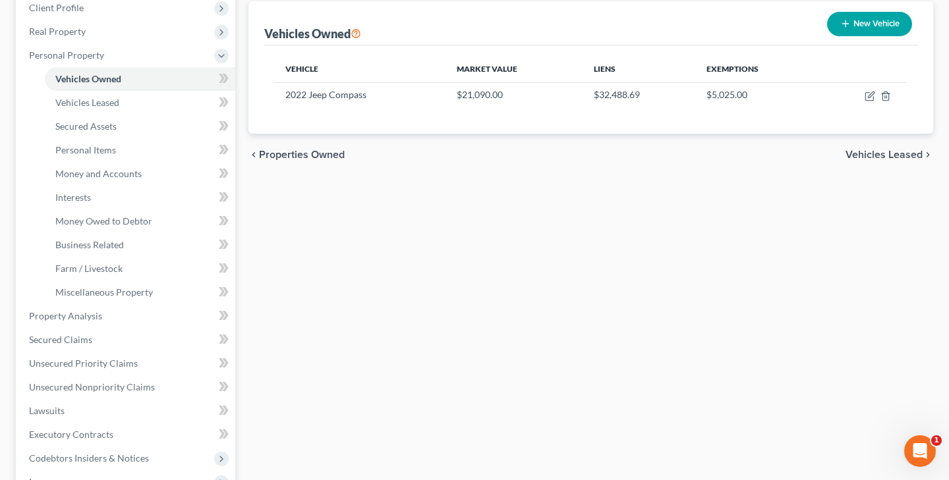
scroll to position [212, 0]
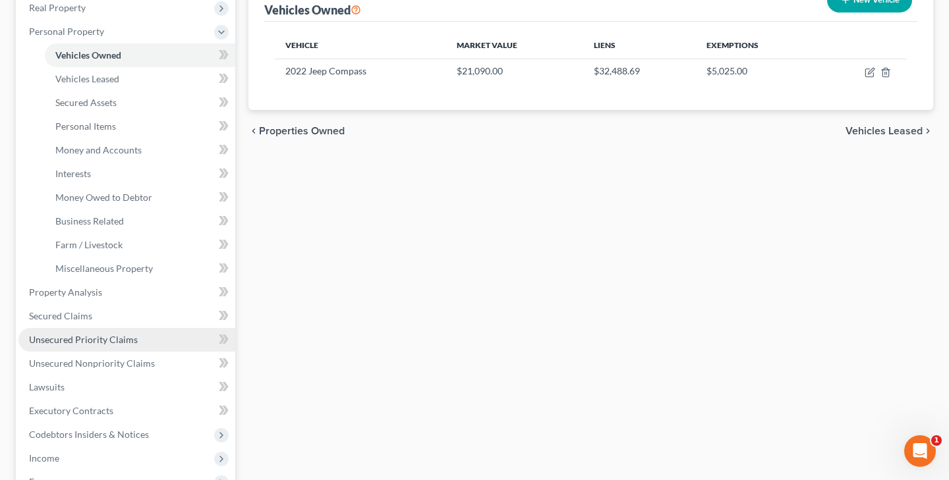
click at [104, 337] on span "Unsecured Priority Claims" at bounding box center [83, 339] width 109 height 11
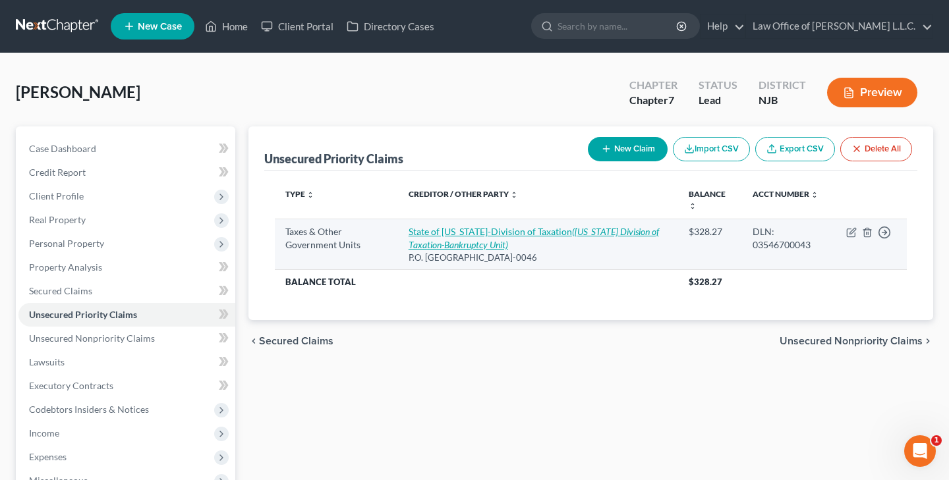
click at [484, 233] on link "State of New Jersey-Division of Taxation (New Jersey Division of Taxation-Bankr…" at bounding box center [533, 238] width 250 height 24
select select "2"
select select "33"
select select "0"
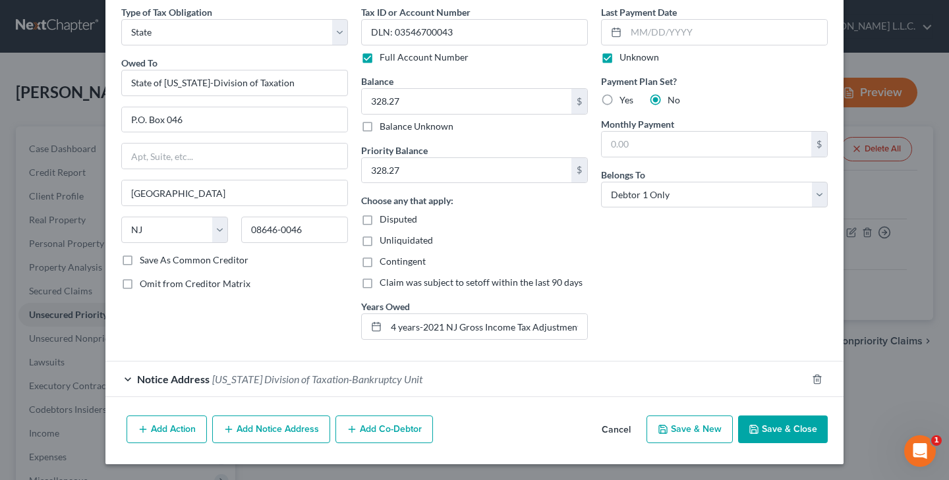
scroll to position [55, 0]
click at [385, 379] on span "New Jersey Division of Taxation-Bankruptcy Unit" at bounding box center [317, 379] width 210 height 13
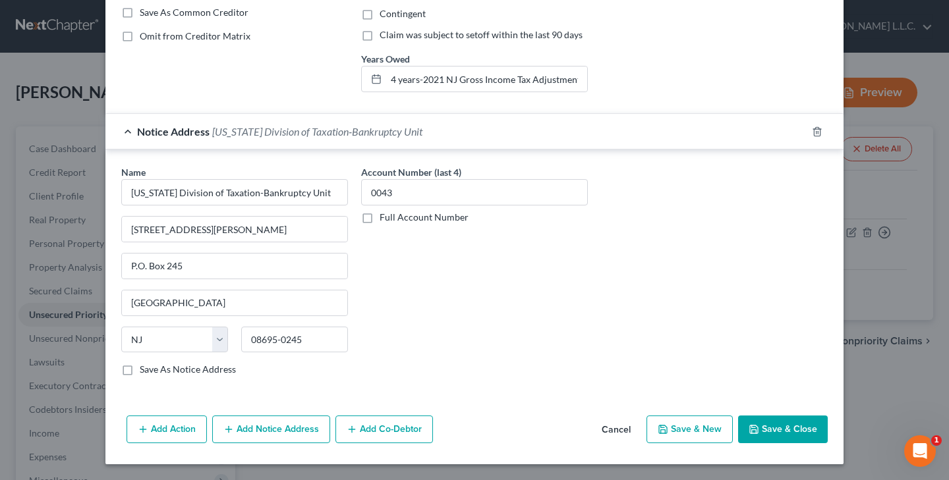
scroll to position [303, 0]
click at [750, 428] on icon "button" at bounding box center [753, 429] width 11 height 11
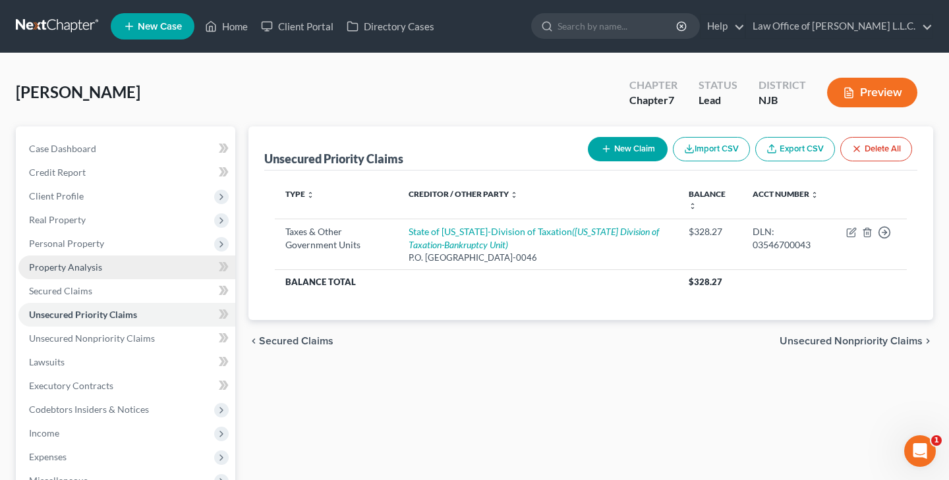
scroll to position [0, 0]
